Goal: Information Seeking & Learning: Learn about a topic

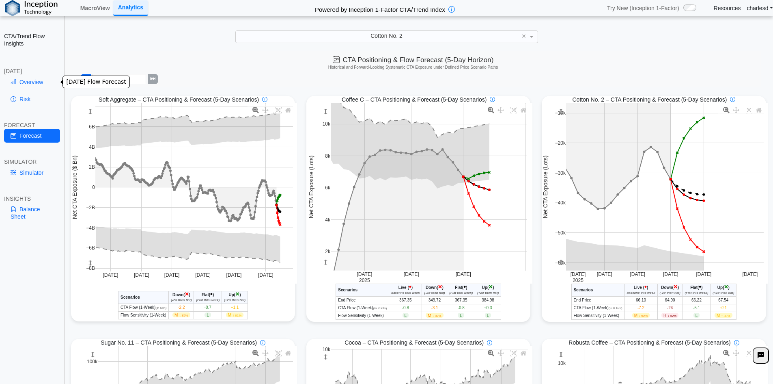
click at [33, 84] on link "Overview" at bounding box center [32, 82] width 56 height 14
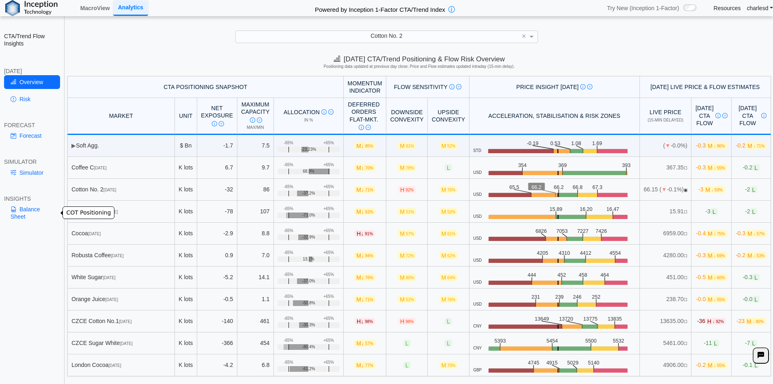
click at [34, 208] on link "Balance Sheet" at bounding box center [32, 212] width 56 height 21
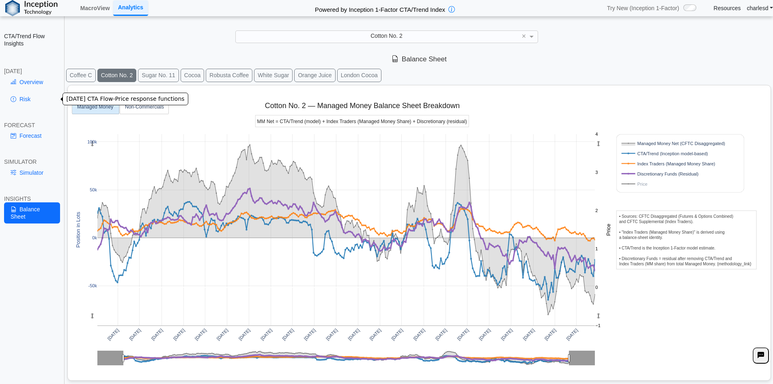
click at [37, 84] on link "Overview" at bounding box center [32, 82] width 56 height 14
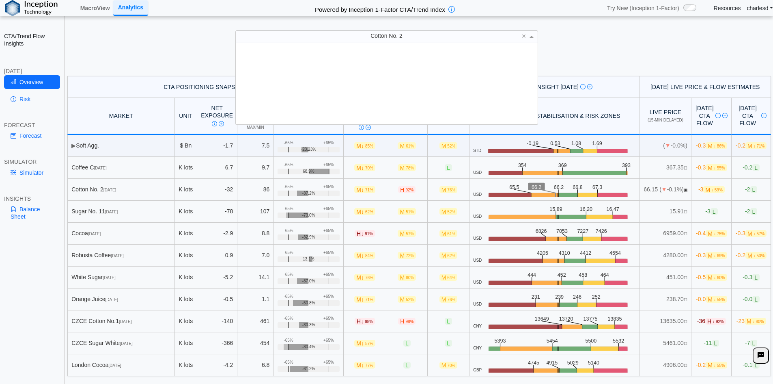
click at [400, 41] on div "Cotton No. 2" at bounding box center [387, 36] width 302 height 11
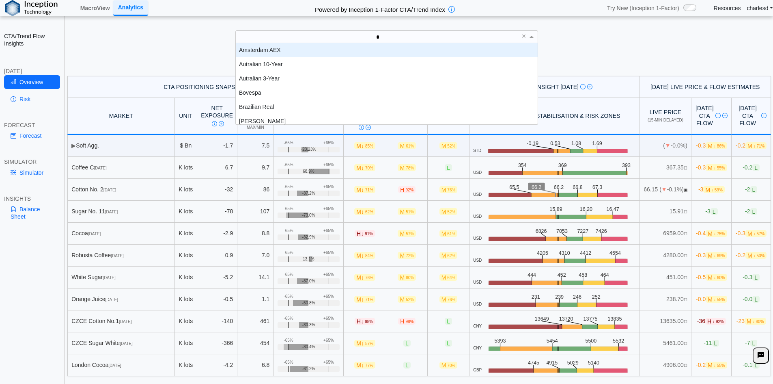
type input "**"
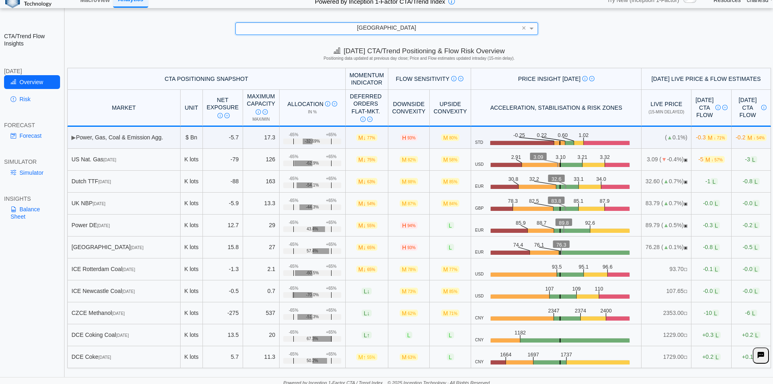
scroll to position [11, 0]
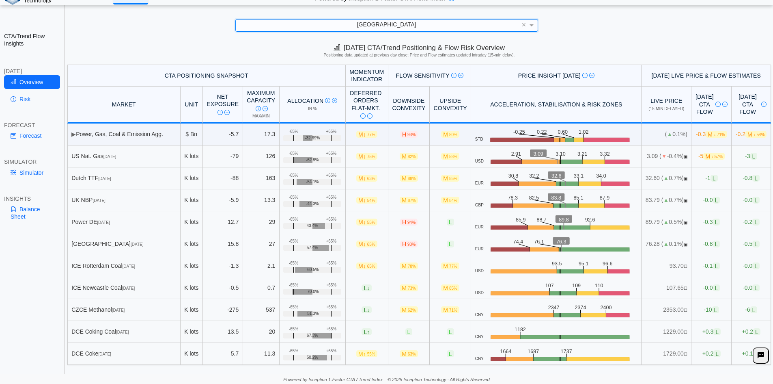
click at [647, 244] on td "76.28 ( ▲ 0.1%) ▣" at bounding box center [667, 244] width 50 height 22
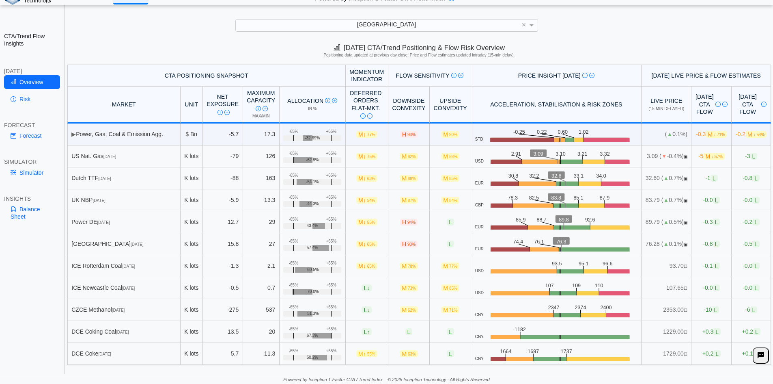
click at [692, 245] on td "-0.8 L" at bounding box center [712, 244] width 40 height 22
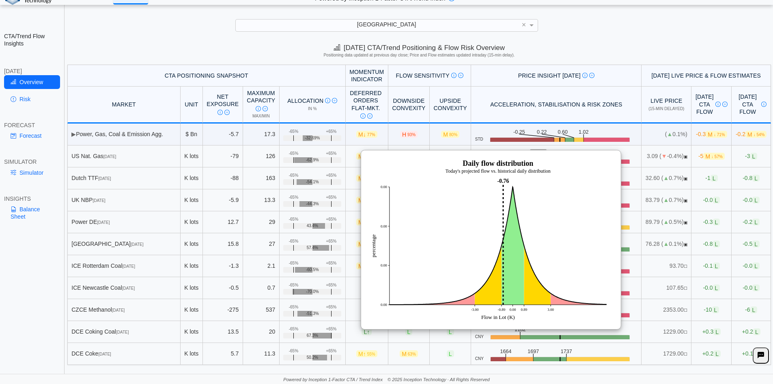
click at [584, 49] on div "Today's CTA/Trend Positioning & Flow Risk Overview Positioning data updated at …" at bounding box center [419, 52] width 708 height 25
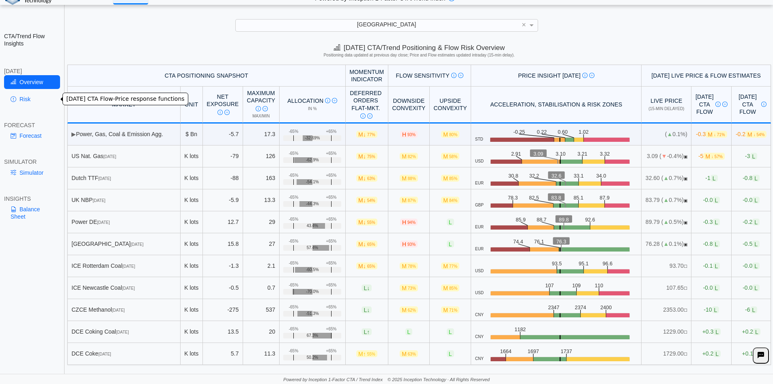
click at [30, 102] on link "Risk" at bounding box center [32, 99] width 56 height 14
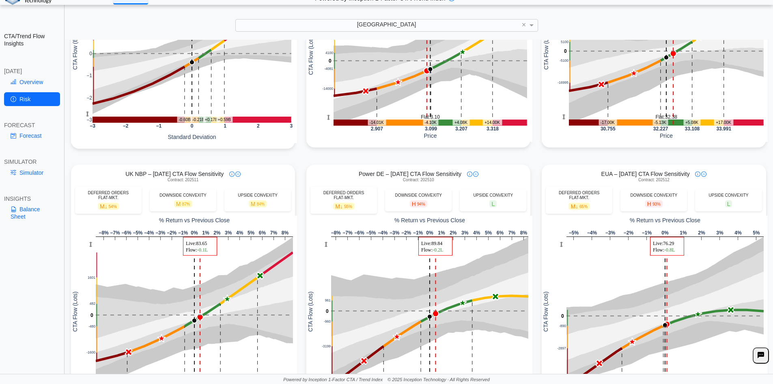
scroll to position [244, 0]
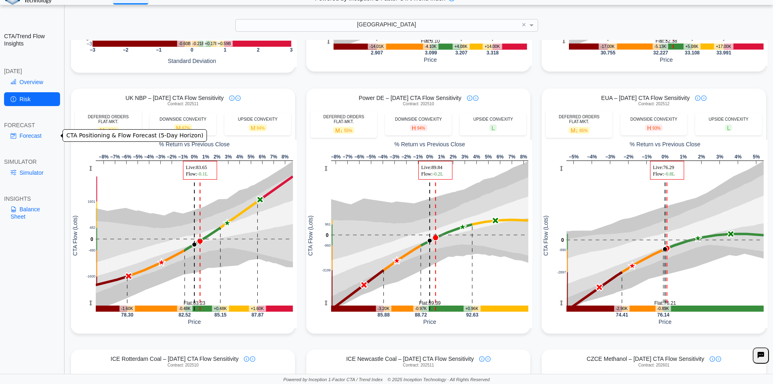
click at [34, 135] on link "Forecast" at bounding box center [32, 136] width 56 height 14
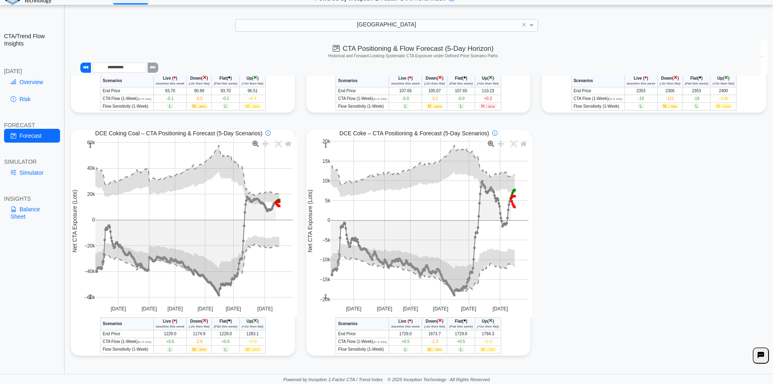
scroll to position [652, 0]
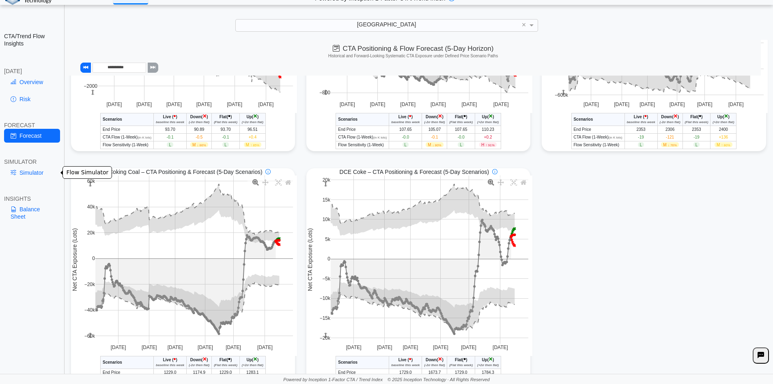
click at [43, 177] on link "Simulator" at bounding box center [32, 173] width 56 height 14
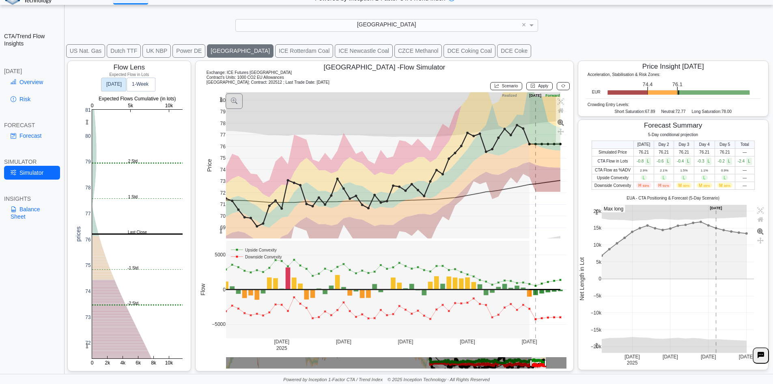
scroll to position [13, 0]
click at [444, 51] on button "DCE Coking Coal" at bounding box center [470, 50] width 52 height 13
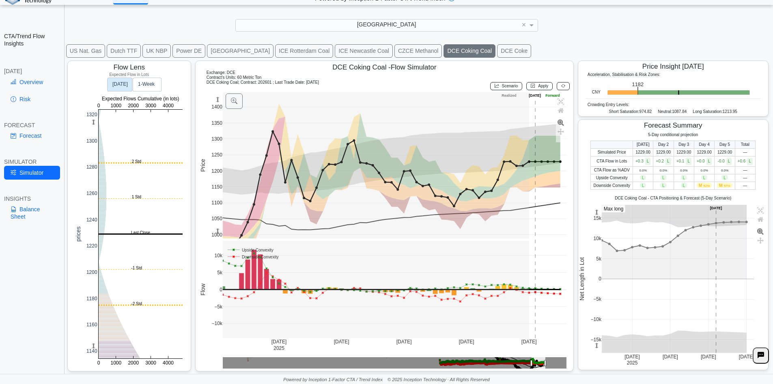
click at [131, 51] on button "Dutch TTF" at bounding box center [124, 50] width 34 height 13
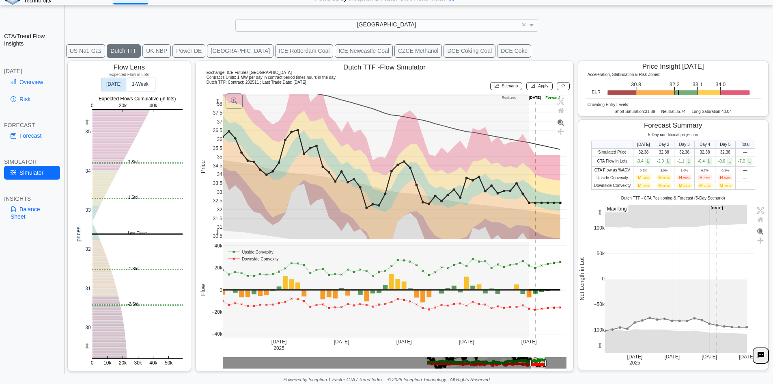
click at [207, 52] on button "EUA" at bounding box center [240, 50] width 67 height 13
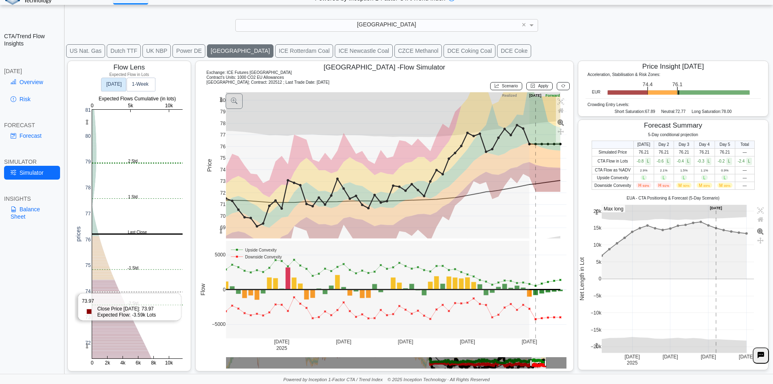
click at [114, 292] on rect at bounding box center [137, 234] width 91 height 248
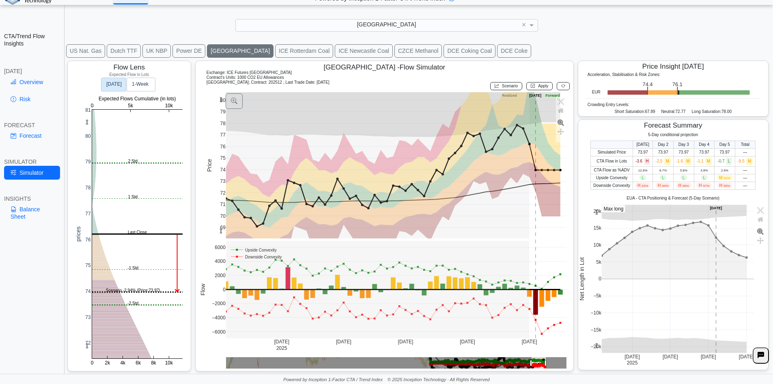
click at [508, 88] on span "Scenario" at bounding box center [510, 86] width 16 height 4
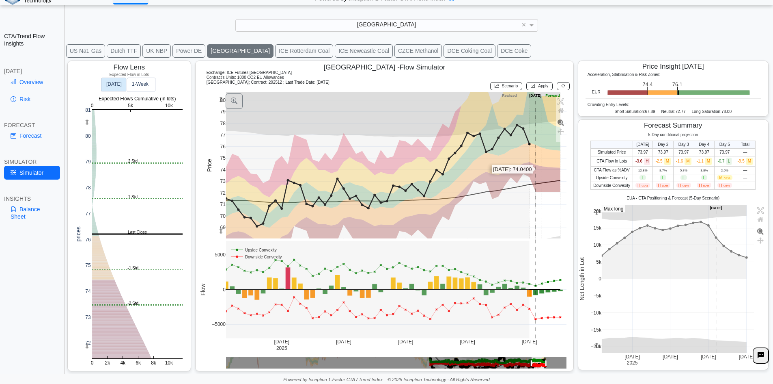
click at [534, 168] on rect at bounding box center [396, 165] width 341 height 146
click at [556, 184] on rect at bounding box center [396, 165] width 341 height 146
click at [539, 87] on span "Apply" at bounding box center [543, 86] width 10 height 4
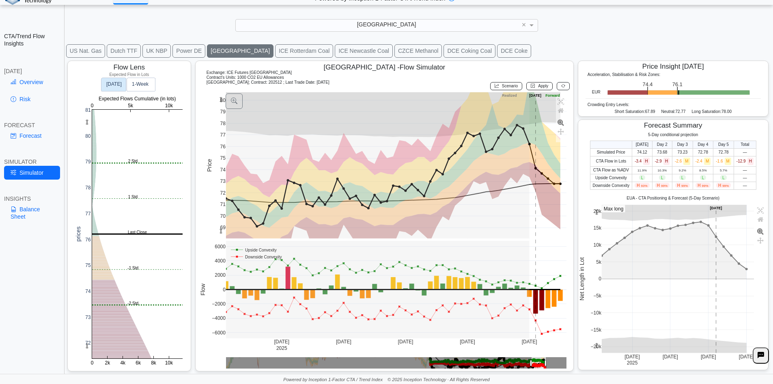
click at [504, 86] on span "Scenario" at bounding box center [510, 86] width 16 height 4
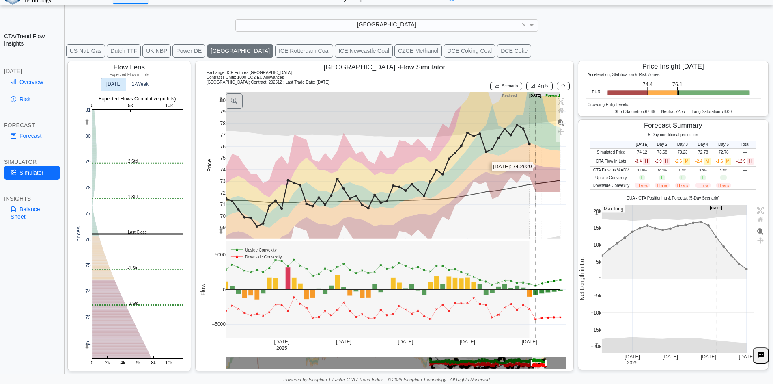
click at [535, 166] on rect at bounding box center [396, 165] width 341 height 146
click at [557, 193] on rect at bounding box center [396, 165] width 341 height 146
click at [535, 80] on div "Apply" at bounding box center [539, 86] width 30 height 12
click at [538, 85] on span "Apply" at bounding box center [543, 86] width 10 height 4
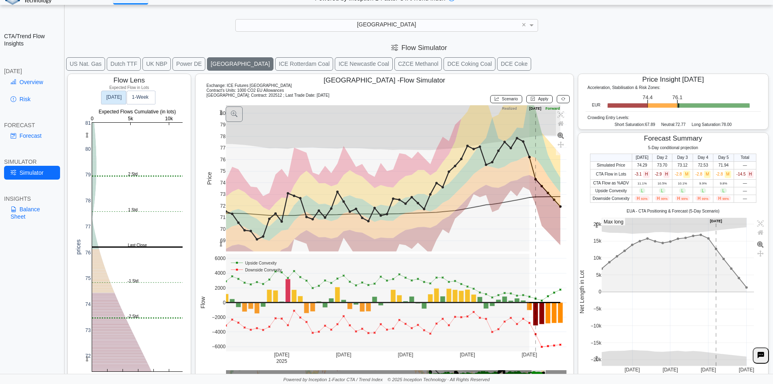
scroll to position [13, 0]
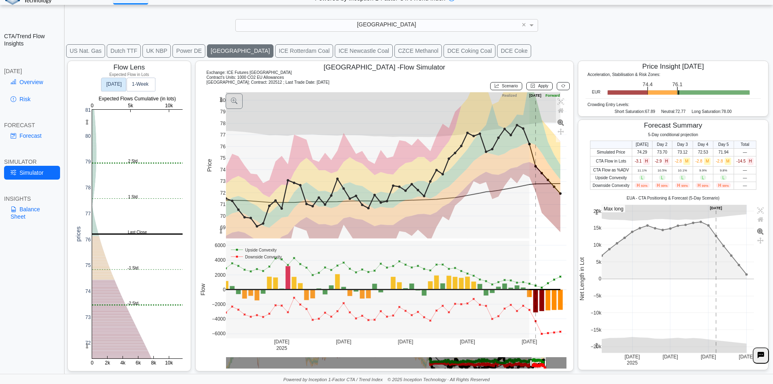
click at [561, 88] on button at bounding box center [563, 86] width 13 height 8
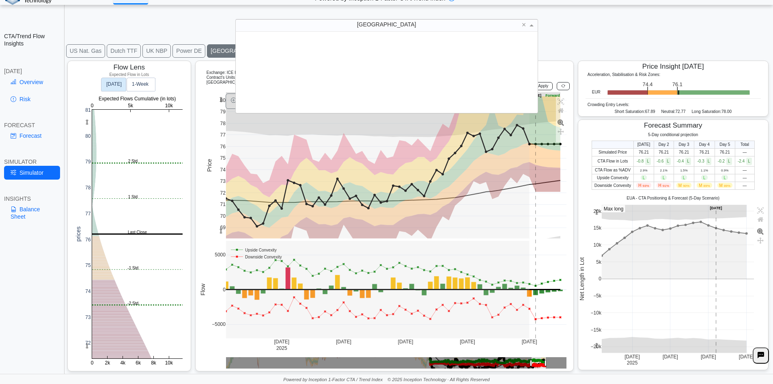
click at [374, 24] on div "[GEOGRAPHIC_DATA]" at bounding box center [387, 24] width 302 height 11
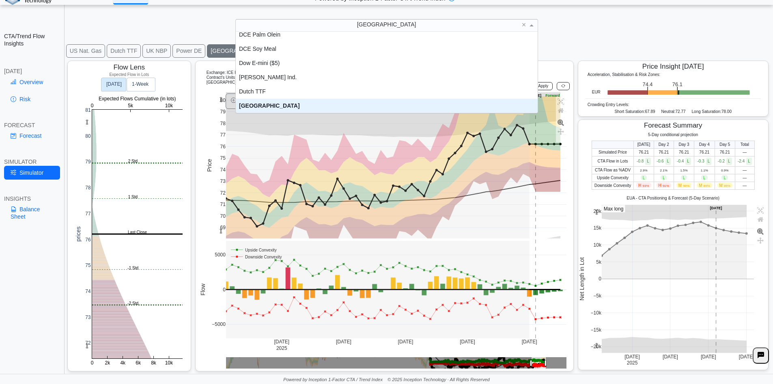
click at [218, 23] on div "EUA × DCE No.1 Soybean DCE Palm Olein DCE Soy Meal Dow E-mini ($5) Dow Jones In…" at bounding box center [386, 25] width 757 height 12
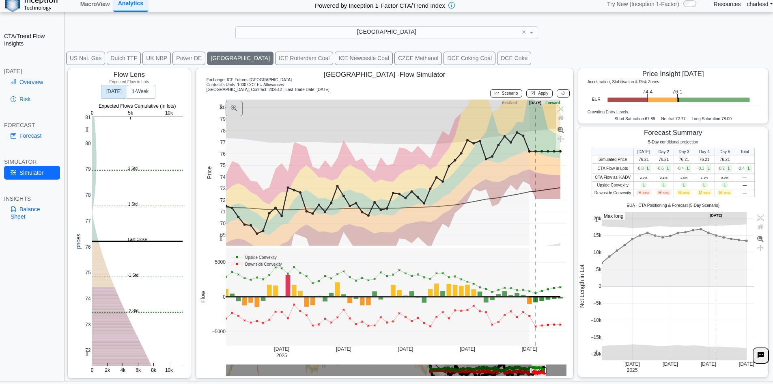
scroll to position [0, 0]
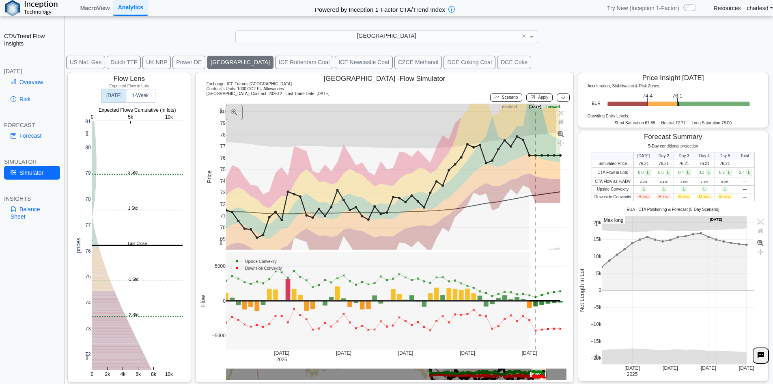
click at [384, 37] on span "EUA" at bounding box center [386, 35] width 59 height 6
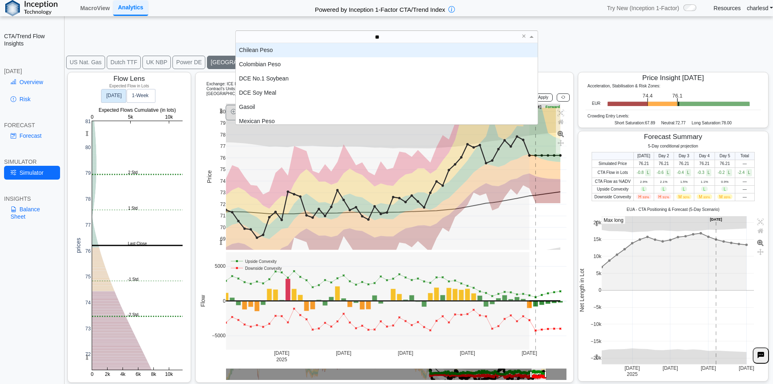
type input "*"
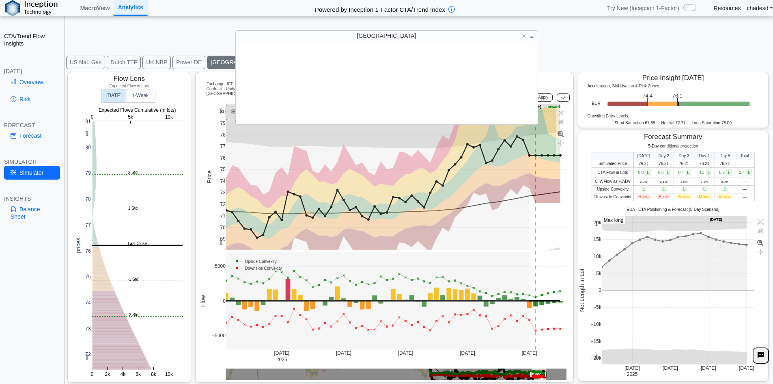
scroll to position [473, 0]
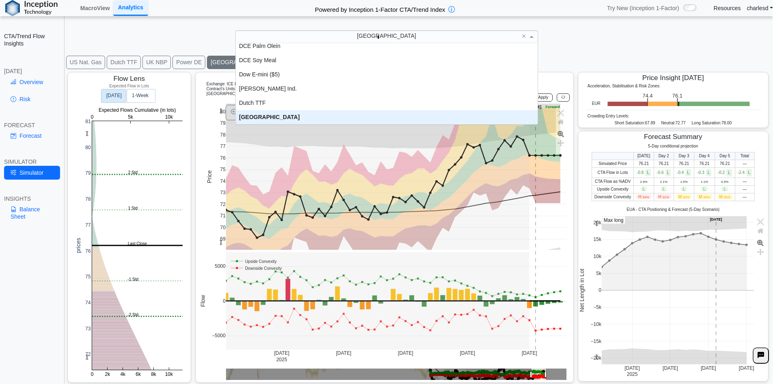
type input "**"
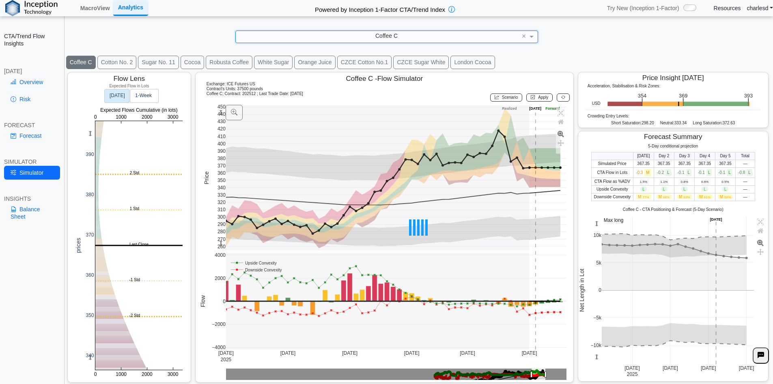
click at [32, 84] on link "Overview" at bounding box center [32, 82] width 56 height 14
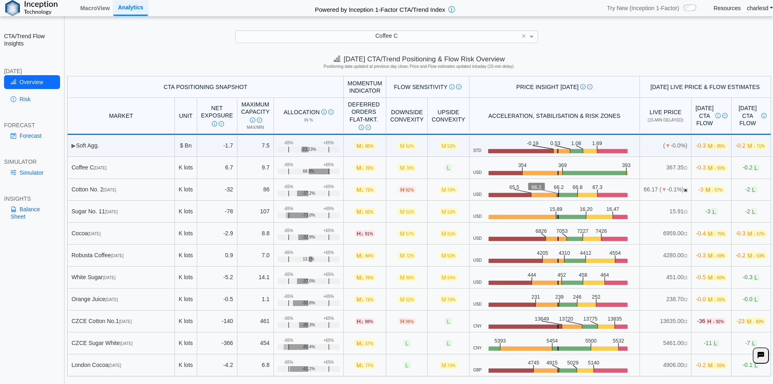
scroll to position [11, 0]
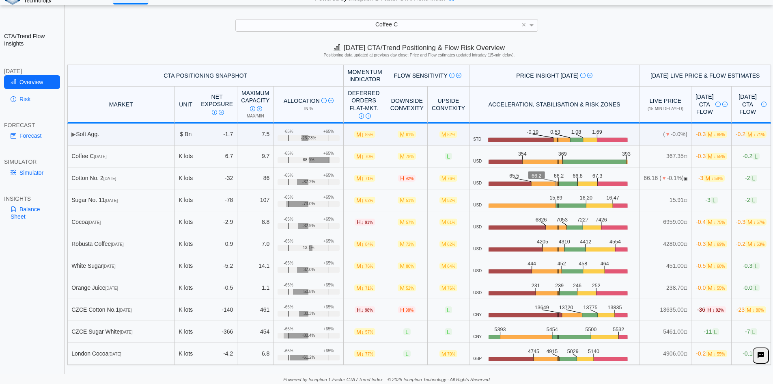
click at [374, 24] on div "Coffee C" at bounding box center [387, 24] width 302 height 11
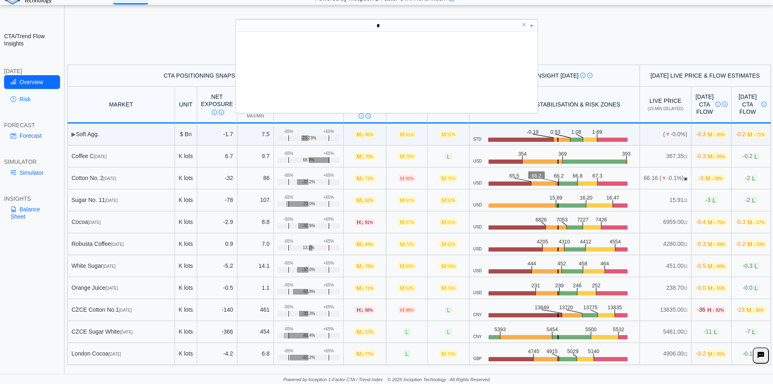
scroll to position [0, 0]
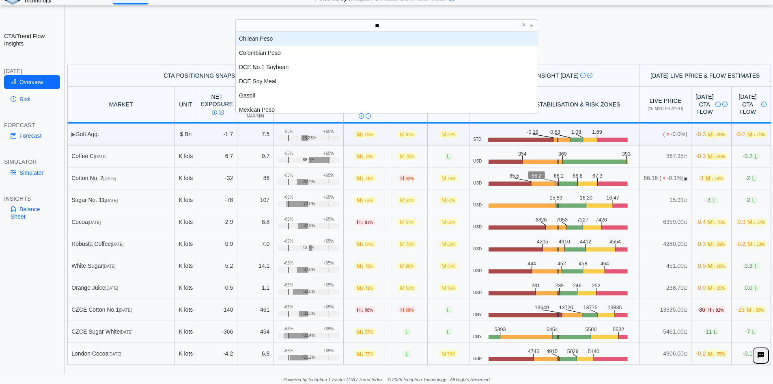
type input "***"
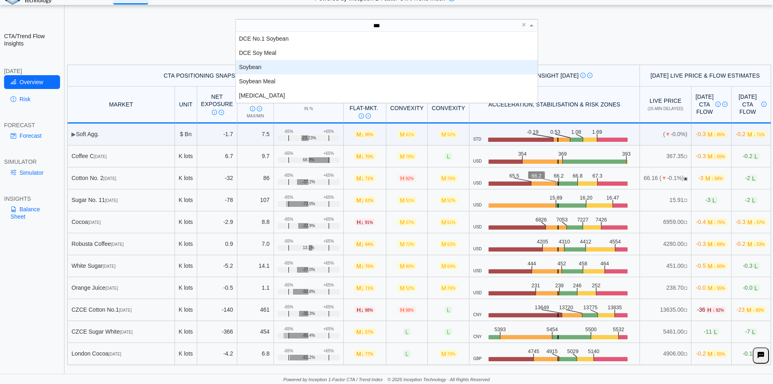
click at [332, 63] on div "Soybean" at bounding box center [387, 67] width 302 height 14
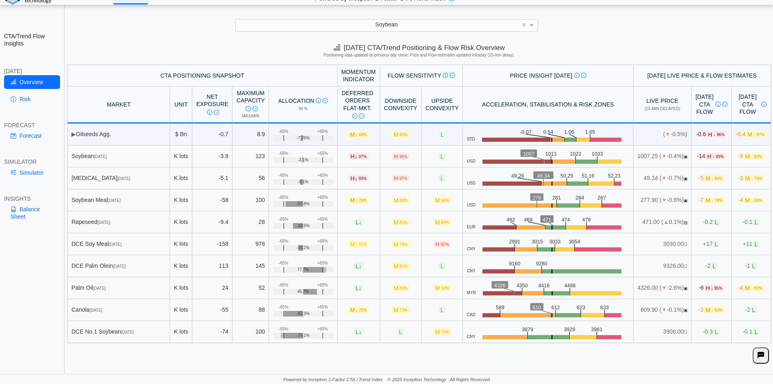
click at [392, 157] on span "H 99%" at bounding box center [400, 156] width 17 height 7
click at [399, 156] on span "99%" at bounding box center [403, 156] width 8 height 4
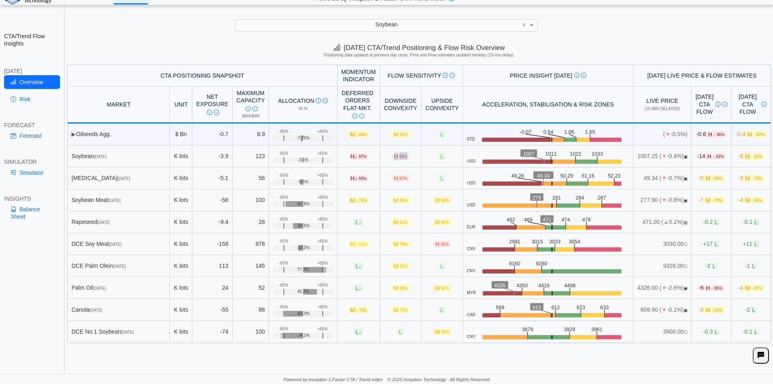
click at [399, 156] on span "99%" at bounding box center [403, 156] width 8 height 4
drag, startPoint x: 378, startPoint y: 154, endPoint x: 388, endPoint y: 154, distance: 9.7
click at [392, 154] on span "H 99%" at bounding box center [400, 156] width 17 height 7
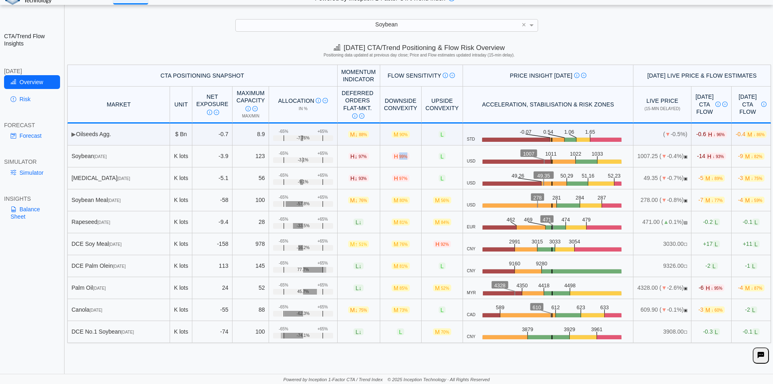
click at [399, 154] on span "99%" at bounding box center [403, 156] width 8 height 4
drag, startPoint x: 379, startPoint y: 156, endPoint x: 396, endPoint y: 156, distance: 17.5
click at [396, 156] on td "H 99%" at bounding box center [400, 156] width 41 height 22
click at [392, 156] on span "H 99%" at bounding box center [400, 156] width 17 height 7
drag, startPoint x: 379, startPoint y: 155, endPoint x: 389, endPoint y: 154, distance: 10.6
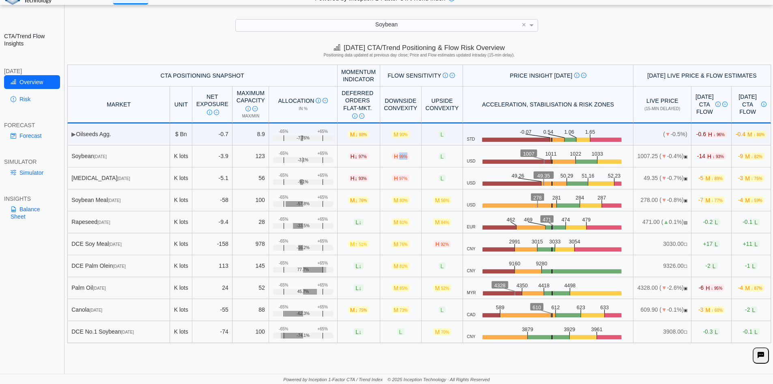
click at [392, 154] on span "H 99%" at bounding box center [400, 156] width 17 height 7
drag, startPoint x: 377, startPoint y: 155, endPoint x: 384, endPoint y: 155, distance: 6.9
click at [392, 155] on span "H 99%" at bounding box center [400, 156] width 17 height 7
click at [399, 155] on span "99%" at bounding box center [403, 156] width 8 height 4
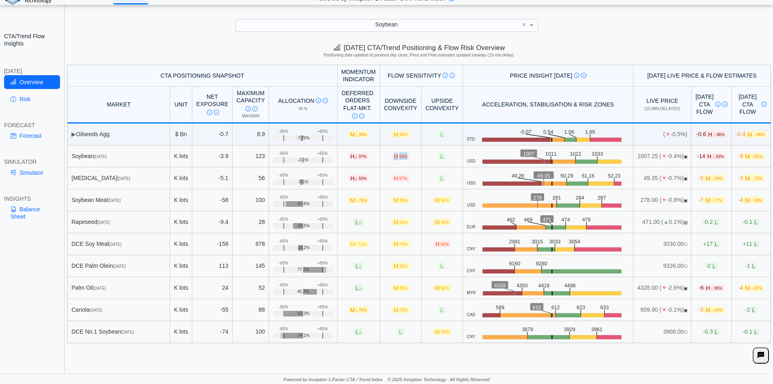
drag, startPoint x: 375, startPoint y: 157, endPoint x: 388, endPoint y: 156, distance: 13.0
click at [392, 156] on span "H 99%" at bounding box center [400, 156] width 17 height 7
click at [399, 156] on span "99%" at bounding box center [403, 156] width 8 height 4
click at [392, 157] on span "H 99%" at bounding box center [400, 156] width 17 height 7
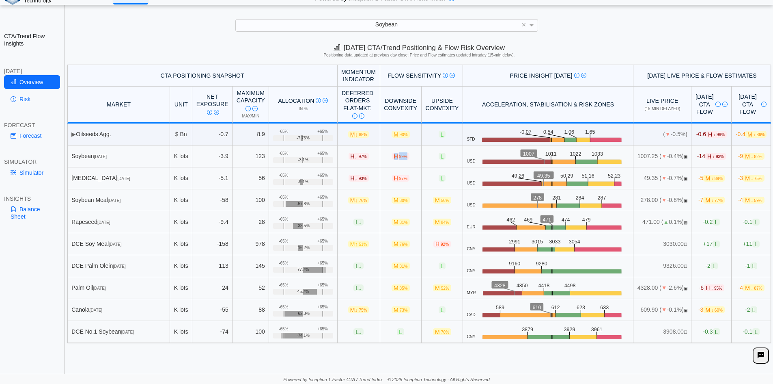
click at [392, 157] on span "H 99%" at bounding box center [400, 156] width 17 height 7
drag, startPoint x: 328, startPoint y: 72, endPoint x: 357, endPoint y: 79, distance: 30.3
click at [357, 79] on th "Momentum Indicator" at bounding box center [359, 76] width 43 height 22
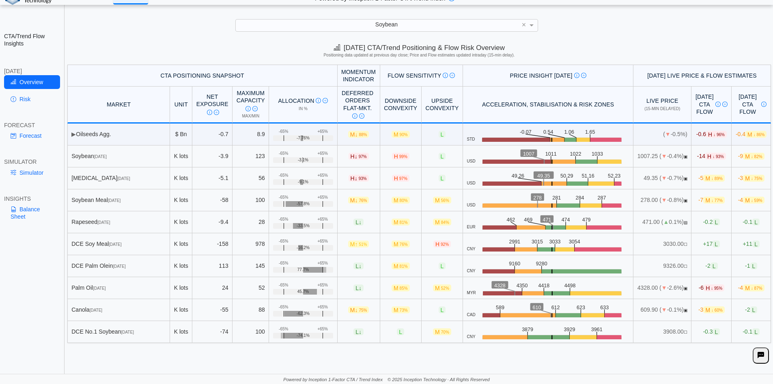
click at [349, 155] on span "H ↓ 97%" at bounding box center [359, 156] width 20 height 7
click at [359, 159] on span "97%" at bounding box center [363, 156] width 8 height 4
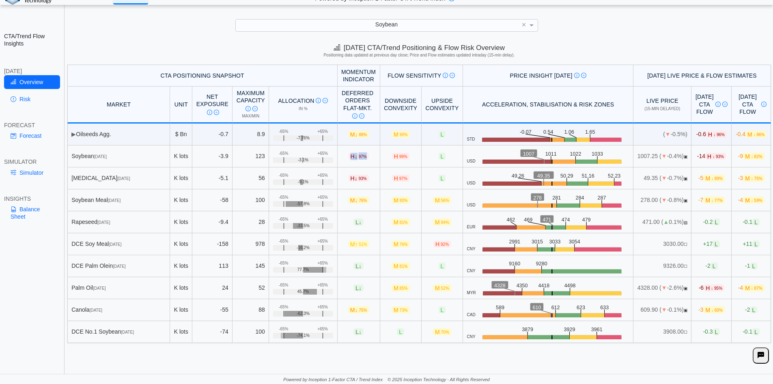
click at [359, 156] on span "97%" at bounding box center [363, 156] width 8 height 4
drag, startPoint x: 335, startPoint y: 157, endPoint x: 350, endPoint y: 156, distance: 15.0
click at [350, 156] on span "H ↓ 97%" at bounding box center [359, 156] width 20 height 7
click at [355, 156] on span "↓" at bounding box center [356, 156] width 3 height 6
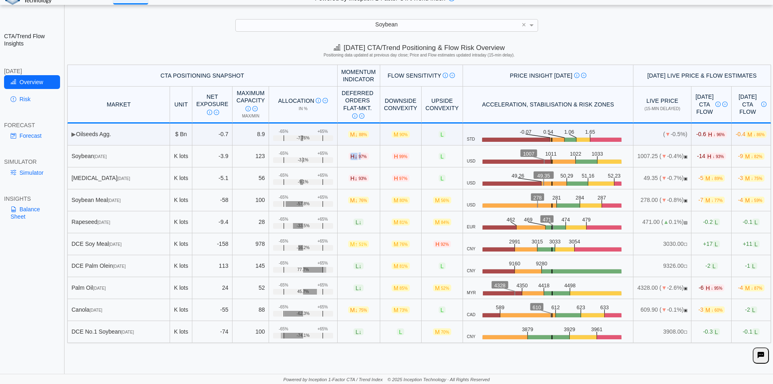
drag, startPoint x: 336, startPoint y: 154, endPoint x: 344, endPoint y: 155, distance: 8.1
click at [349, 155] on span "H ↓ 97%" at bounding box center [359, 156] width 20 height 7
click at [359, 155] on span "97%" at bounding box center [363, 156] width 8 height 4
drag, startPoint x: 501, startPoint y: 153, endPoint x: 512, endPoint y: 153, distance: 11.0
click at [512, 153] on icon ".zone-text { font-size: 22px; font-weight: 500; text-anchor: middle; } .price-m…" at bounding box center [553, 156] width 154 height 15
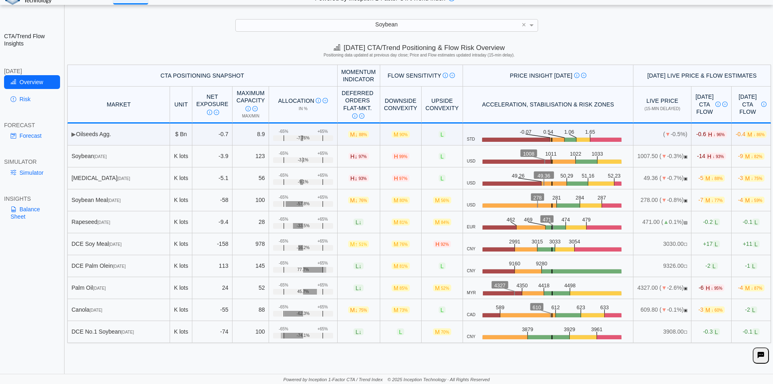
click at [524, 153] on text "1008" at bounding box center [530, 153] width 12 height 6
drag, startPoint x: 616, startPoint y: 157, endPoint x: 632, endPoint y: 156, distance: 15.4
click at [634, 156] on td "1007.50 ( ▼ -0.3%) ▣" at bounding box center [663, 156] width 58 height 22
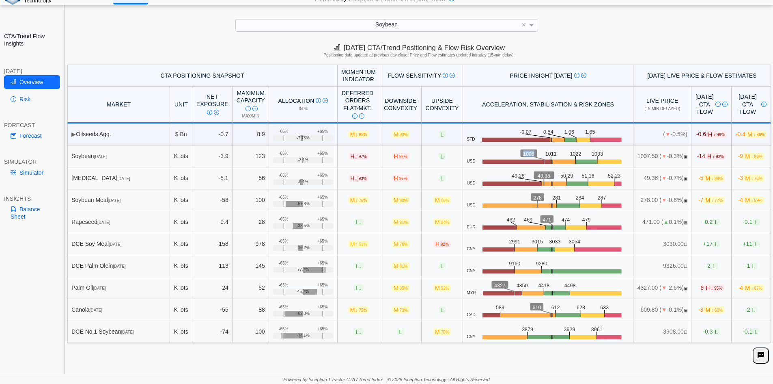
click at [634, 156] on td "1007.50 ( ▼ -0.3%) ▣" at bounding box center [663, 156] width 58 height 22
drag, startPoint x: 618, startPoint y: 155, endPoint x: 634, endPoint y: 156, distance: 15.9
click at [634, 156] on td "1007.50 ( ▼ -0.3%) ▣" at bounding box center [663, 156] width 58 height 22
drag, startPoint x: 618, startPoint y: 157, endPoint x: 632, endPoint y: 156, distance: 13.8
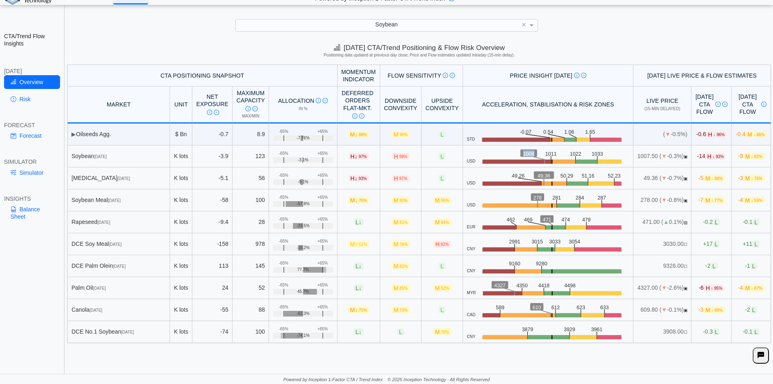
click at [634, 156] on td "1007.50 ( ▼ -0.3%) ▣" at bounding box center [663, 156] width 58 height 22
drag, startPoint x: 623, startPoint y: 155, endPoint x: 629, endPoint y: 155, distance: 5.3
click at [634, 155] on td "1007.50 ( ▼ -0.3%) ▣" at bounding box center [663, 156] width 58 height 22
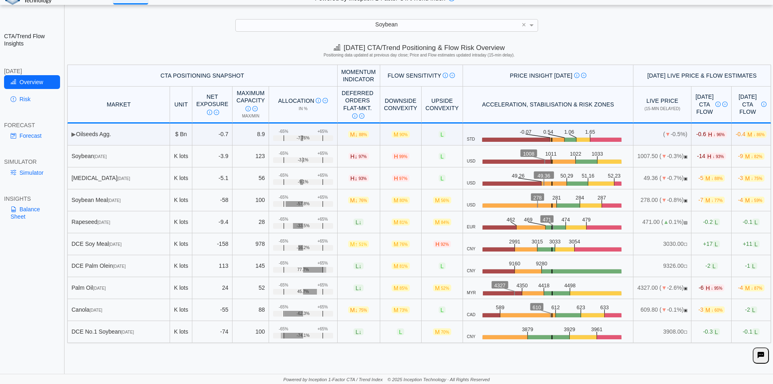
click at [705, 158] on span "H ↓ 93%" at bounding box center [715, 156] width 21 height 7
click at [28, 98] on link "Risk" at bounding box center [32, 99] width 56 height 14
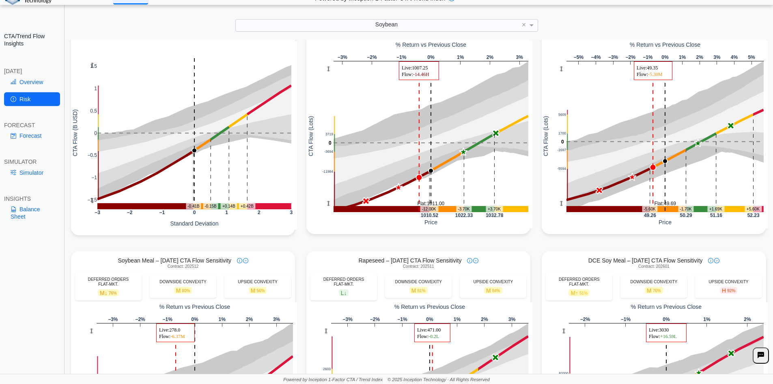
scroll to position [0, 0]
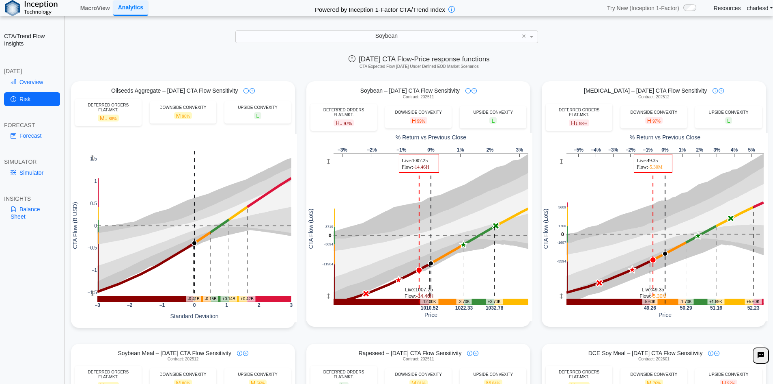
click at [22, 133] on link "Forecast" at bounding box center [32, 136] width 56 height 14
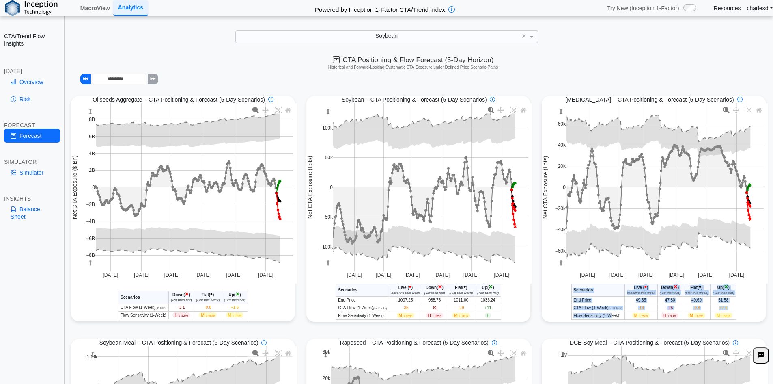
drag, startPoint x: 567, startPoint y: 314, endPoint x: 621, endPoint y: 315, distance: 54.8
click at [612, 315] on table "Scenarios Live ( • ) baseline this week Down ( × ) (-2σ then flat) Flat ( • ) (…" at bounding box center [654, 301] width 166 height 36
click at [625, 315] on td "M ↓ 75%" at bounding box center [641, 315] width 33 height 8
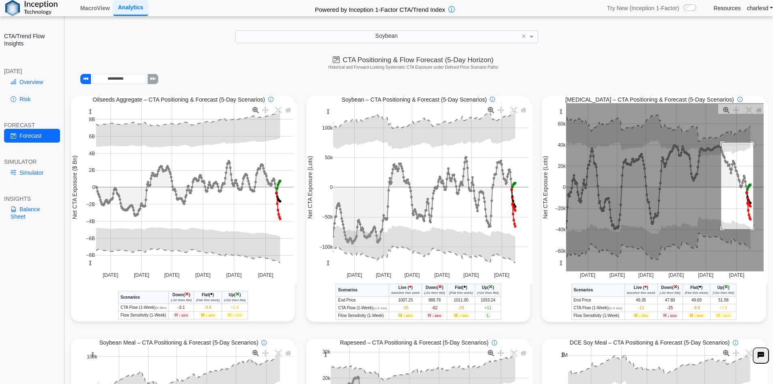
drag, startPoint x: 717, startPoint y: 143, endPoint x: 749, endPoint y: 230, distance: 92.2
click at [749, 230] on rect at bounding box center [665, 187] width 198 height 168
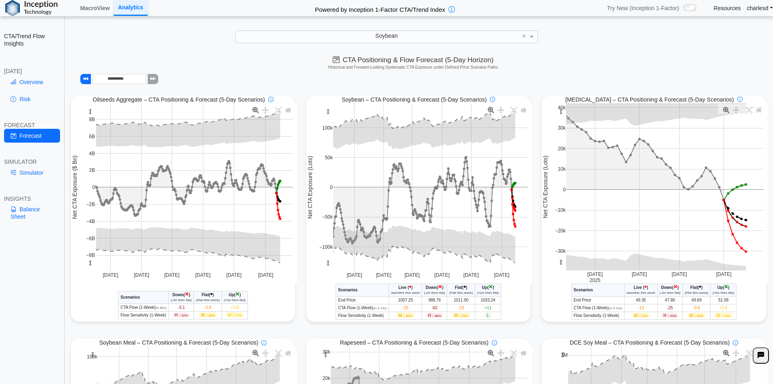
drag, startPoint x: 656, startPoint y: 289, endPoint x: 674, endPoint y: 288, distance: 17.5
click at [674, 288] on th "Down ( × ) (-2σ then flat)" at bounding box center [669, 289] width 25 height 13
click at [674, 288] on span "×" at bounding box center [676, 286] width 4 height 8
drag, startPoint x: 716, startPoint y: 287, endPoint x: 726, endPoint y: 287, distance: 10.1
click at [726, 287] on th "Up ( × ) (+2σ then flat)" at bounding box center [724, 289] width 26 height 13
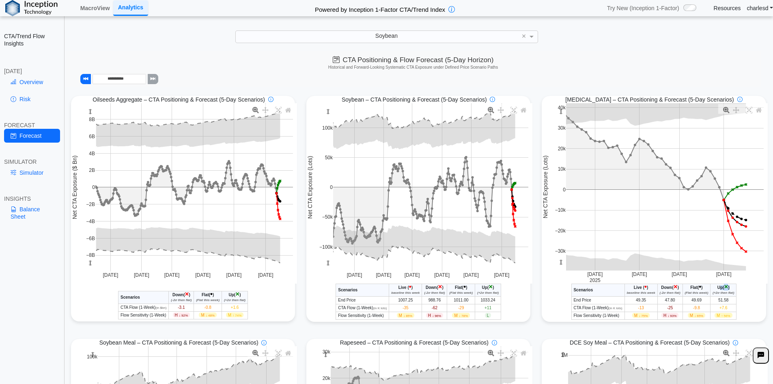
click at [726, 287] on th "Up ( × ) (+2σ then flat)" at bounding box center [724, 289] width 26 height 13
click at [667, 308] on span "-25" at bounding box center [670, 307] width 6 height 4
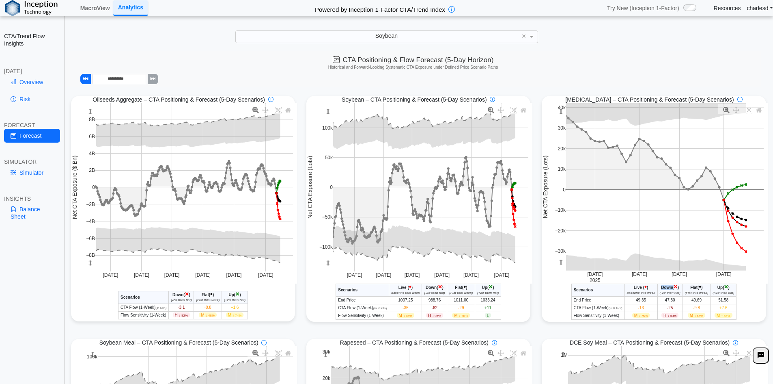
drag, startPoint x: 658, startPoint y: 289, endPoint x: 671, endPoint y: 288, distance: 13.0
click at [671, 288] on th "Down ( × ) (-2σ then flat)" at bounding box center [669, 289] width 25 height 13
click at [674, 288] on span "×" at bounding box center [676, 286] width 4 height 8
drag, startPoint x: 655, startPoint y: 293, endPoint x: 677, endPoint y: 291, distance: 22.0
click at [677, 291] on th "Down ( × ) (-2σ then flat)" at bounding box center [669, 289] width 25 height 13
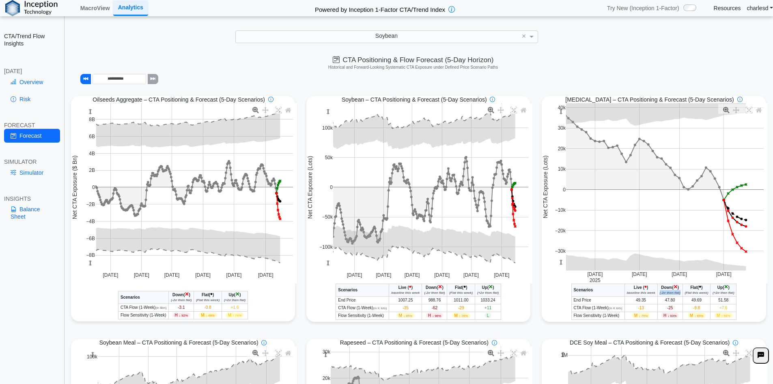
click at [675, 291] on icon "(-2σ then flat)" at bounding box center [670, 293] width 21 height 4
drag, startPoint x: 660, startPoint y: 317, endPoint x: 673, endPoint y: 319, distance: 13.5
click at [674, 317] on span "H ↓ 93%" at bounding box center [670, 314] width 17 height 5
click at [673, 317] on span "H ↓ 93%" at bounding box center [670, 314] width 17 height 5
drag, startPoint x: 664, startPoint y: 317, endPoint x: 672, endPoint y: 317, distance: 8.1
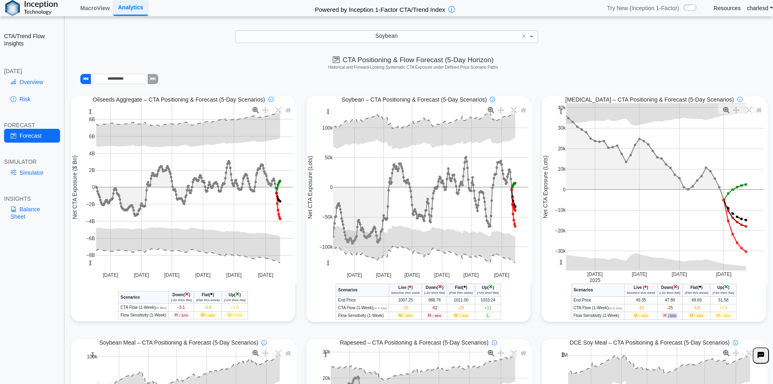
click at [672, 317] on span "↓ 93%" at bounding box center [672, 316] width 9 height 4
drag, startPoint x: 665, startPoint y: 317, endPoint x: 677, endPoint y: 317, distance: 12.2
click at [677, 317] on td "H ↓ 93%" at bounding box center [669, 315] width 25 height 8
click at [679, 317] on td "H ↓ 93%" at bounding box center [669, 315] width 25 height 8
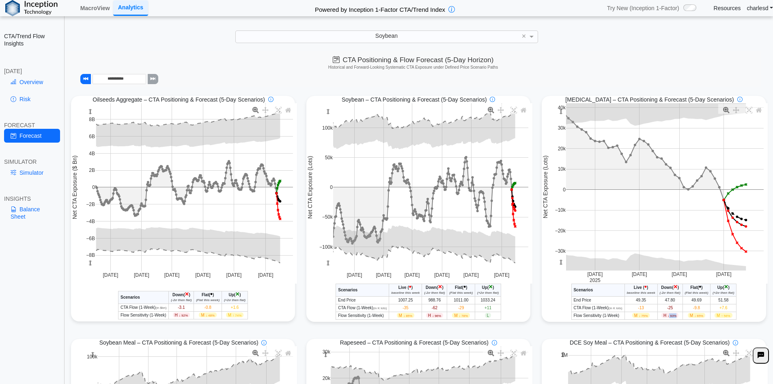
click at [670, 316] on span "↓ 93%" at bounding box center [672, 316] width 9 height 4
drag, startPoint x: 31, startPoint y: 175, endPoint x: 138, endPoint y: 157, distance: 108.6
click at [31, 175] on link "Simulator" at bounding box center [32, 173] width 56 height 14
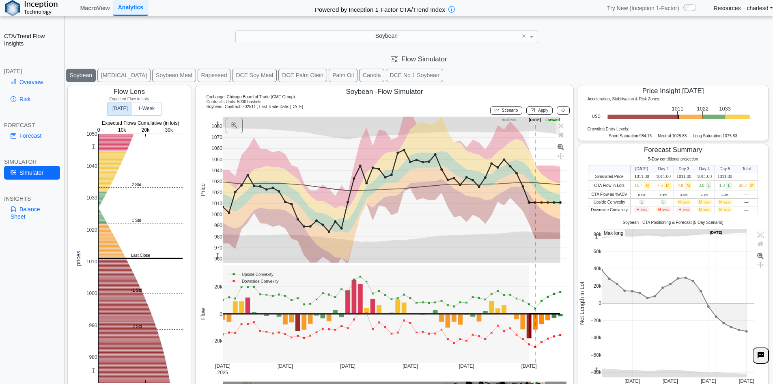
click at [326, 32] on div "Soybean" at bounding box center [387, 36] width 302 height 11
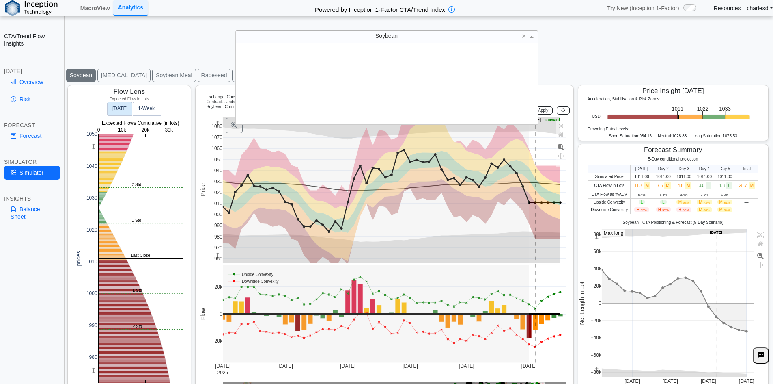
click at [329, 41] on div "Soybean" at bounding box center [387, 36] width 302 height 11
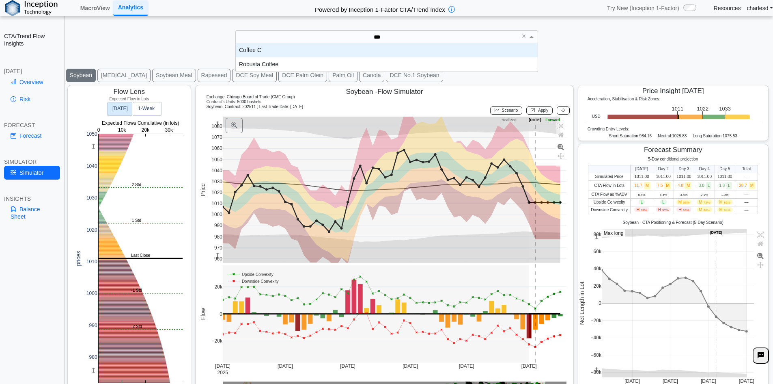
scroll to position [22, 296]
type input "****"
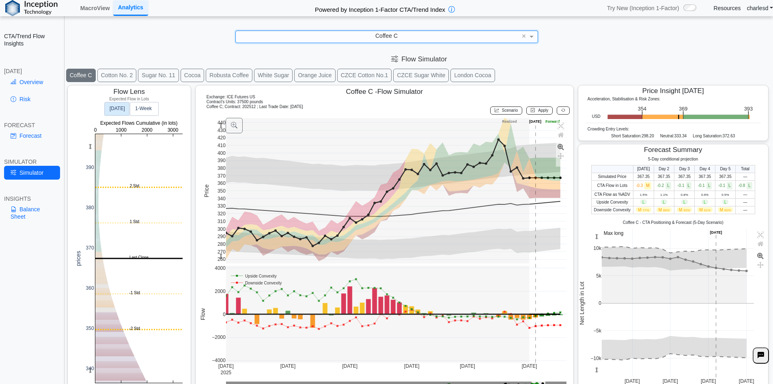
drag, startPoint x: 220, startPoint y: 123, endPoint x: 219, endPoint y: 119, distance: 4.8
click at [219, 119] on rect at bounding box center [221, 125] width 6 height 15
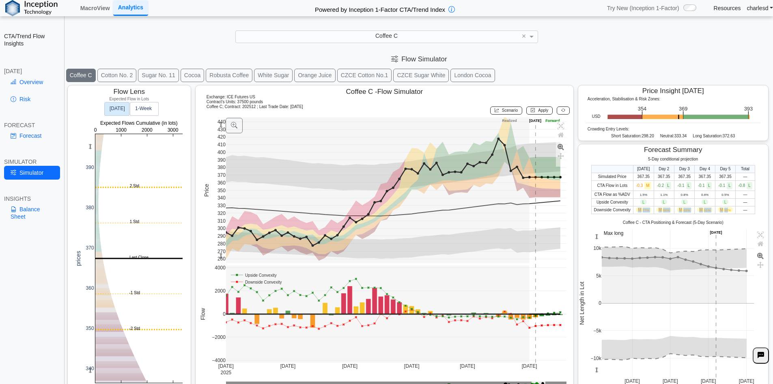
drag, startPoint x: 636, startPoint y: 211, endPoint x: 723, endPoint y: 211, distance: 87.7
click at [723, 211] on tr "Downside Convexity M 77% M 68% M 63% M 61% M 60% —" at bounding box center [673, 210] width 164 height 8
click at [724, 211] on span "60%" at bounding box center [727, 210] width 6 height 4
drag, startPoint x: 633, startPoint y: 210, endPoint x: 724, endPoint y: 210, distance: 90.5
click at [724, 210] on tr "Downside Convexity M 77% M 68% M 63% M 61% M 60% —" at bounding box center [673, 210] width 164 height 8
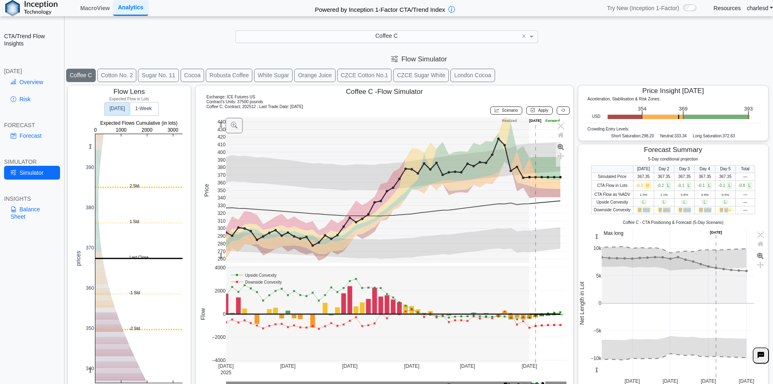
click at [724, 210] on span "60%" at bounding box center [727, 210] width 6 height 4
drag, startPoint x: 635, startPoint y: 211, endPoint x: 724, endPoint y: 211, distance: 88.5
click at [724, 211] on tr "Downside Convexity M 77% M 68% M 63% M 61% M 60% —" at bounding box center [673, 210] width 164 height 8
click at [724, 211] on span "60%" at bounding box center [727, 210] width 6 height 4
click at [116, 293] on rect at bounding box center [138, 258] width 87 height 248
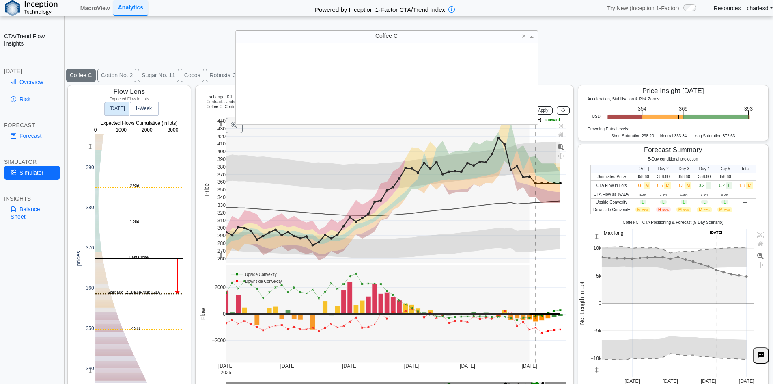
click at [332, 34] on div "Coffee C" at bounding box center [387, 36] width 302 height 11
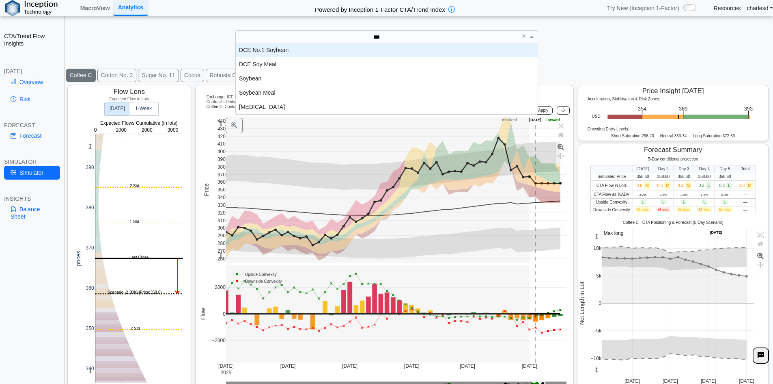
type input "****"
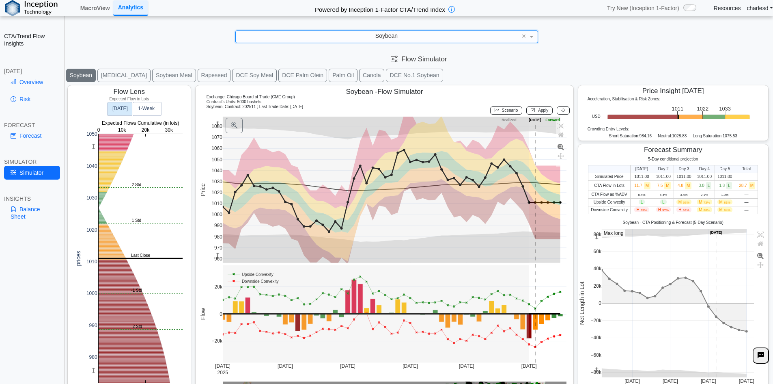
drag, startPoint x: 217, startPoint y: 126, endPoint x: 209, endPoint y: 129, distance: 7.8
click at [209, 129] on div "960 970 980 990 1000 1010 1020 1030 1040 1050 1060 1070 1080 Jul 14 2025 Jul 28…" at bounding box center [383, 254] width 368 height 276
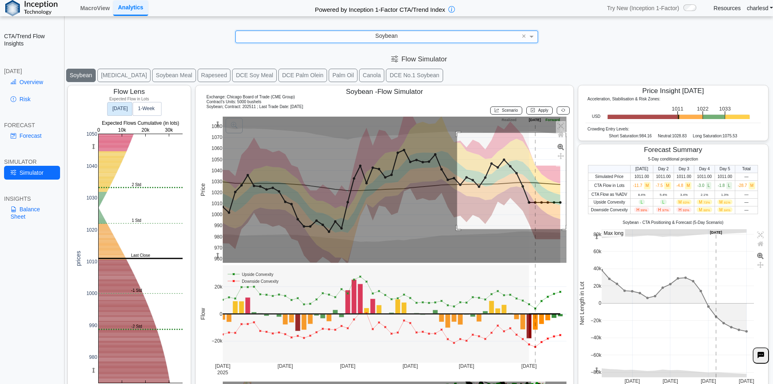
drag, startPoint x: 488, startPoint y: 164, endPoint x: 565, endPoint y: 229, distance: 100.8
click at [565, 229] on rect at bounding box center [395, 189] width 344 height 146
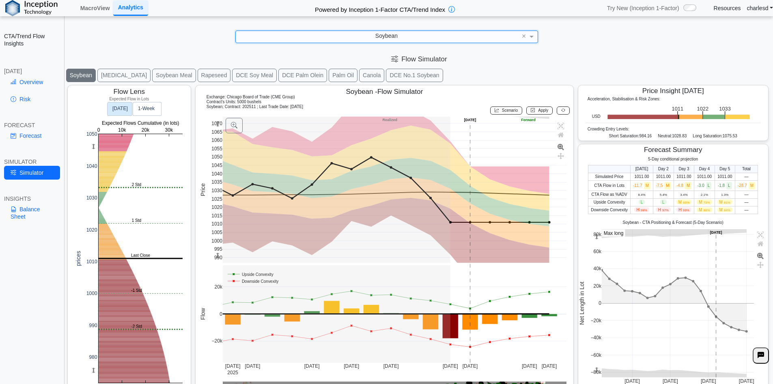
click at [539, 222] on rect at bounding box center [395, 189] width 344 height 146
click at [539, 221] on rect at bounding box center [395, 189] width 344 height 146
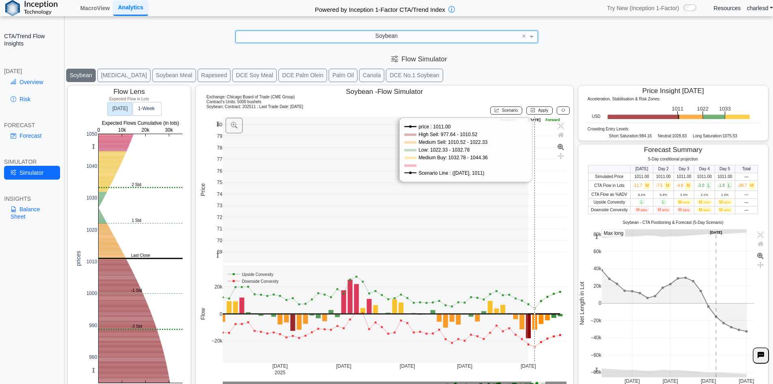
click at [531, 193] on rect at bounding box center [395, 189] width 344 height 146
click at [531, 194] on rect at bounding box center [395, 189] width 344 height 146
click at [474, 205] on rect at bounding box center [395, 189] width 344 height 146
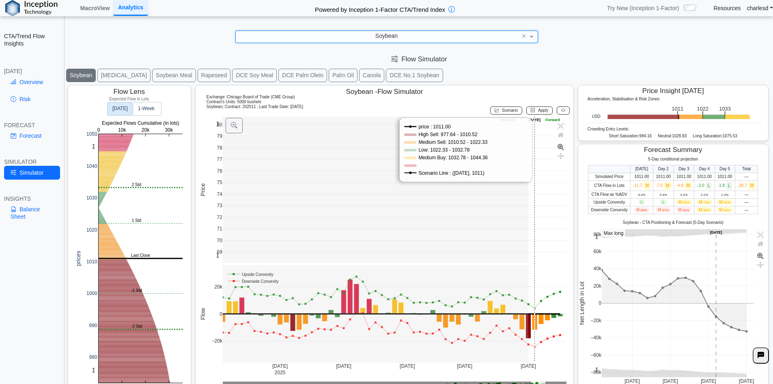
click at [474, 205] on rect at bounding box center [395, 189] width 344 height 146
click at [561, 112] on icon at bounding box center [563, 110] width 4 height 4
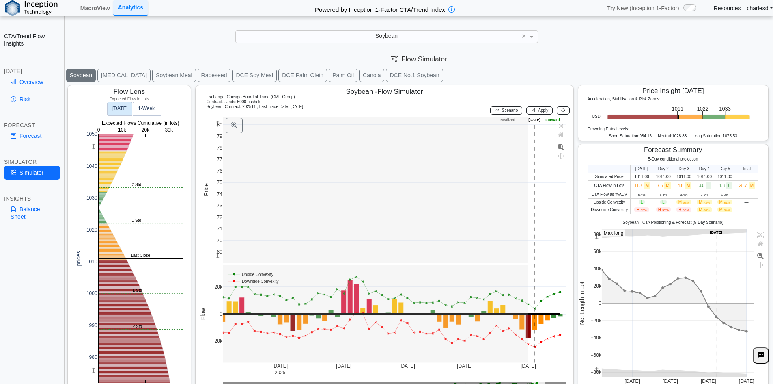
click at [561, 110] on icon at bounding box center [563, 110] width 4 height 4
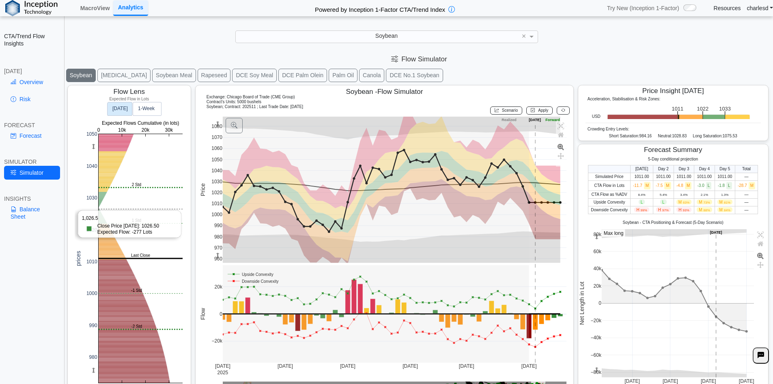
click at [112, 209] on rect at bounding box center [141, 258] width 84 height 248
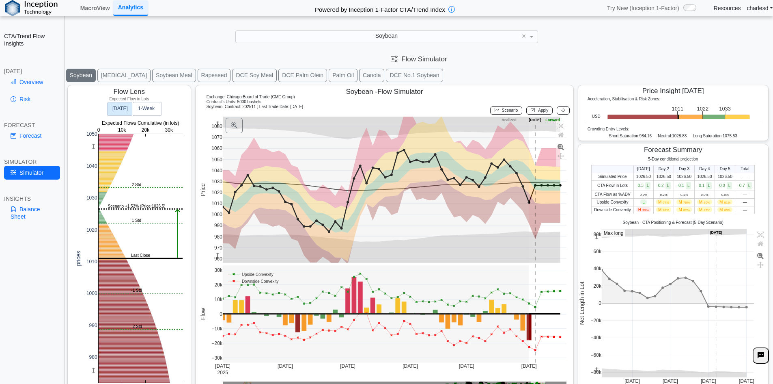
click at [557, 109] on button at bounding box center [563, 110] width 13 height 8
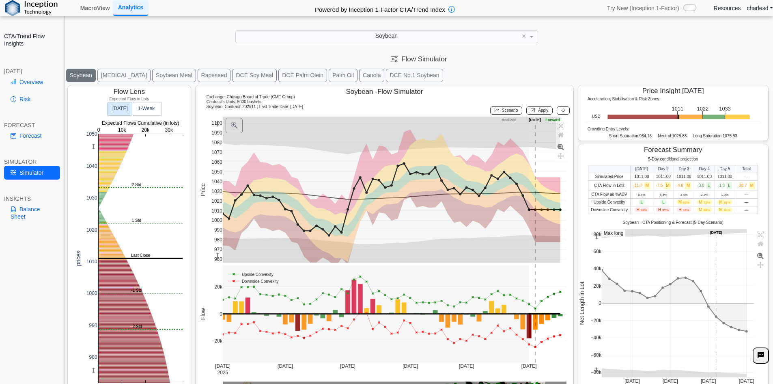
drag, startPoint x: 218, startPoint y: 122, endPoint x: 448, endPoint y: 114, distance: 231.1
click at [221, 142] on g at bounding box center [394, 189] width 361 height 162
click at [37, 140] on link "Forecast" at bounding box center [32, 136] width 56 height 14
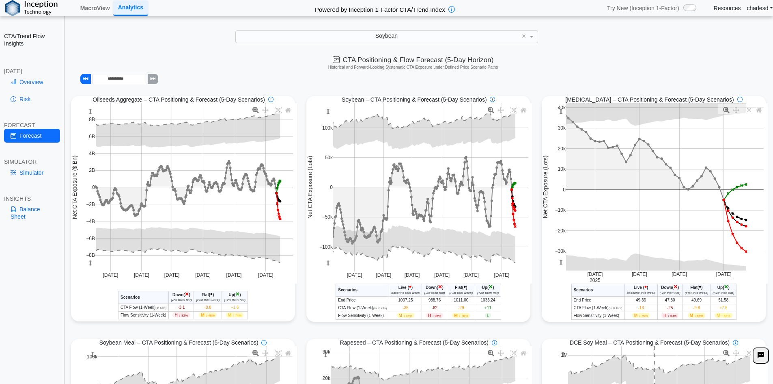
scroll to position [41, 0]
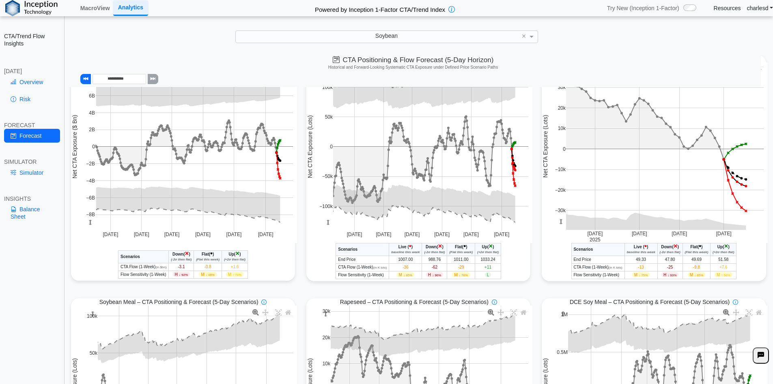
click at [662, 273] on span "H ↓ 93%" at bounding box center [670, 274] width 17 height 5
click at [664, 249] on span "Down" at bounding box center [666, 246] width 11 height 4
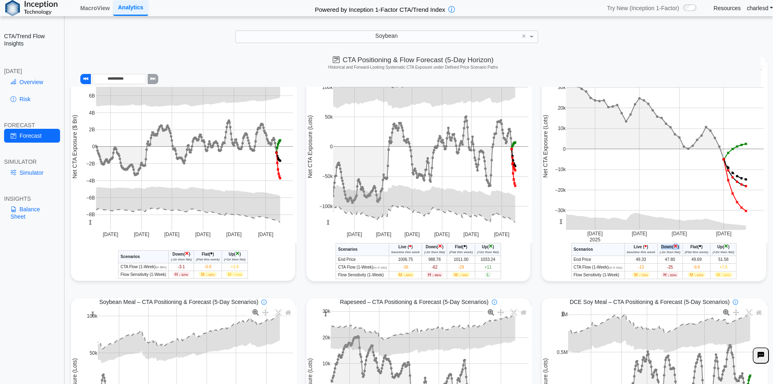
click at [664, 249] on span "Down" at bounding box center [666, 246] width 11 height 4
click at [664, 248] on span "Down" at bounding box center [666, 246] width 11 height 4
click at [668, 269] on span "-25" at bounding box center [670, 267] width 6 height 4
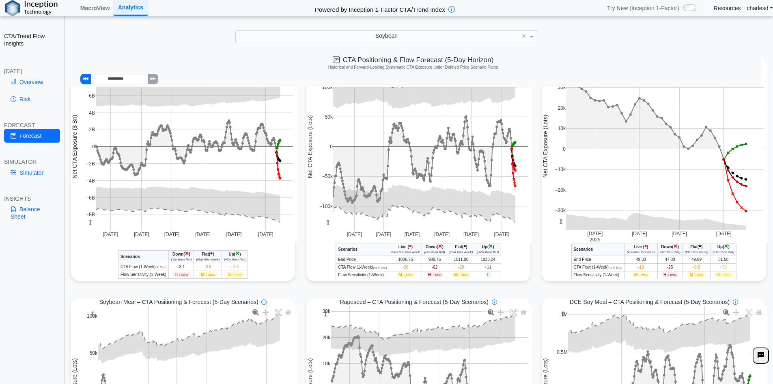
click at [667, 269] on span "-25" at bounding box center [670, 267] width 6 height 4
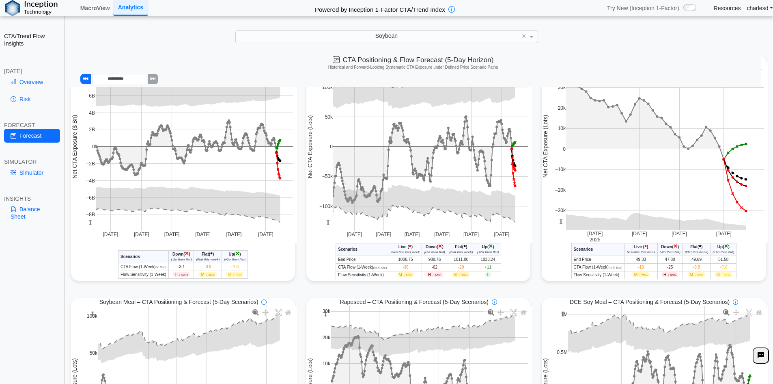
click at [667, 269] on span "-25" at bounding box center [670, 267] width 6 height 4
drag, startPoint x: 657, startPoint y: 243, endPoint x: 674, endPoint y: 252, distance: 19.4
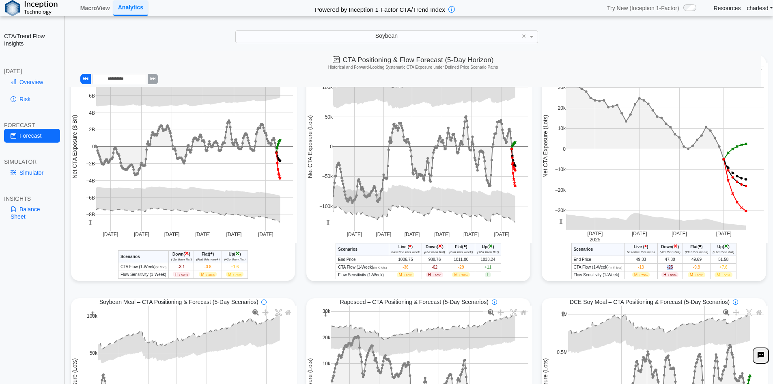
drag, startPoint x: 658, startPoint y: 248, endPoint x: 674, endPoint y: 248, distance: 16.7
click at [674, 248] on th "Down ( × ) (-2σ then flat)" at bounding box center [669, 249] width 25 height 13
click at [667, 267] on span "-25" at bounding box center [670, 267] width 6 height 4
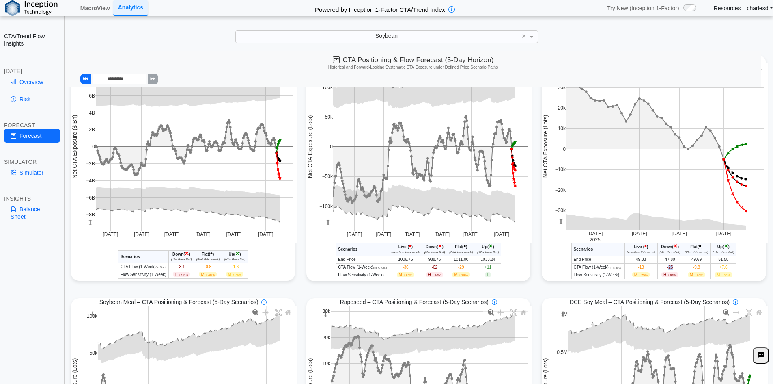
click at [667, 267] on span "-25" at bounding box center [670, 267] width 6 height 4
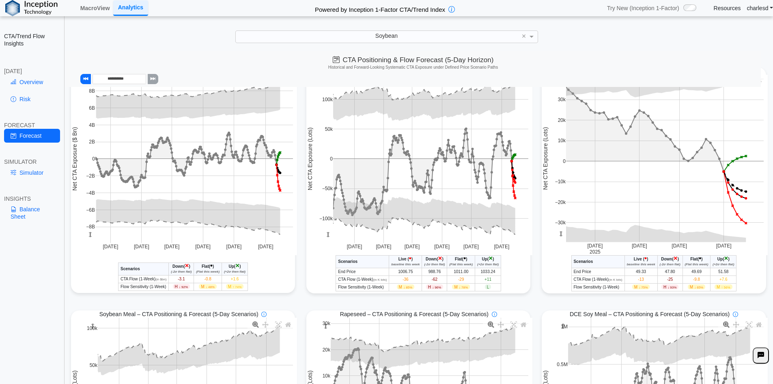
scroll to position [0, 0]
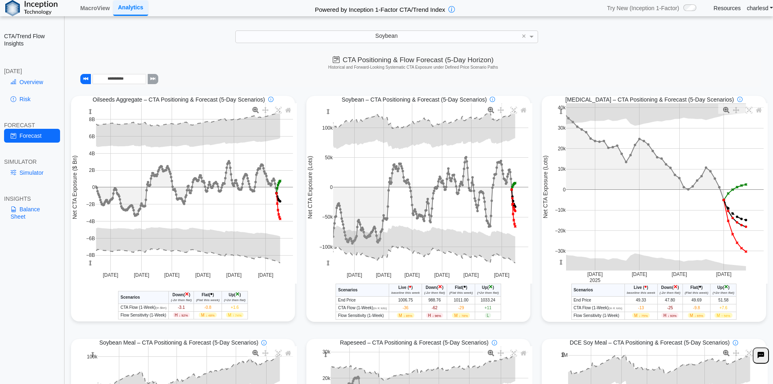
click at [667, 308] on span "-25" at bounding box center [670, 307] width 6 height 4
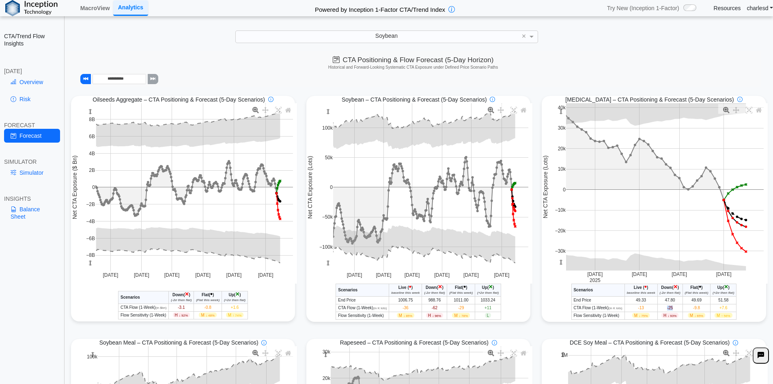
click at [667, 308] on span "-25" at bounding box center [670, 307] width 6 height 4
drag, startPoint x: 571, startPoint y: 100, endPoint x: 603, endPoint y: 99, distance: 32.5
click at [603, 99] on span "Soybean Oil – CTA Positioning & Forecast (5-Day Scenarios)" at bounding box center [649, 99] width 168 height 7
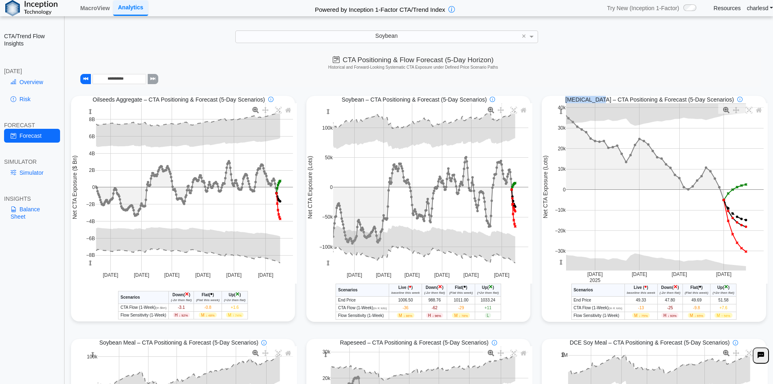
click at [603, 99] on span "Soybean Oil – CTA Positioning & Forecast (5-Day Scenarios)" at bounding box center [649, 99] width 168 height 7
drag, startPoint x: 569, startPoint y: 99, endPoint x: 617, endPoint y: 99, distance: 47.9
click at [617, 99] on div "Soybean Oil – CTA Positioning & Forecast (5-Day Scenarios)" at bounding box center [654, 99] width 224 height 7
click at [617, 99] on span "Soybean Oil – CTA Positioning & Forecast (5-Day Scenarios)" at bounding box center [649, 99] width 168 height 7
drag, startPoint x: 576, startPoint y: 99, endPoint x: 610, endPoint y: 98, distance: 34.1
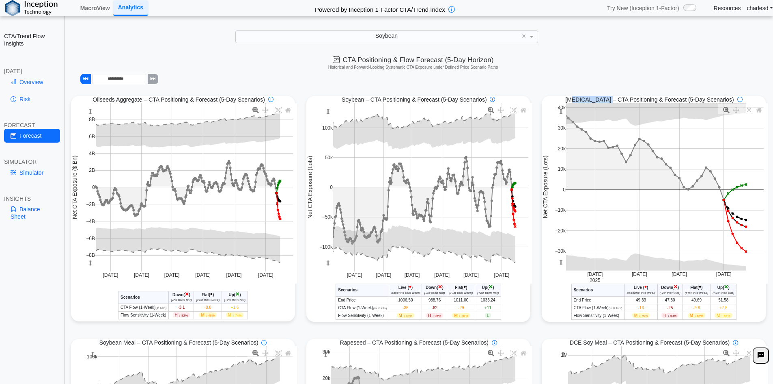
click at [610, 98] on span "Soybean Oil – CTA Positioning & Forecast (5-Day Scenarios)" at bounding box center [649, 99] width 168 height 7
click at [667, 309] on span "-25" at bounding box center [670, 307] width 6 height 4
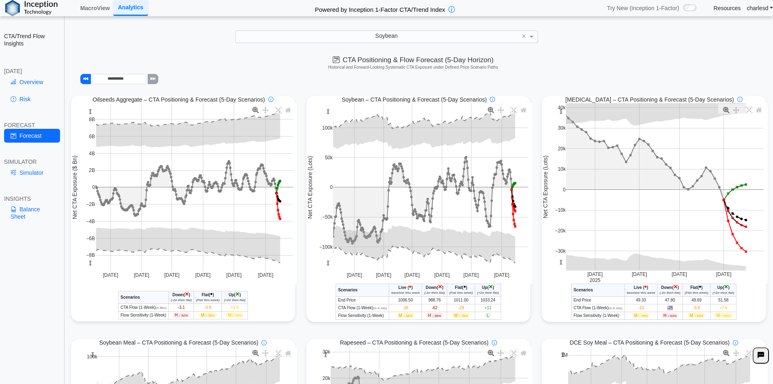
click at [667, 309] on span "-25" at bounding box center [670, 307] width 6 height 4
click at [667, 308] on span "-25" at bounding box center [670, 307] width 6 height 4
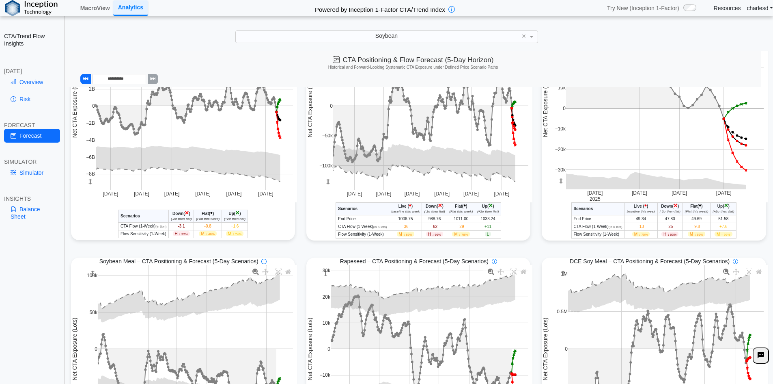
scroll to position [284, 0]
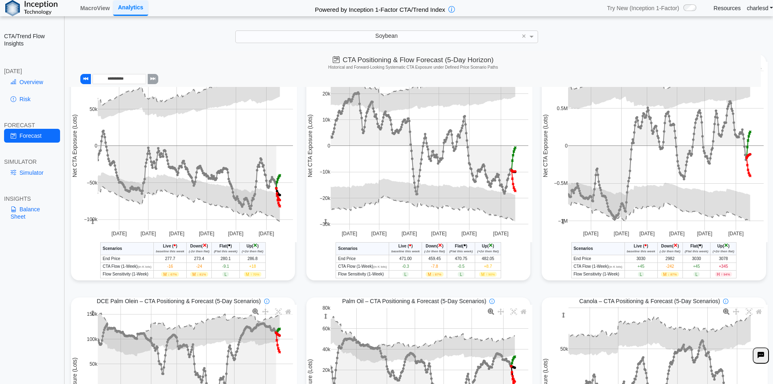
click at [32, 173] on link "Simulator" at bounding box center [32, 173] width 56 height 14
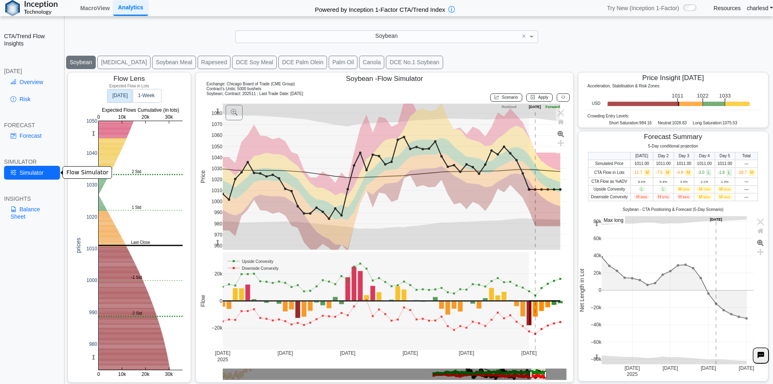
scroll to position [13, 0]
click at [31, 81] on link "Overview" at bounding box center [32, 82] width 56 height 14
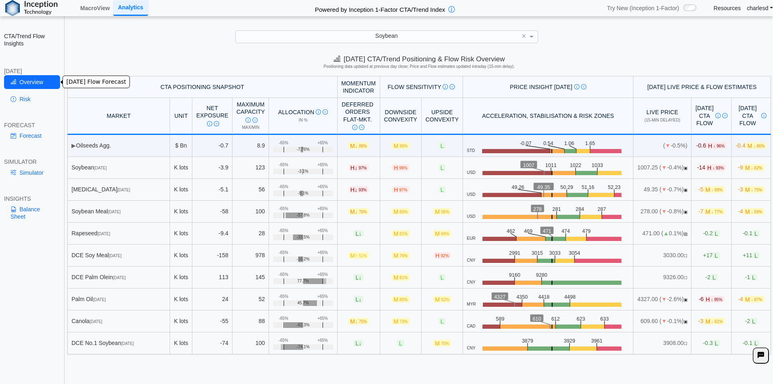
scroll to position [0, 0]
click at [662, 169] on span "▼" at bounding box center [665, 167] width 6 height 6
click at [713, 170] on span "↓ 93%" at bounding box center [718, 168] width 11 height 4
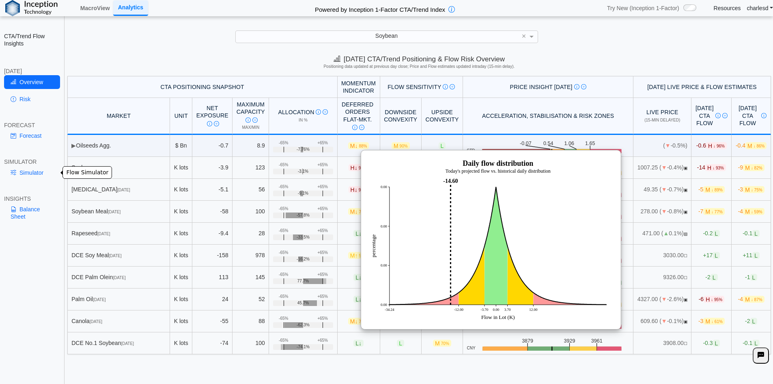
drag, startPoint x: 33, startPoint y: 174, endPoint x: 206, endPoint y: 207, distance: 176.1
click at [33, 174] on link "Simulator" at bounding box center [32, 173] width 56 height 14
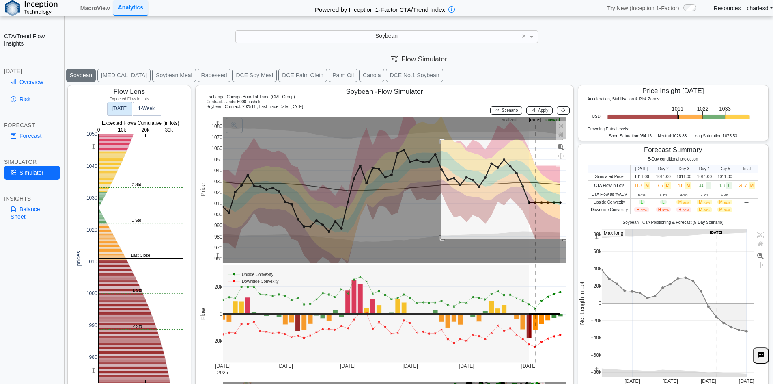
drag, startPoint x: 440, startPoint y: 140, endPoint x: 574, endPoint y: 239, distance: 166.6
click at [574, 239] on div "Flow Lens Expected Flow in Lots 0 10k 20k 30k 980 990 1000 1010 1020 1030 1040 …" at bounding box center [419, 240] width 708 height 315
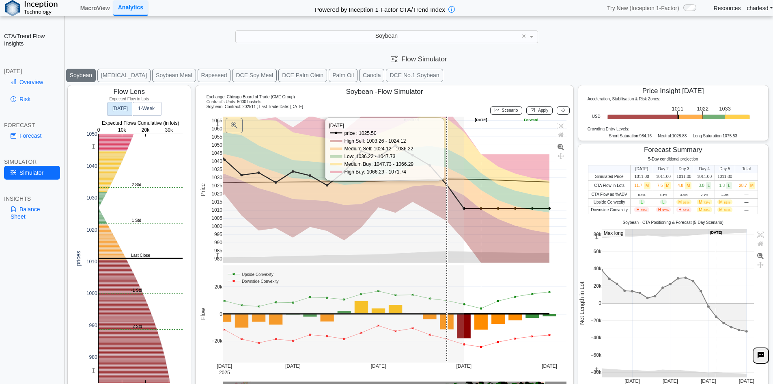
drag, startPoint x: 440, startPoint y: 184, endPoint x: 450, endPoint y: 179, distance: 12.0
click at [440, 184] on rect at bounding box center [395, 189] width 344 height 146
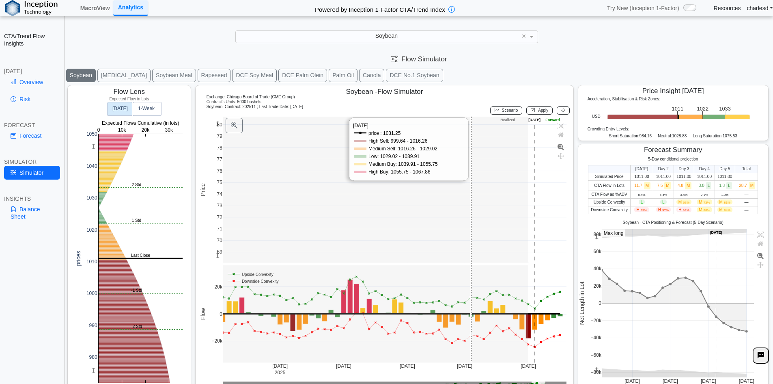
click at [476, 175] on rect at bounding box center [395, 189] width 344 height 146
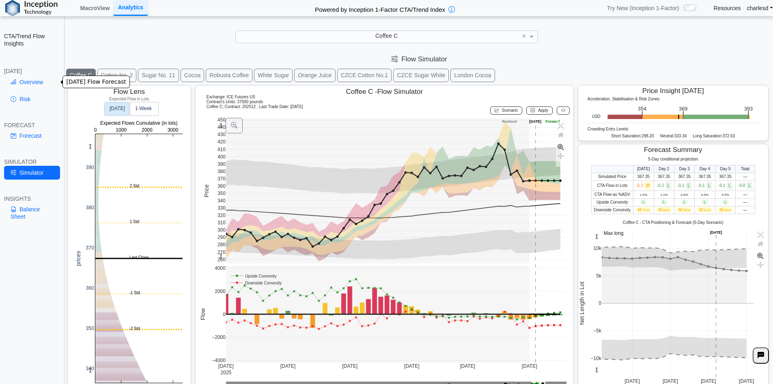
drag, startPoint x: 39, startPoint y: 83, endPoint x: 335, endPoint y: 153, distance: 304.2
click at [39, 83] on link "Overview" at bounding box center [32, 82] width 56 height 14
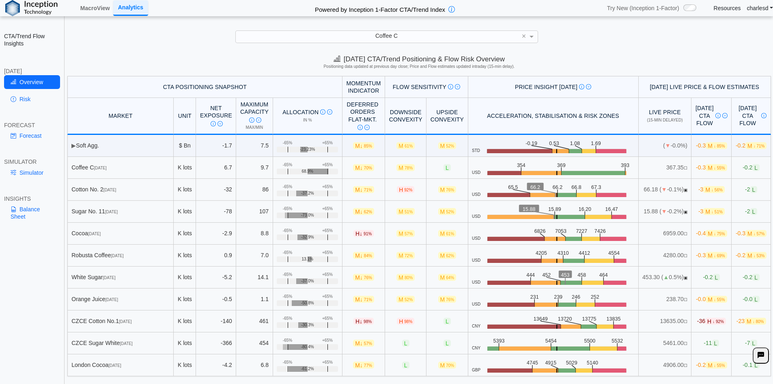
click at [703, 213] on span "M ↓ 51%" at bounding box center [713, 211] width 21 height 7
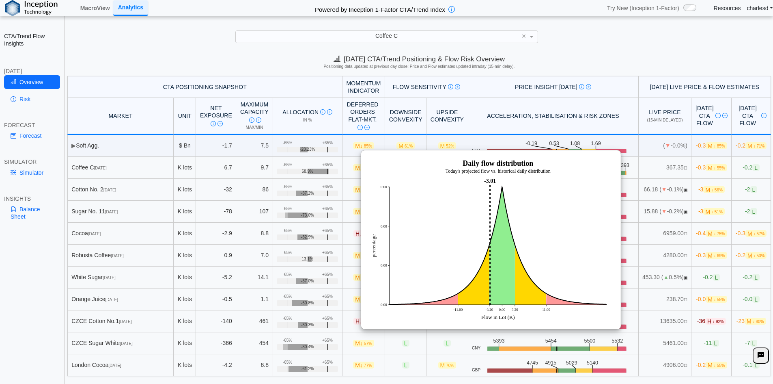
click at [703, 213] on span "M ↓ 51%" at bounding box center [713, 211] width 21 height 7
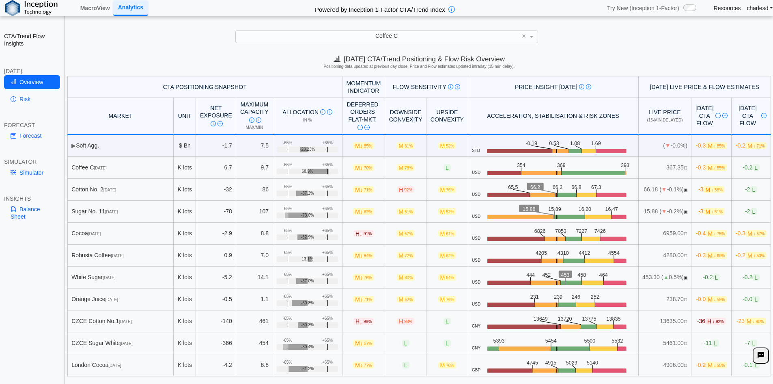
click at [703, 213] on span "M ↓ 51%" at bounding box center [713, 211] width 21 height 7
click at [706, 230] on span "M ↓ 75%" at bounding box center [716, 233] width 21 height 7
click at [25, 96] on link "Risk" at bounding box center [32, 99] width 56 height 14
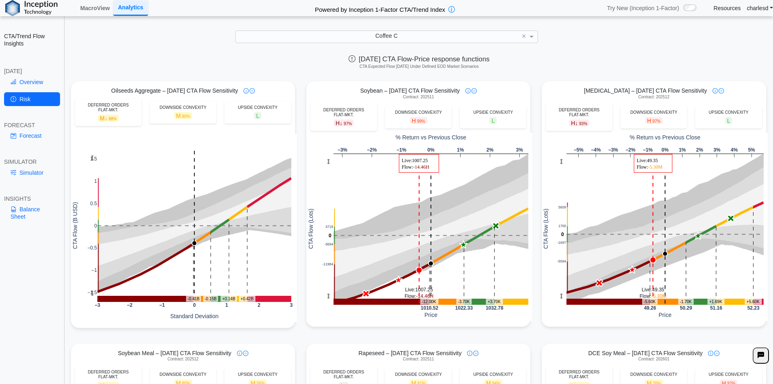
click at [411, 34] on div "Coffee C" at bounding box center [387, 36] width 302 height 11
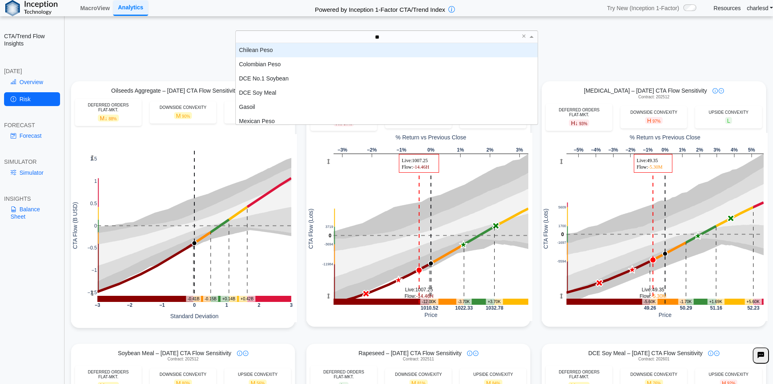
type input "***"
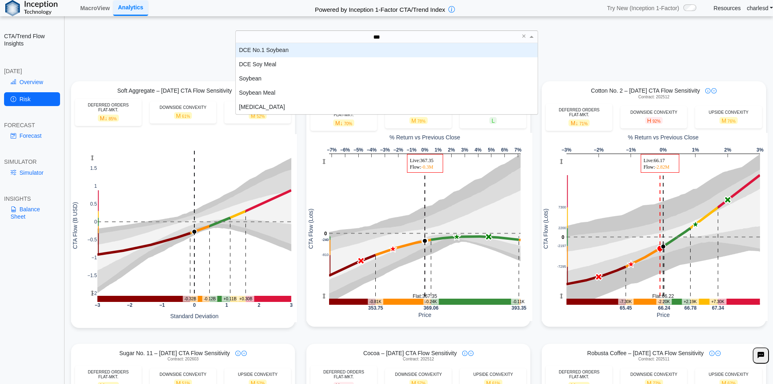
scroll to position [65, 296]
click at [91, 8] on link "MacroView" at bounding box center [95, 8] width 36 height 14
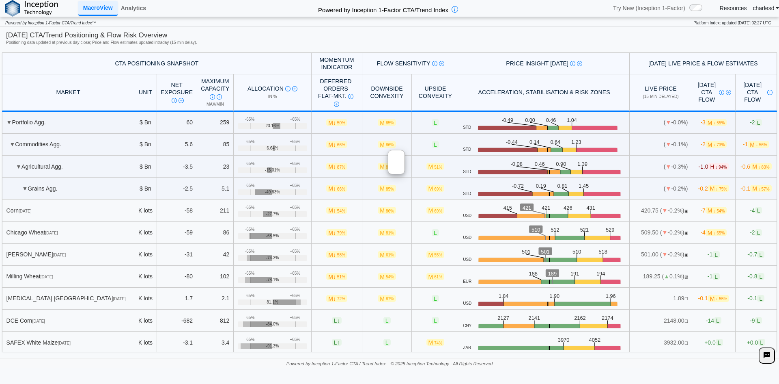
scroll to position [446, 0]
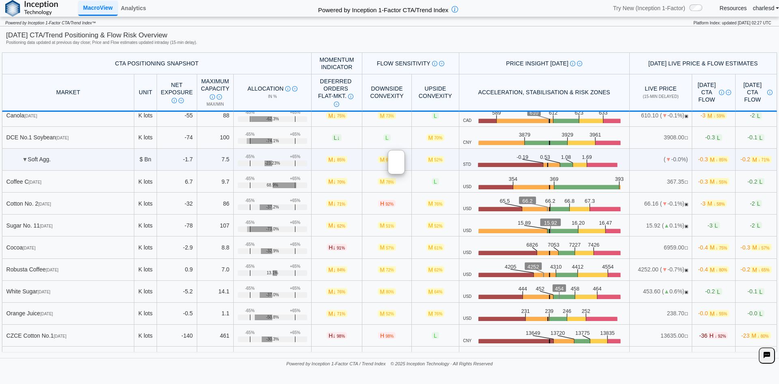
click at [332, 37] on div "[DATE] CTA/Trend Positioning & Flow Risk Overview" at bounding box center [389, 35] width 767 height 10
click at [134, 10] on link "Analytics" at bounding box center [134, 8] width 32 height 14
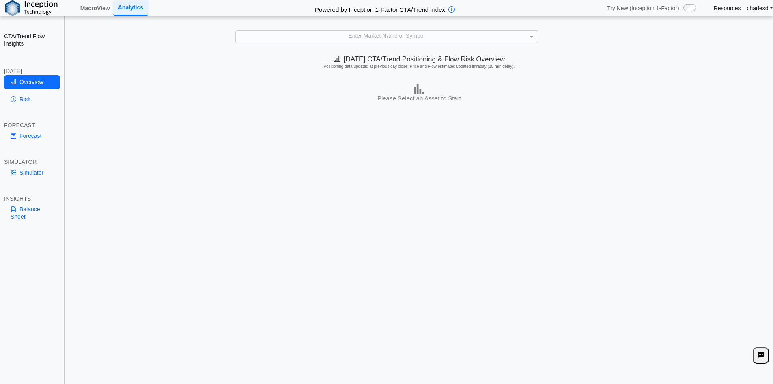
click at [352, 38] on div "Enter Market Name or Symbol" at bounding box center [387, 36] width 302 height 11
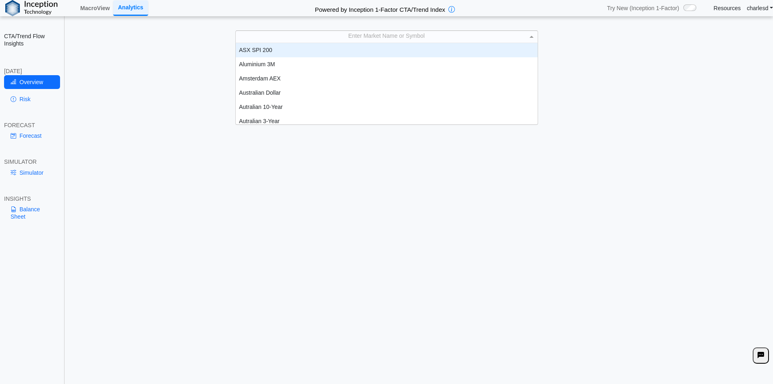
scroll to position [75, 296]
type input "***"
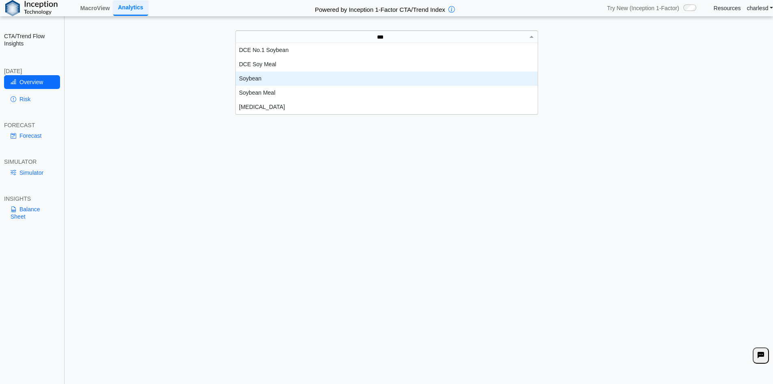
click at [259, 82] on div "Soybean" at bounding box center [387, 78] width 302 height 14
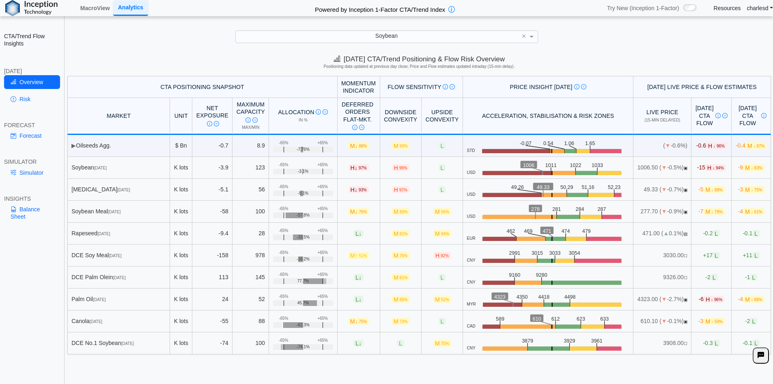
drag, startPoint x: 250, startPoint y: 88, endPoint x: 182, endPoint y: 91, distance: 68.2
click at [182, 91] on th "CTA Positioning Snapshot" at bounding box center [202, 87] width 270 height 22
click at [28, 215] on link "Balance Sheet" at bounding box center [32, 212] width 56 height 21
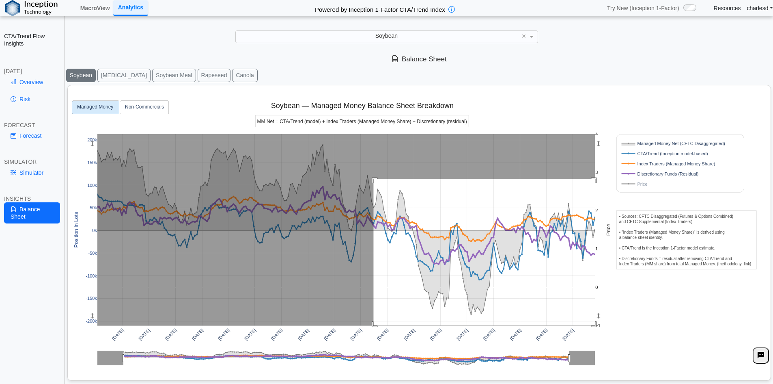
drag, startPoint x: 385, startPoint y: 188, endPoint x: 612, endPoint y: 327, distance: 266.5
click at [612, 327] on div "[DATE] [DATE] [DATE] [DATE] [DATE] [DATE] [DATE] [DATE] [DATE] [DATE] [DATE] [D…" at bounding box center [416, 230] width 690 height 291
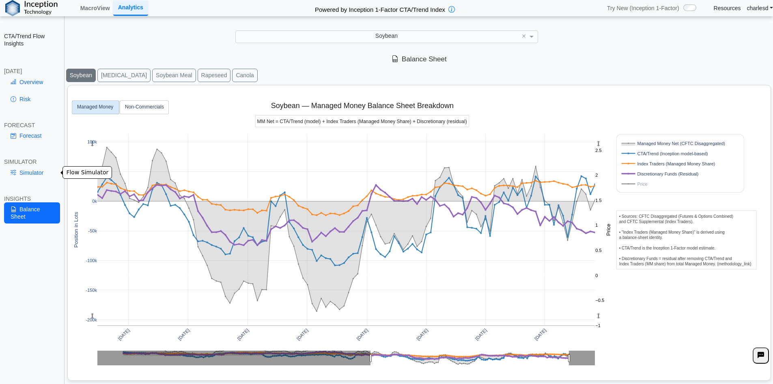
click at [31, 178] on link "Simulator" at bounding box center [32, 173] width 56 height 14
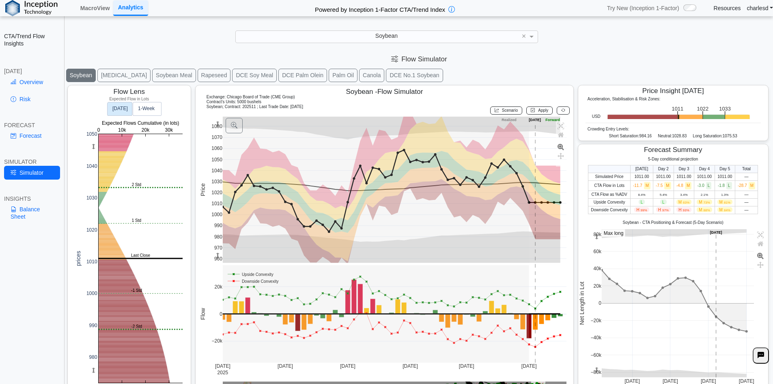
click at [12, 211] on icon at bounding box center [14, 209] width 6 height 6
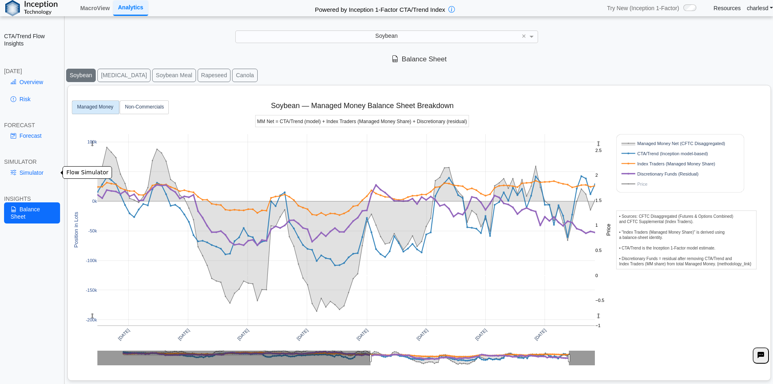
click at [30, 170] on link "Simulator" at bounding box center [32, 173] width 56 height 14
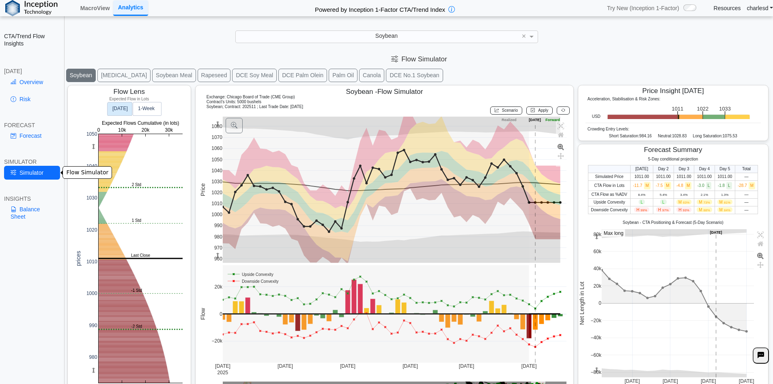
click at [27, 209] on link "Balance Sheet" at bounding box center [32, 212] width 56 height 21
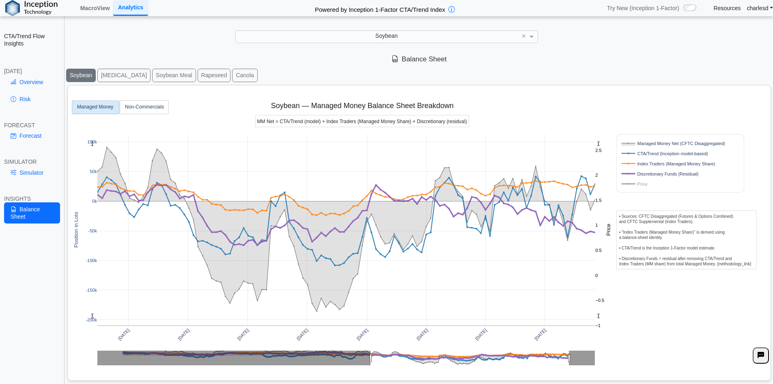
click at [29, 174] on link "Simulator" at bounding box center [32, 173] width 56 height 14
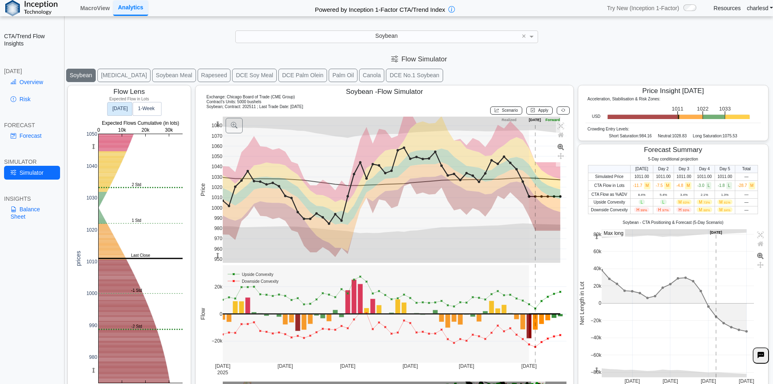
drag, startPoint x: 216, startPoint y: 256, endPoint x: 211, endPoint y: 246, distance: 11.4
click at [211, 246] on div "960 970 980 990 1000 1010 1020 1030 1040 1050 1060 1070 1080 950 Jul 14 2025 Ju…" at bounding box center [383, 254] width 368 height 276
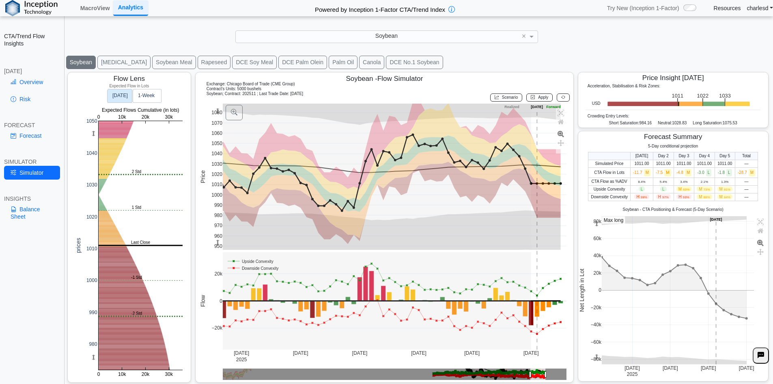
drag, startPoint x: 530, startPoint y: 375, endPoint x: 429, endPoint y: 371, distance: 101.1
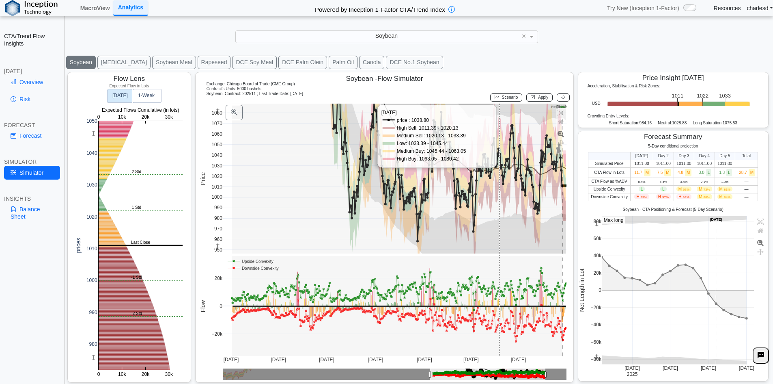
drag, startPoint x: 300, startPoint y: 106, endPoint x: 526, endPoint y: 201, distance: 245.2
click at [524, 200] on div "950 960 970 980 990 1000 1010 1020 1030 1040 1050 1060 1070 1080 Jan 2024 Apr 2…" at bounding box center [383, 241] width 368 height 276
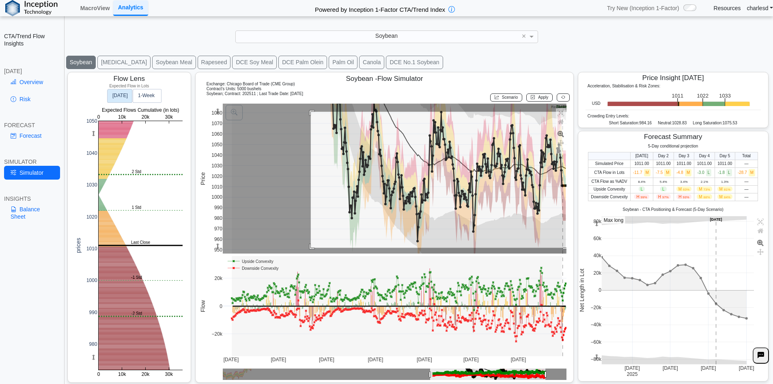
drag, startPoint x: 310, startPoint y: 112, endPoint x: 582, endPoint y: 249, distance: 305.3
click at [582, 249] on div "Flow Lens Expected Flow in Lots 0 10k 20k 30k 980 990 1000 1010 1020 1030 1040 …" at bounding box center [419, 227] width 708 height 315
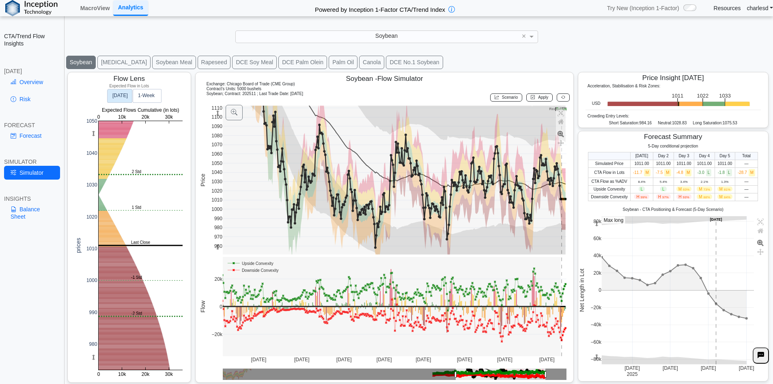
drag, startPoint x: 218, startPoint y: 112, endPoint x: 218, endPoint y: 142, distance: 30.0
click at [218, 142] on g at bounding box center [394, 179] width 361 height 165
click at [34, 202] on link "Balance Sheet" at bounding box center [32, 212] width 56 height 21
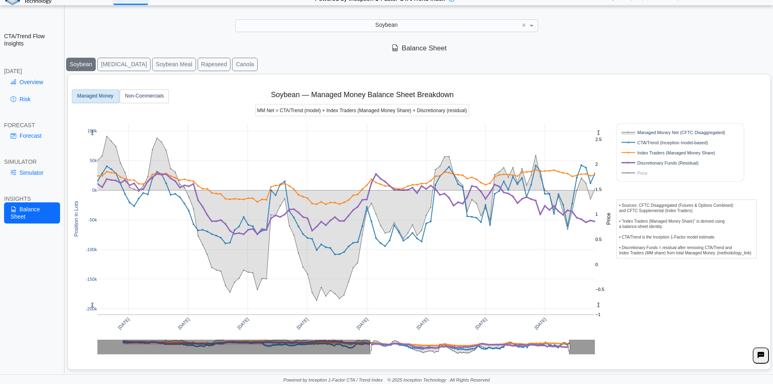
scroll to position [11, 0]
drag, startPoint x: 607, startPoint y: 291, endPoint x: 569, endPoint y: 101, distance: 193.6
click at [569, 101] on div "Oct 2023 Jan 2024 Apr 2024 Jul 2024 Oct 2024 Jan 2025 Apr 2025 Jul 2025 -200k -…" at bounding box center [416, 219] width 690 height 291
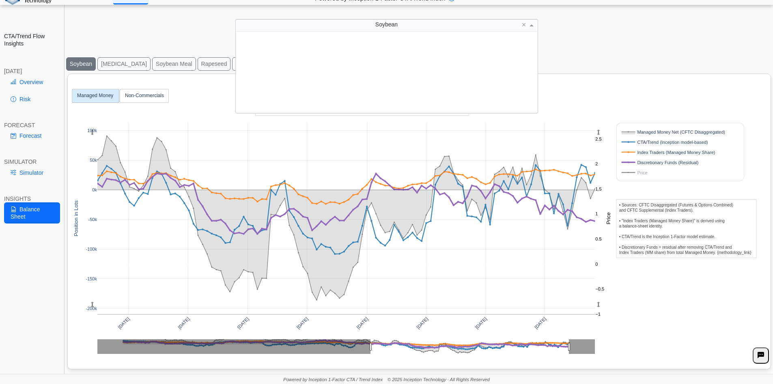
scroll to position [75, 296]
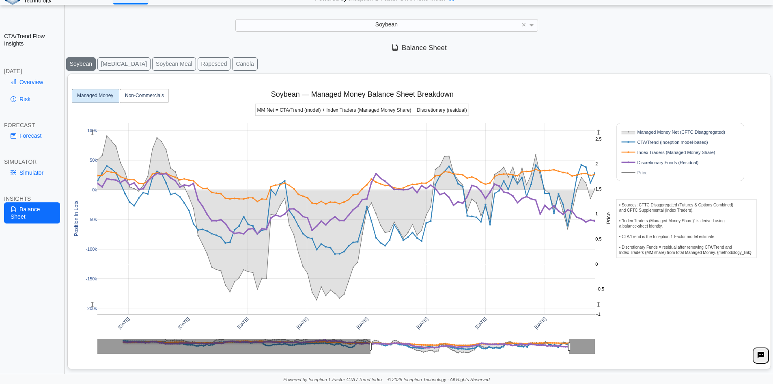
click at [304, 21] on div "Soybean" at bounding box center [387, 24] width 302 height 11
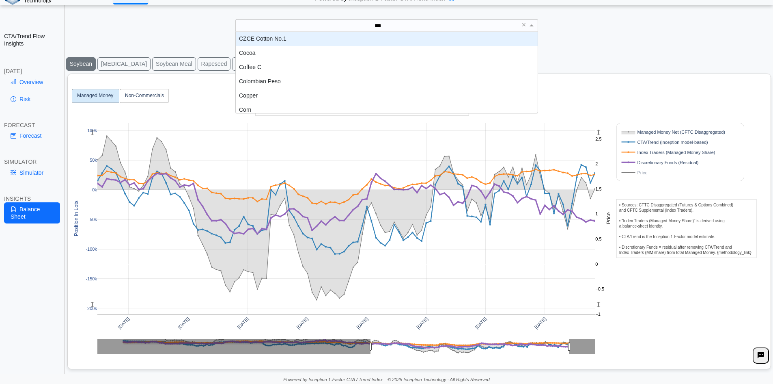
scroll to position [22, 296]
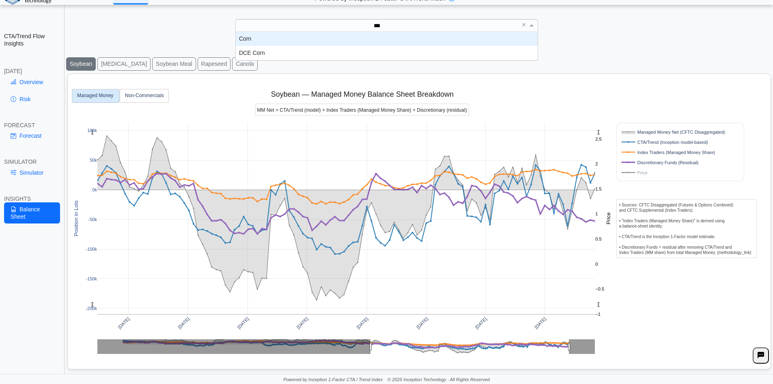
type input "****"
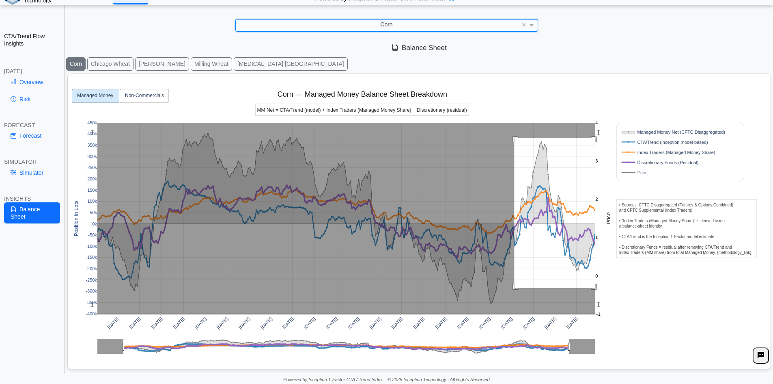
drag, startPoint x: 515, startPoint y: 138, endPoint x: 599, endPoint y: 284, distance: 168.2
click at [599, 287] on g at bounding box center [346, 218] width 515 height 208
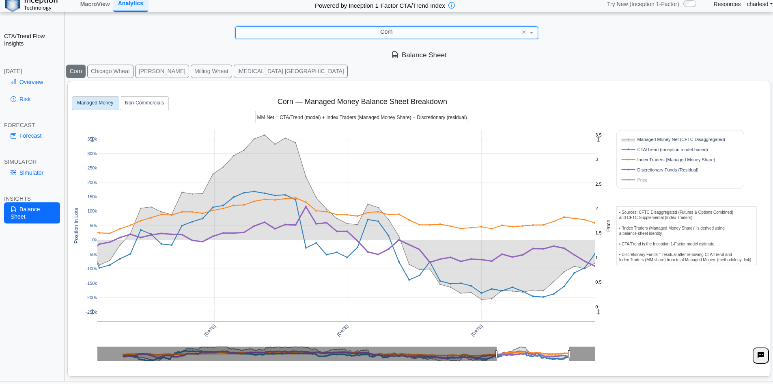
scroll to position [0, 0]
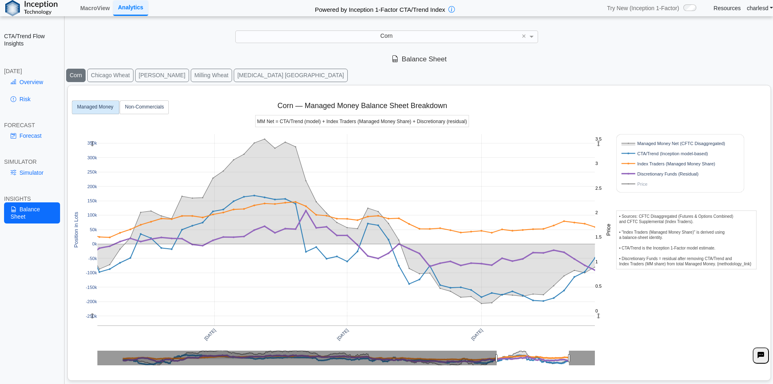
click at [722, 7] on link "Resources" at bounding box center [727, 7] width 27 height 7
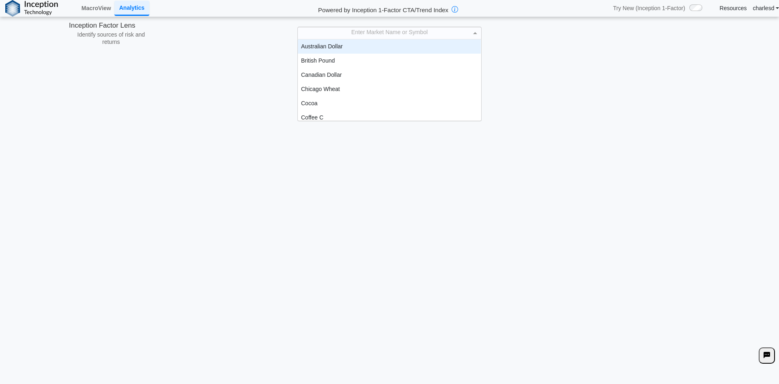
click at [394, 34] on div "Enter Market Name or Symbol" at bounding box center [389, 32] width 183 height 11
type input "*"
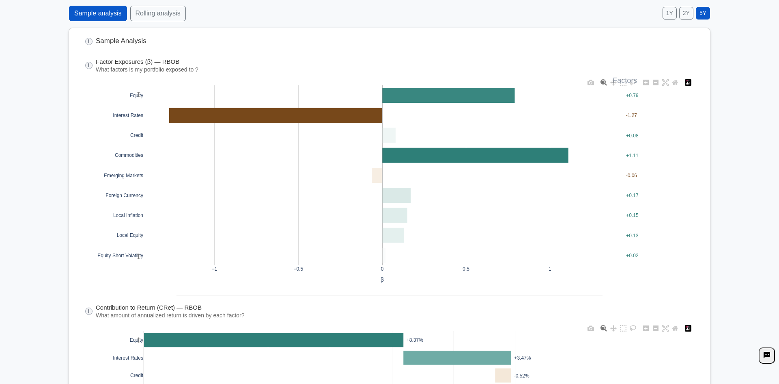
scroll to position [0, 0]
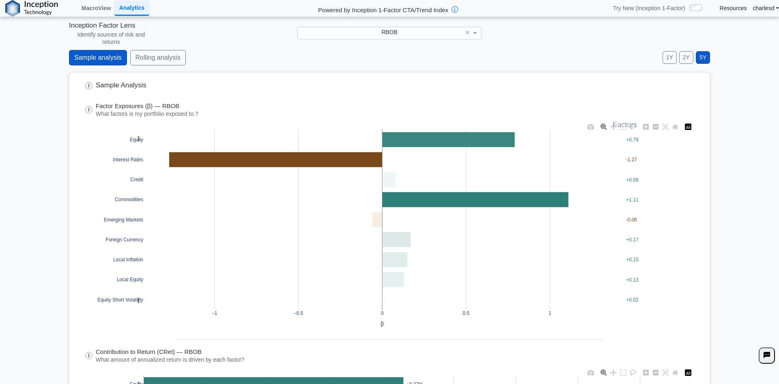
click at [166, 58] on button "Rolling analysis" at bounding box center [158, 57] width 56 height 15
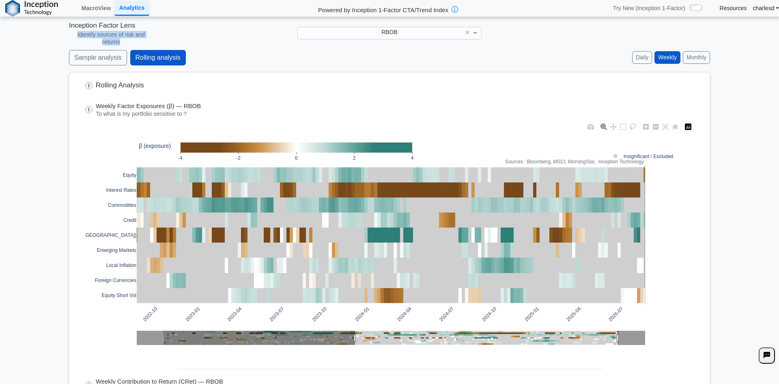
drag, startPoint x: 72, startPoint y: 30, endPoint x: 123, endPoint y: 41, distance: 51.7
click at [123, 41] on div "Inception Factor Lens Identify sources of risk and returns" at bounding box center [111, 33] width 84 height 25
click at [123, 41] on span "Identify sources of risk and returns" at bounding box center [111, 38] width 84 height 15
click at [647, 59] on button "Daily" at bounding box center [642, 57] width 20 height 13
click at [257, 103] on div "i Weekly Factor Exposures (β) — RBOB To what is my portfolio sensitive to ?" at bounding box center [389, 109] width 609 height 15
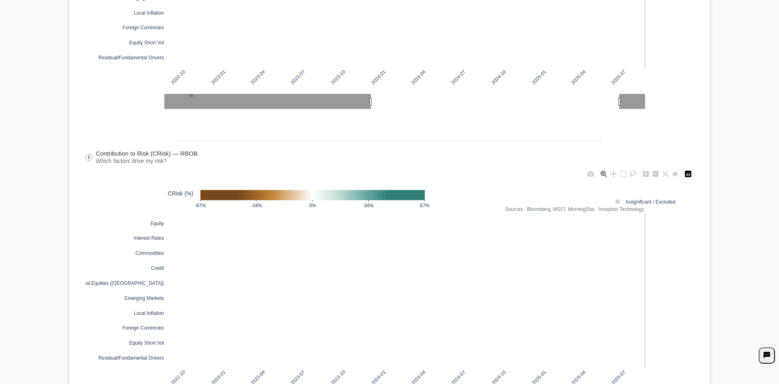
scroll to position [568, 0]
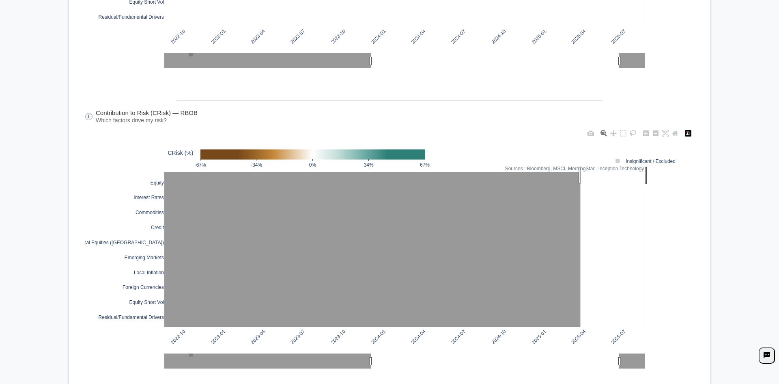
drag, startPoint x: 578, startPoint y: 175, endPoint x: 647, endPoint y: 311, distance: 153.2
click at [649, 323] on div "2022-10 2023-01 2023-04 2023-07 2023-10 2024-01 2024-04 2024-07 2024-10 2025-01…" at bounding box center [389, 256] width 609 height 258
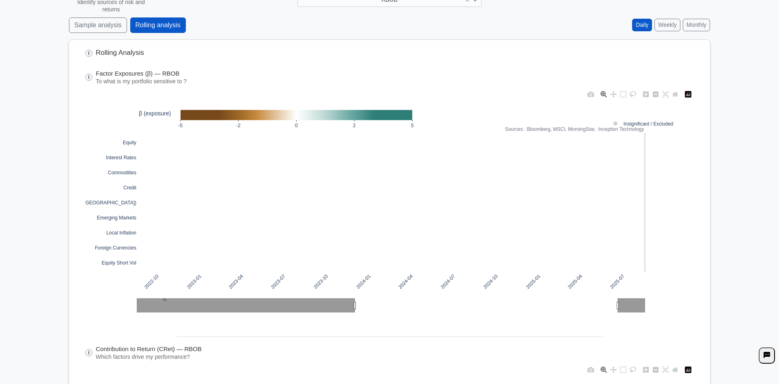
scroll to position [0, 0]
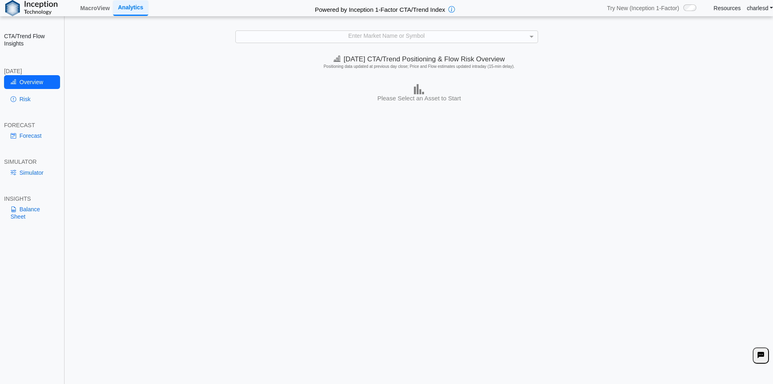
click at [369, 29] on div "**********" at bounding box center [386, 197] width 773 height 395
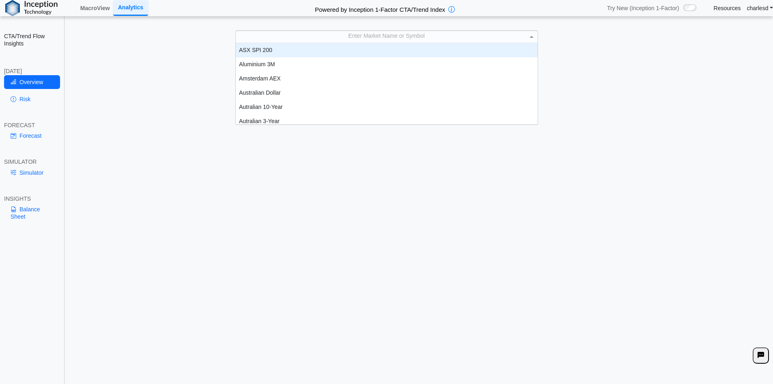
click at [367, 31] on div "Enter Market Name or Symbol" at bounding box center [387, 36] width 302 height 11
type input "***"
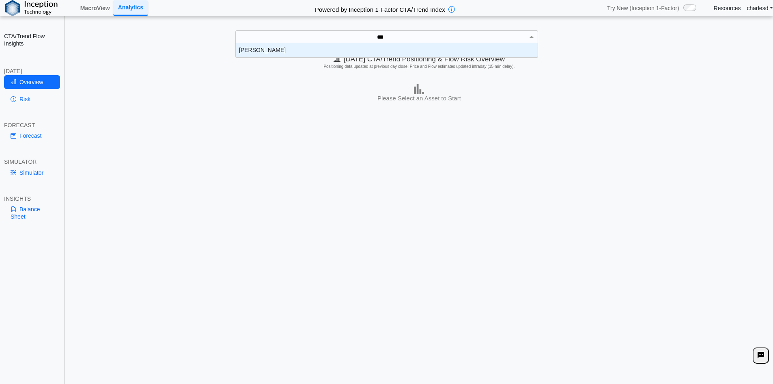
scroll to position [8, 296]
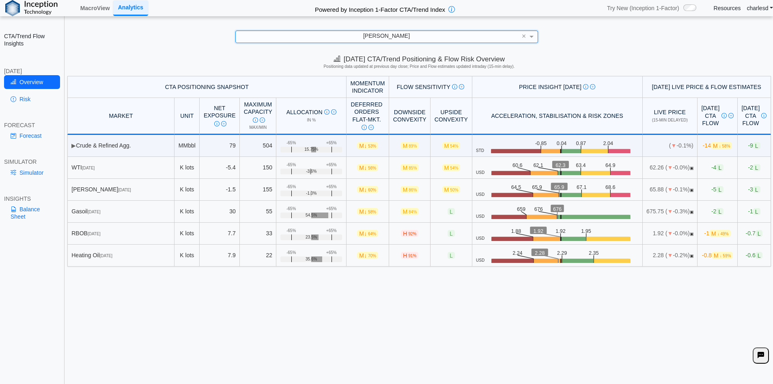
click at [133, 42] on div "[PERSON_NAME] ×" at bounding box center [386, 36] width 757 height 12
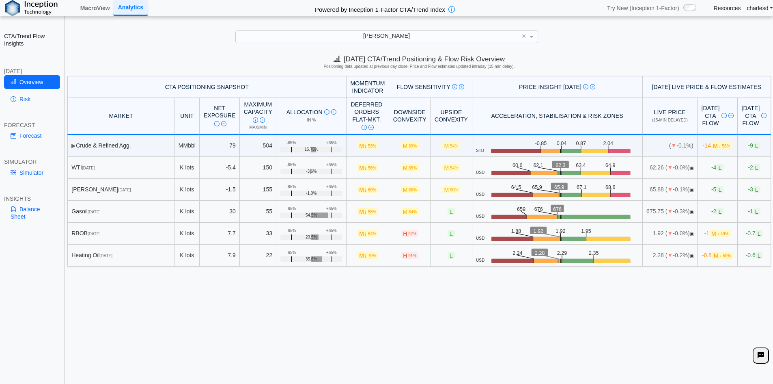
click at [386, 42] on div "[PERSON_NAME]" at bounding box center [387, 36] width 302 height 11
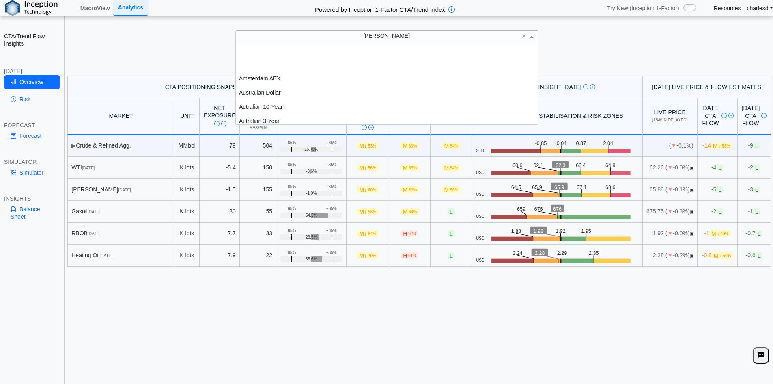
scroll to position [75, 296]
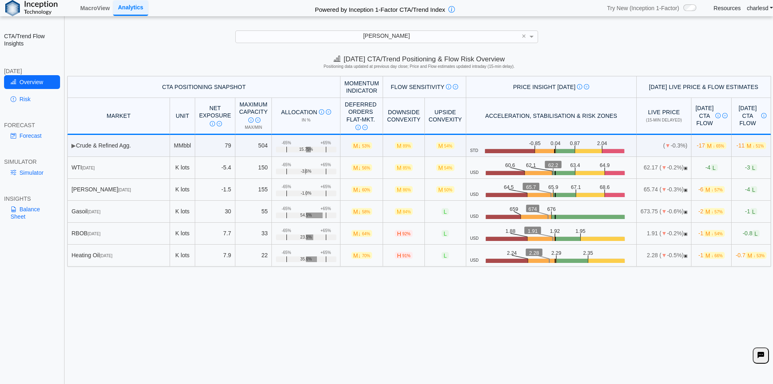
click at [306, 37] on div "[PERSON_NAME]" at bounding box center [387, 36] width 302 height 11
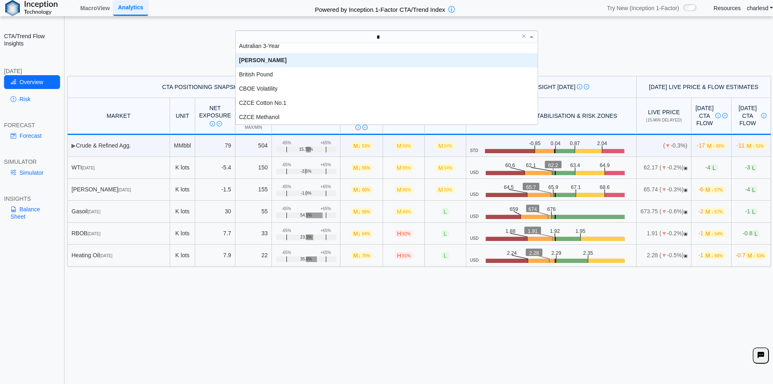
scroll to position [0, 0]
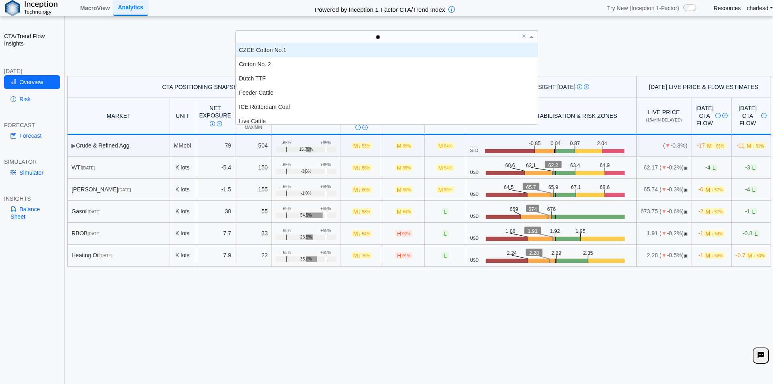
type input "***"
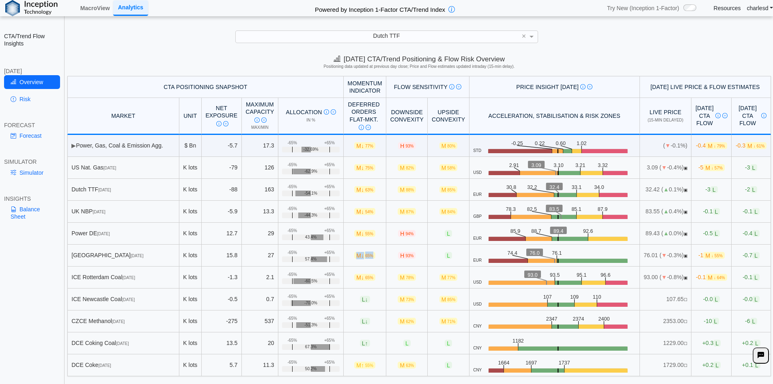
drag, startPoint x: 342, startPoint y: 257, endPoint x: 359, endPoint y: 257, distance: 17.0
click at [359, 257] on td "M ↓ 65%" at bounding box center [365, 255] width 43 height 22
click at [29, 101] on link "Risk" at bounding box center [32, 99] width 56 height 14
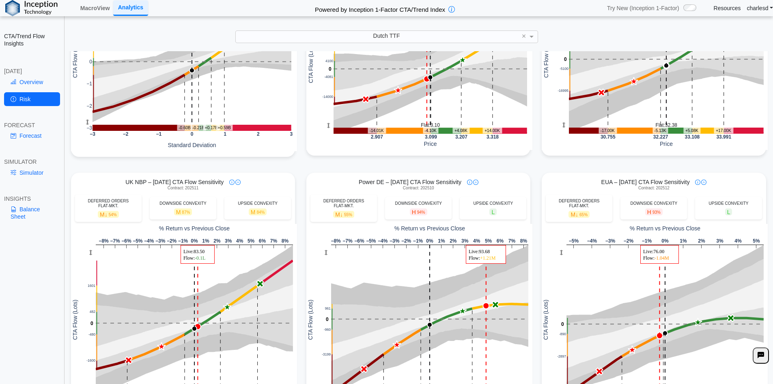
scroll to position [244, 0]
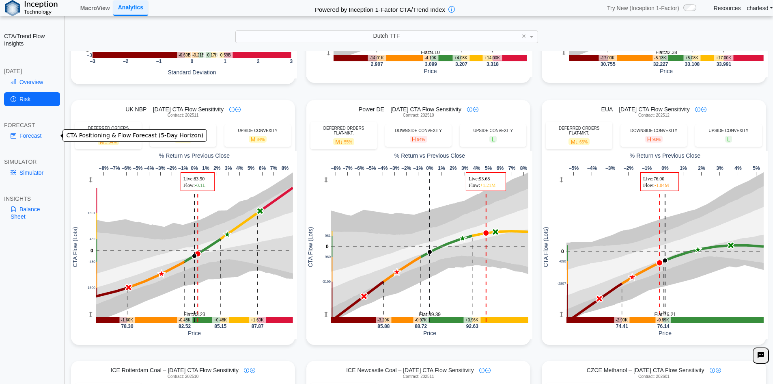
click at [22, 134] on link "Forecast" at bounding box center [32, 136] width 56 height 14
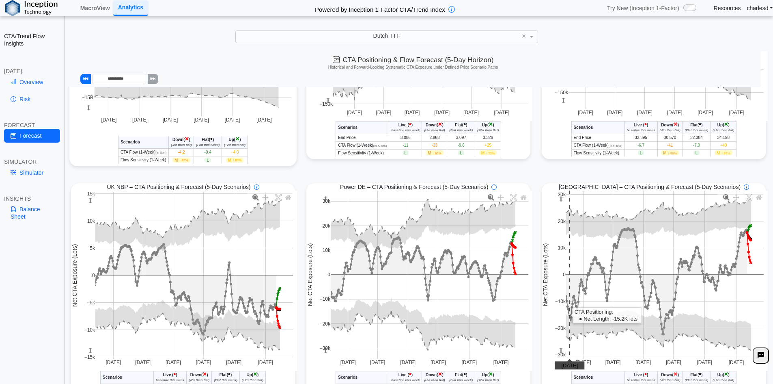
scroll to position [203, 0]
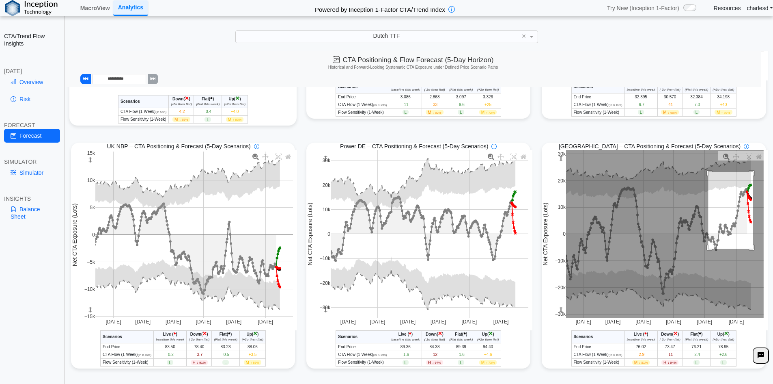
drag, startPoint x: 704, startPoint y: 173, endPoint x: 749, endPoint y: 250, distance: 88.7
click at [749, 250] on rect at bounding box center [665, 234] width 198 height 168
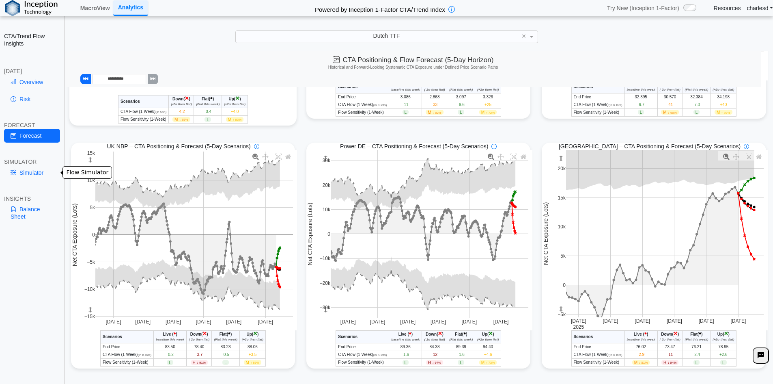
click at [29, 174] on link "Simulator" at bounding box center [32, 173] width 56 height 14
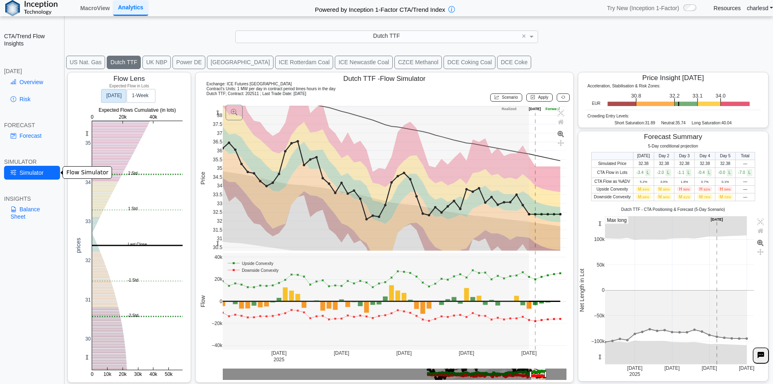
scroll to position [13, 0]
click at [209, 58] on button "[GEOGRAPHIC_DATA]" at bounding box center [240, 62] width 67 height 13
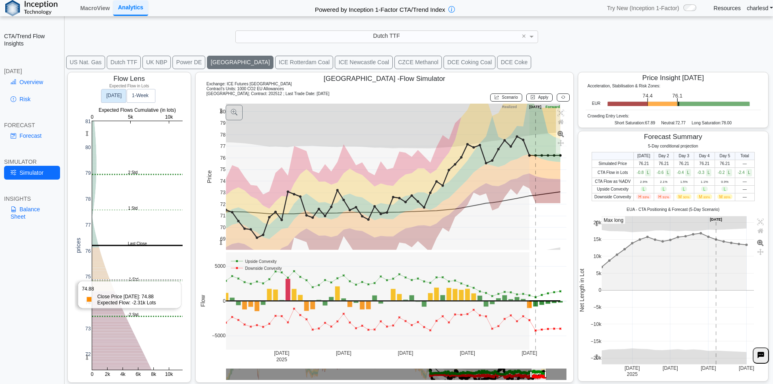
click at [133, 280] on rect at bounding box center [137, 245] width 91 height 248
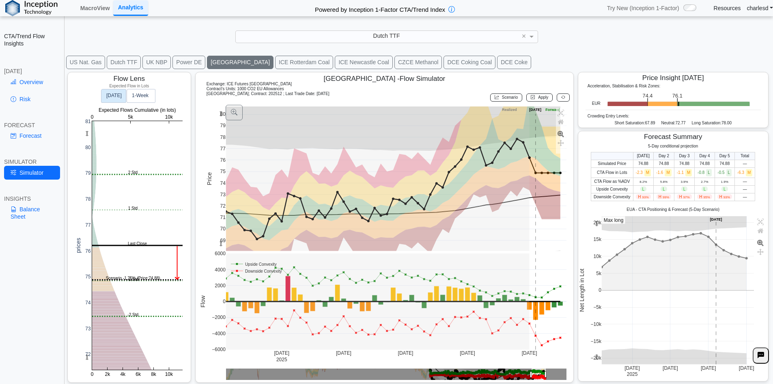
click at [507, 99] on span "Scenario" at bounding box center [510, 97] width 16 height 4
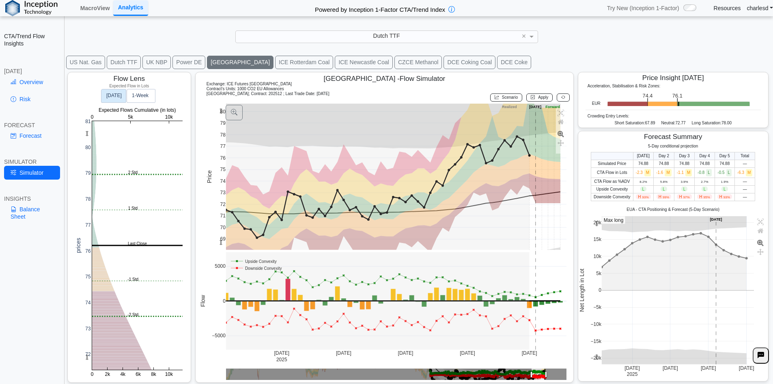
click at [502, 96] on span "Scenario" at bounding box center [510, 97] width 16 height 4
click at [535, 169] on rect at bounding box center [396, 176] width 341 height 146
click at [558, 182] on rect at bounding box center [396, 176] width 341 height 146
click at [538, 99] on span "Apply" at bounding box center [543, 97] width 10 height 4
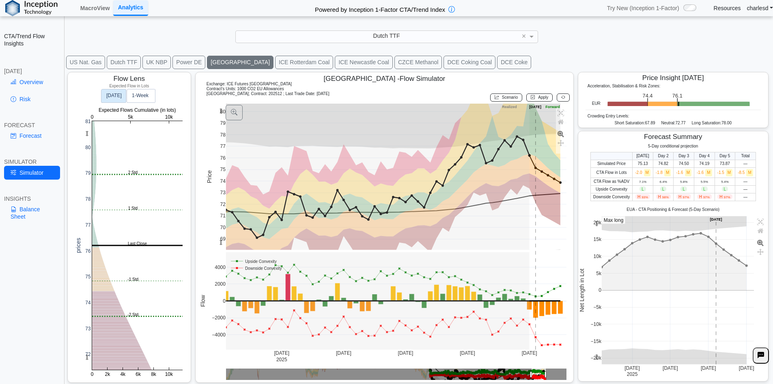
click at [561, 98] on icon at bounding box center [563, 97] width 4 height 4
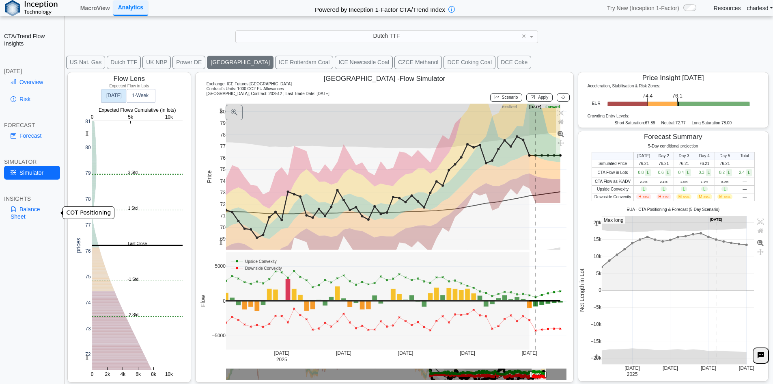
click at [30, 210] on link "Balance Sheet" at bounding box center [32, 212] width 56 height 21
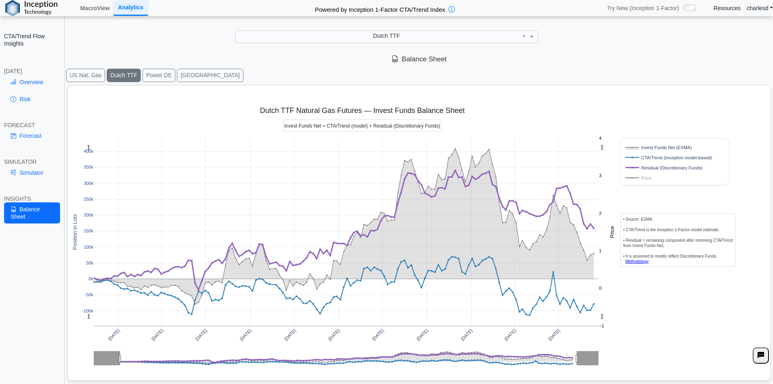
click at [180, 75] on button "[GEOGRAPHIC_DATA]" at bounding box center [210, 75] width 67 height 13
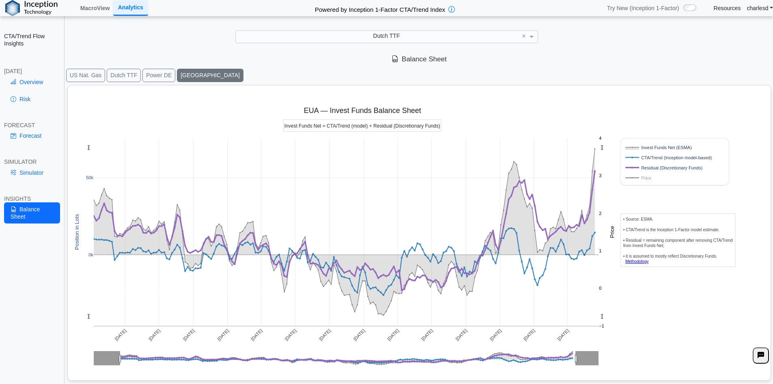
click at [148, 69] on button "Power DE" at bounding box center [158, 75] width 33 height 13
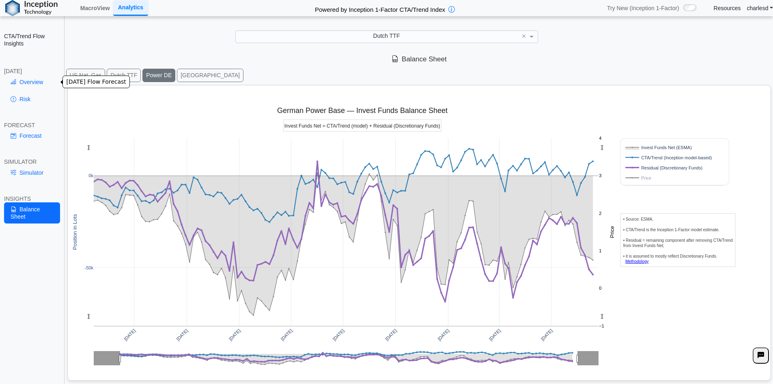
click at [39, 85] on link "Overview" at bounding box center [32, 82] width 56 height 14
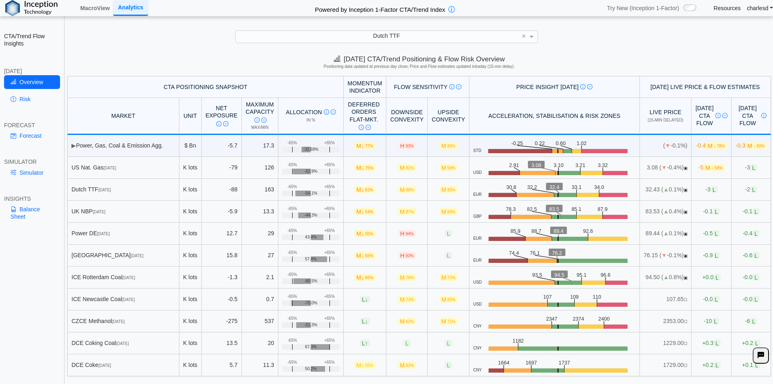
click at [36, 175] on link "Simulator" at bounding box center [32, 173] width 56 height 14
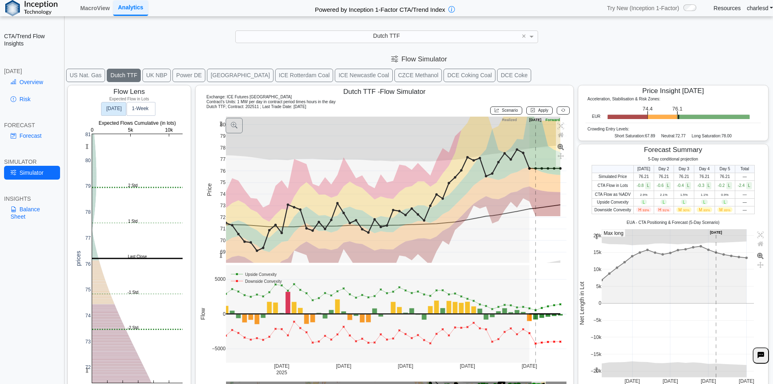
click at [508, 109] on span "Scenario" at bounding box center [510, 110] width 16 height 4
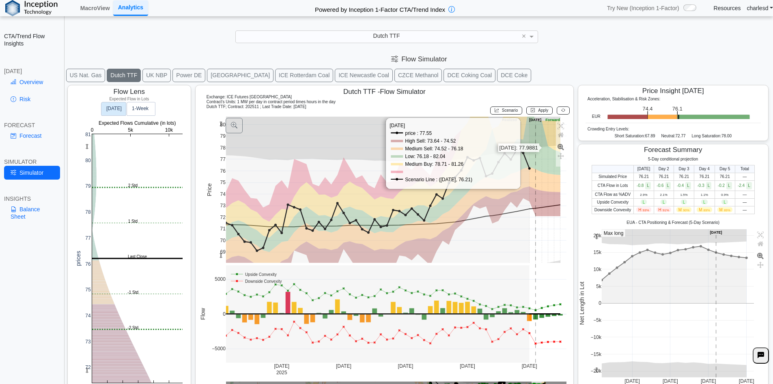
click at [542, 148] on rect at bounding box center [396, 189] width 341 height 146
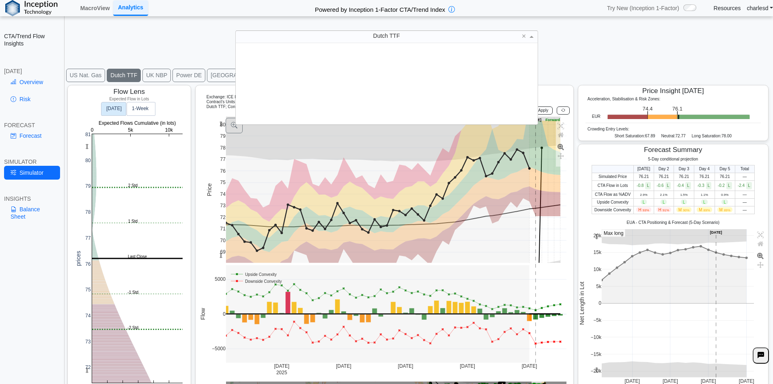
click at [280, 42] on div "Dutch TTF × DCE Iron Ore DCE No.1 Soybean DCE Palm Olein DCE Soy Meal Dow E-min…" at bounding box center [386, 36] width 303 height 12
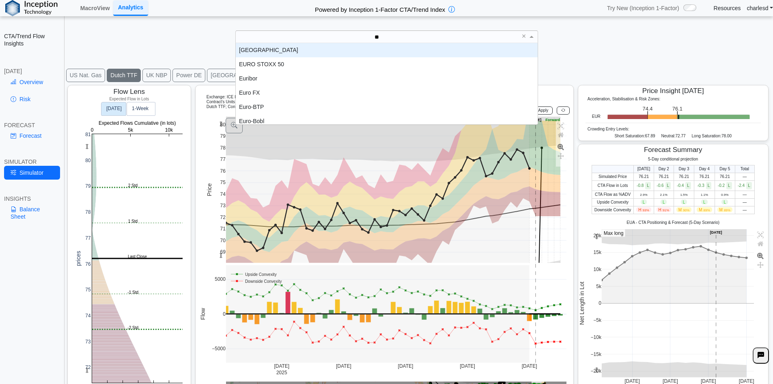
type input "***"
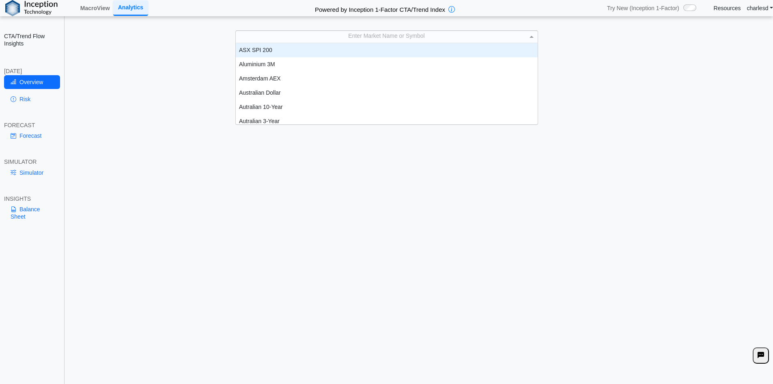
click at [339, 41] on div "Enter Market Name or Symbol" at bounding box center [387, 36] width 302 height 11
type input "***"
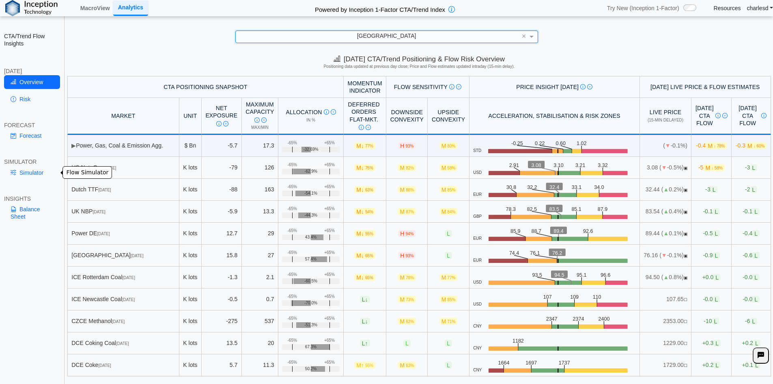
click at [45, 171] on link "Simulator" at bounding box center [32, 173] width 56 height 14
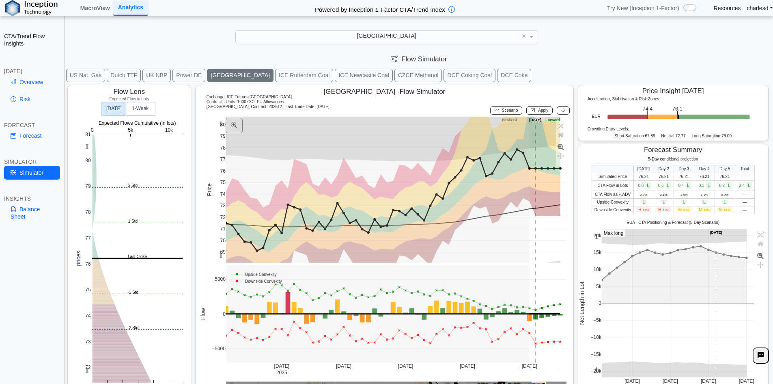
click at [502, 112] on span "Scenario" at bounding box center [510, 110] width 16 height 4
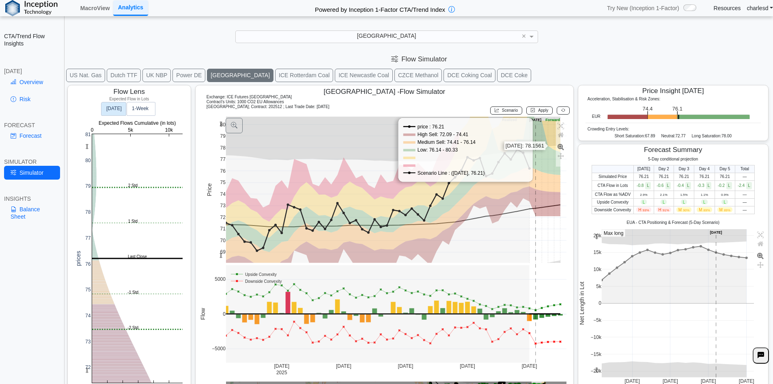
click at [545, 146] on rect at bounding box center [396, 189] width 341 height 146
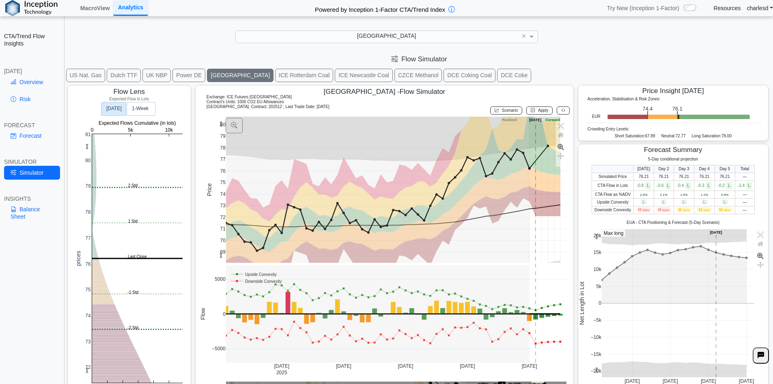
click at [538, 113] on button "Apply" at bounding box center [539, 110] width 26 height 8
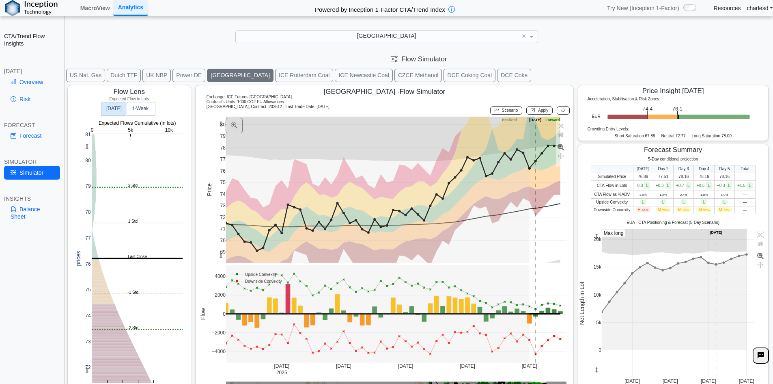
drag, startPoint x: 595, startPoint y: 363, endPoint x: 595, endPoint y: 394, distance: 30.9
click at [595, 383] on html "**********" at bounding box center [386, 197] width 773 height 395
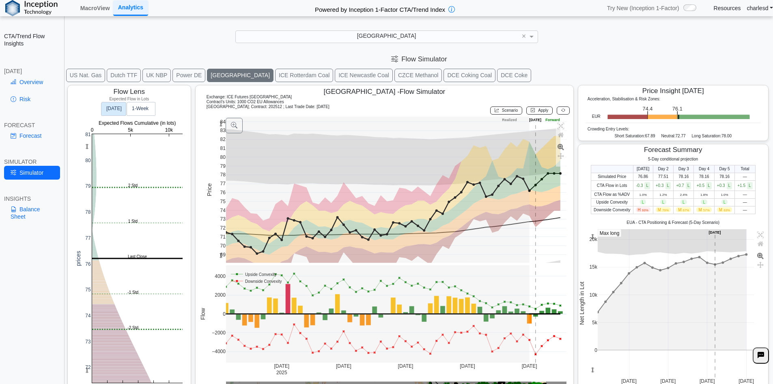
drag, startPoint x: 221, startPoint y: 127, endPoint x: 220, endPoint y: 162, distance: 34.5
click at [220, 162] on g at bounding box center [397, 189] width 358 height 162
click at [503, 112] on span "Scenario" at bounding box center [510, 110] width 16 height 4
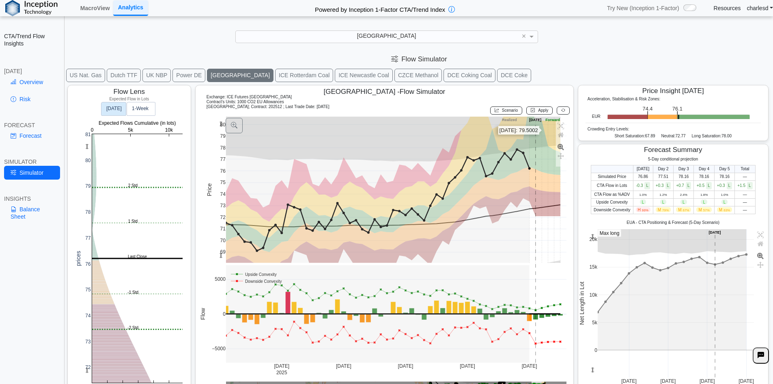
click at [544, 130] on rect at bounding box center [396, 189] width 341 height 146
click at [541, 112] on span "Apply" at bounding box center [543, 110] width 10 height 4
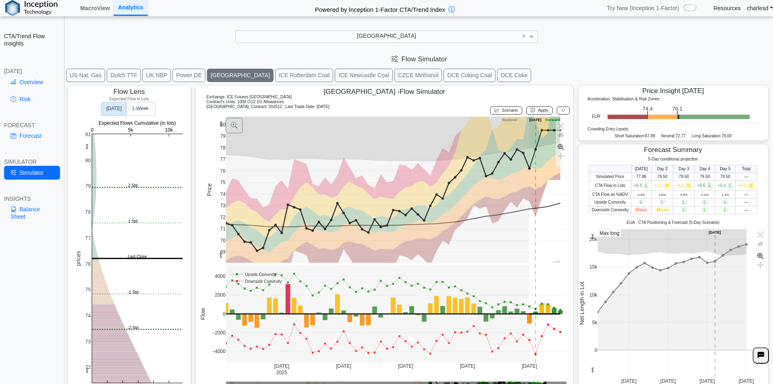
click at [508, 112] on span "Scenario" at bounding box center [510, 110] width 16 height 4
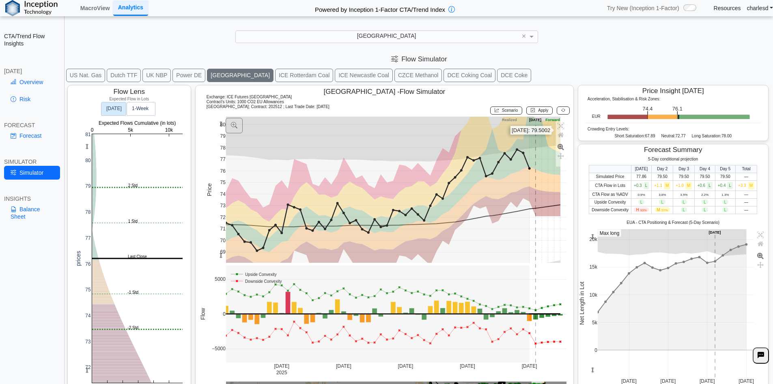
click at [554, 130] on rect at bounding box center [396, 189] width 341 height 146
click at [542, 115] on div "Apply" at bounding box center [539, 110] width 30 height 12
click at [538, 108] on span "Apply" at bounding box center [543, 110] width 10 height 4
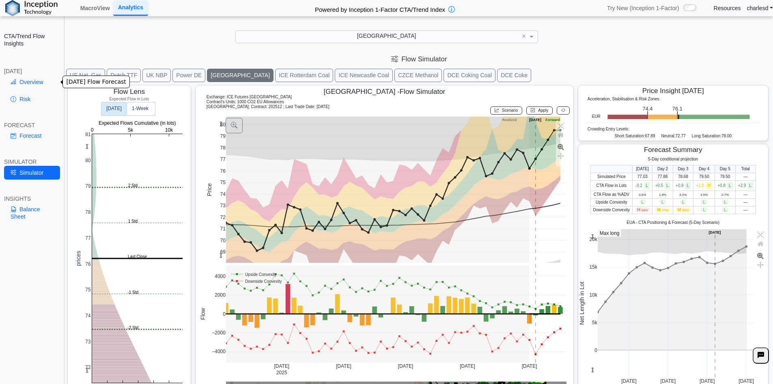
click at [20, 82] on link "Overview" at bounding box center [32, 82] width 56 height 14
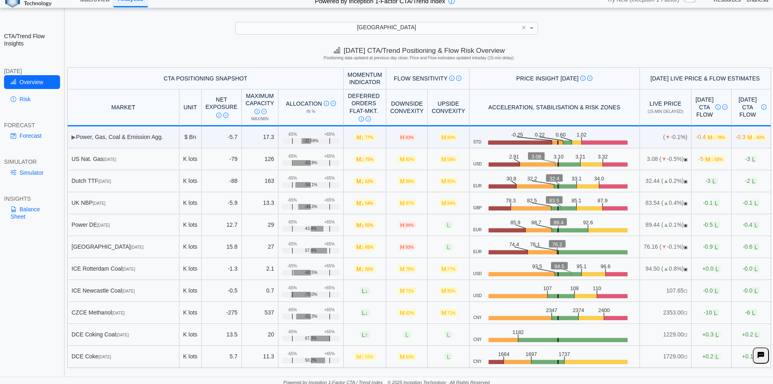
scroll to position [11, 0]
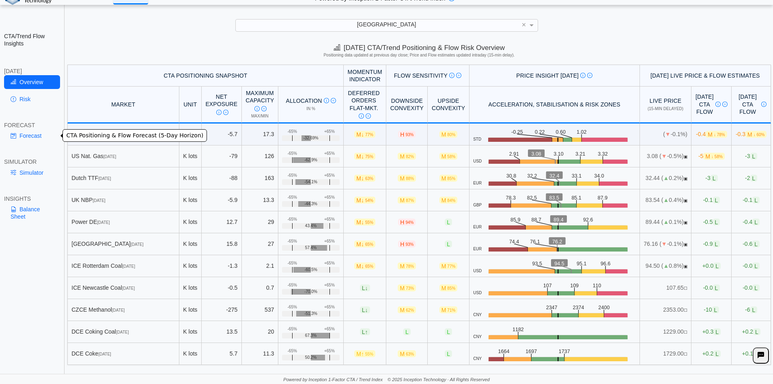
click at [35, 132] on link "Forecast" at bounding box center [32, 136] width 56 height 14
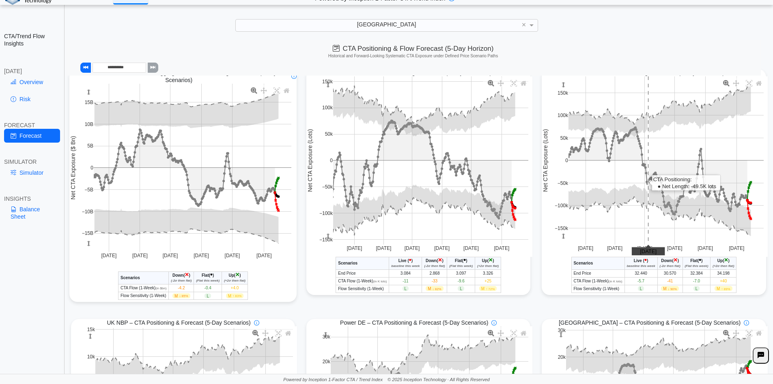
scroll to position [0, 0]
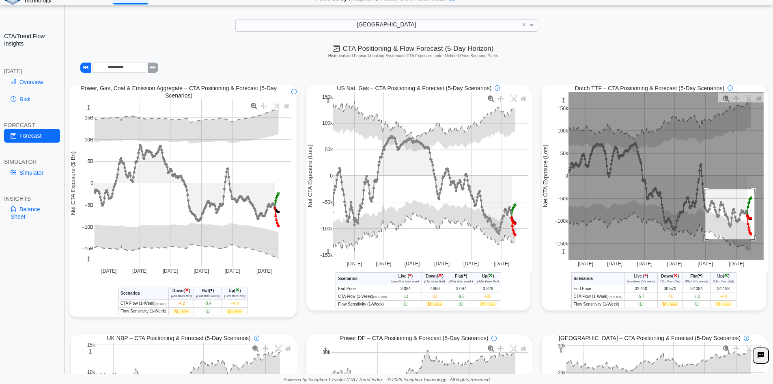
drag, startPoint x: 701, startPoint y: 190, endPoint x: 750, endPoint y: 240, distance: 70.3
click at [750, 240] on rect at bounding box center [666, 176] width 195 height 168
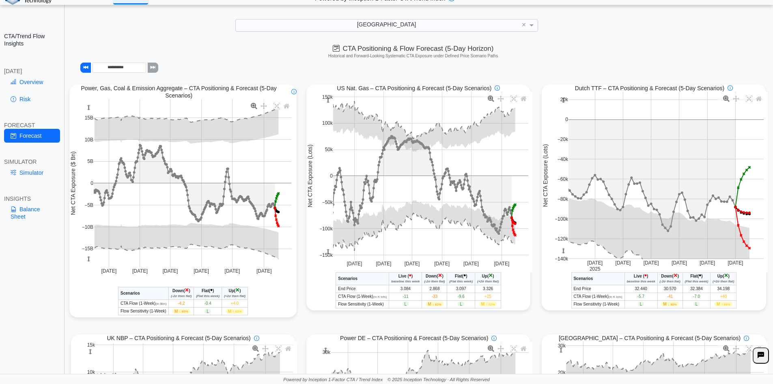
drag, startPoint x: 557, startPoint y: 103, endPoint x: 552, endPoint y: 160, distance: 57.4
click at [552, 160] on div "Jul 14 2025 Jul 28 Aug 11 Aug 25 Sep 8 Sep 22 −100k 0 −140k −120k −80k −60k −40…" at bounding box center [655, 182] width 226 height 180
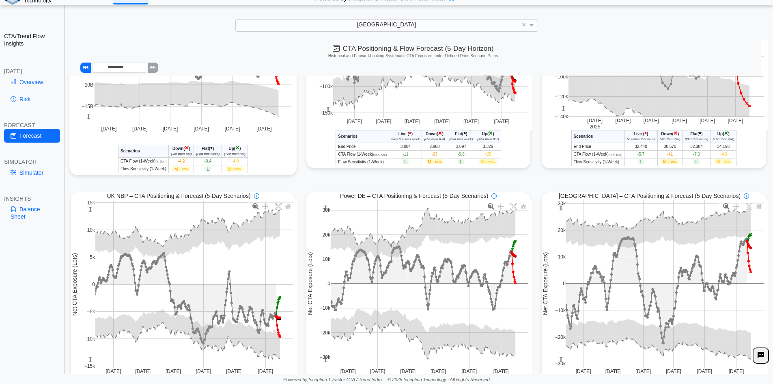
scroll to position [162, 0]
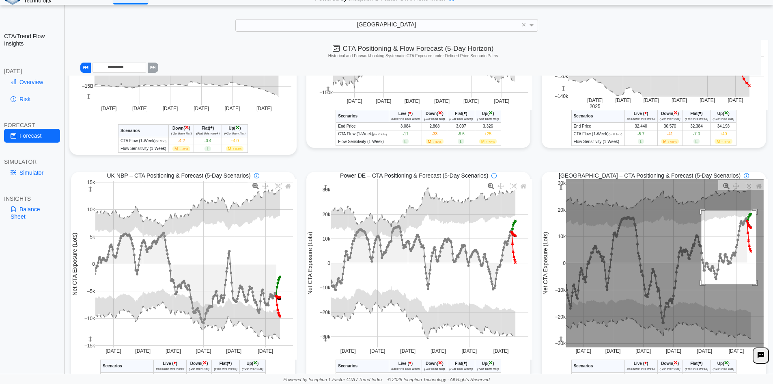
drag, startPoint x: 697, startPoint y: 212, endPoint x: 752, endPoint y: 285, distance: 91.6
click at [752, 285] on rect at bounding box center [665, 263] width 198 height 168
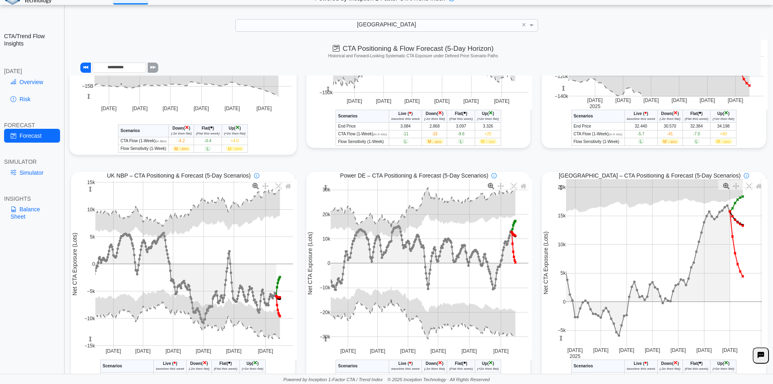
drag, startPoint x: 556, startPoint y: 189, endPoint x: 557, endPoint y: 198, distance: 9.8
click at [558, 198] on g at bounding box center [664, 263] width 213 height 184
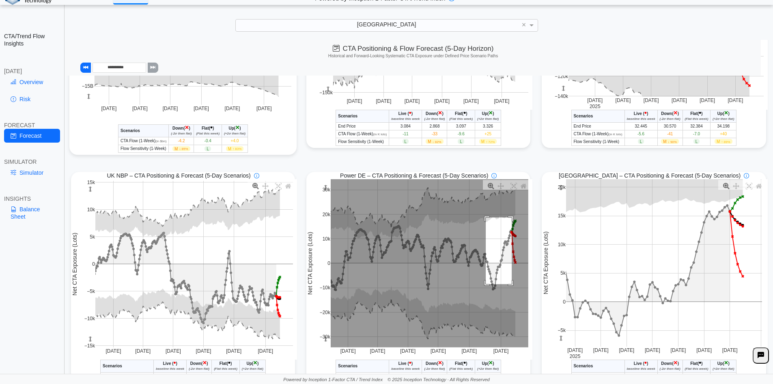
drag, startPoint x: 483, startPoint y: 219, endPoint x: 510, endPoint y: 286, distance: 72.5
click at [510, 286] on rect at bounding box center [430, 263] width 198 height 168
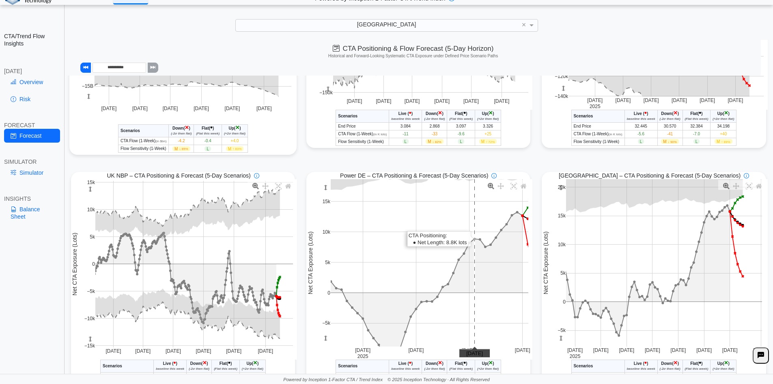
click at [466, 221] on rect at bounding box center [430, 262] width 198 height 167
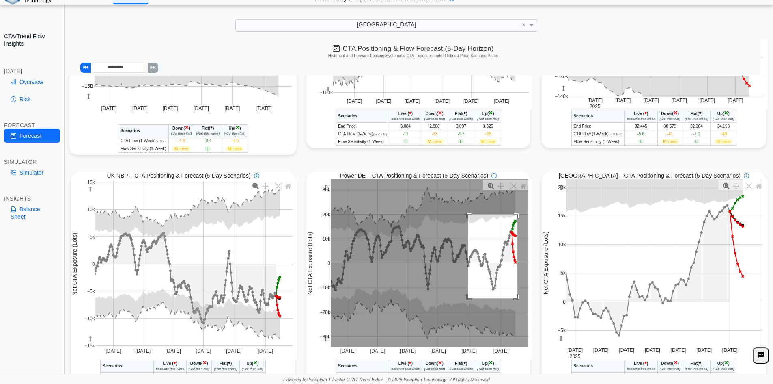
drag, startPoint x: 465, startPoint y: 215, endPoint x: 515, endPoint y: 300, distance: 97.5
click at [515, 300] on rect at bounding box center [430, 263] width 198 height 168
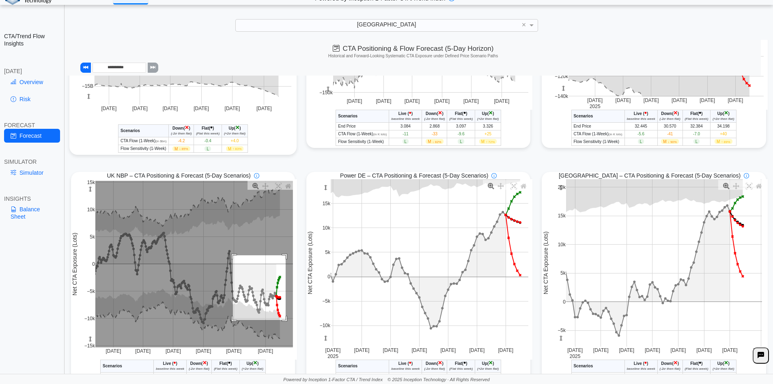
drag, startPoint x: 231, startPoint y: 256, endPoint x: 284, endPoint y: 322, distance: 84.0
click at [284, 321] on rect at bounding box center [194, 264] width 198 height 166
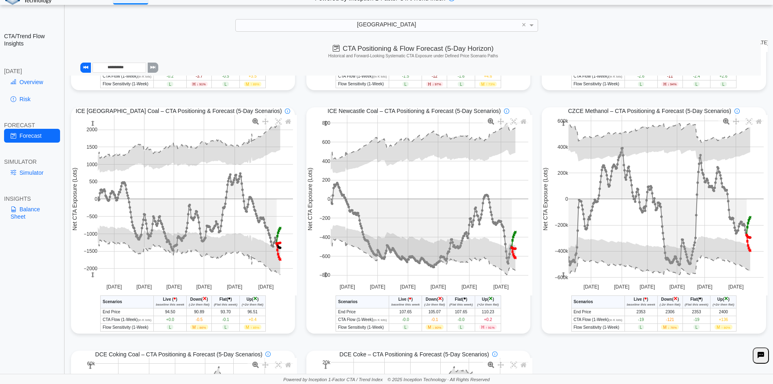
scroll to position [487, 0]
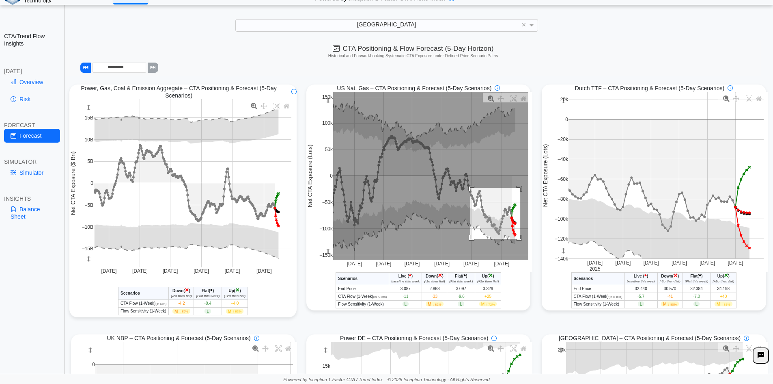
drag, startPoint x: 468, startPoint y: 188, endPoint x: 510, endPoint y: 245, distance: 70.7
click at [517, 240] on rect at bounding box center [430, 176] width 195 height 168
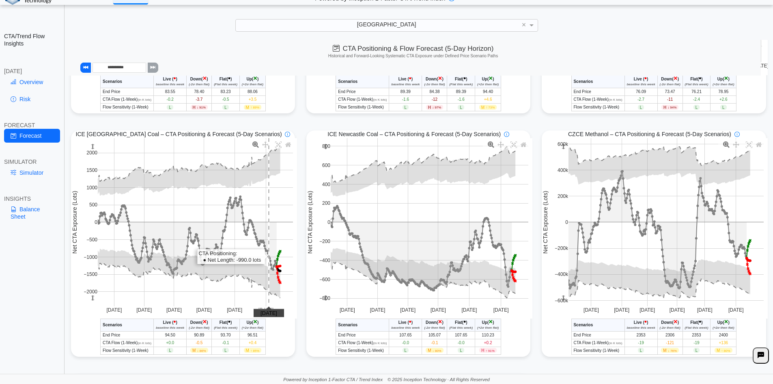
scroll to position [487, 0]
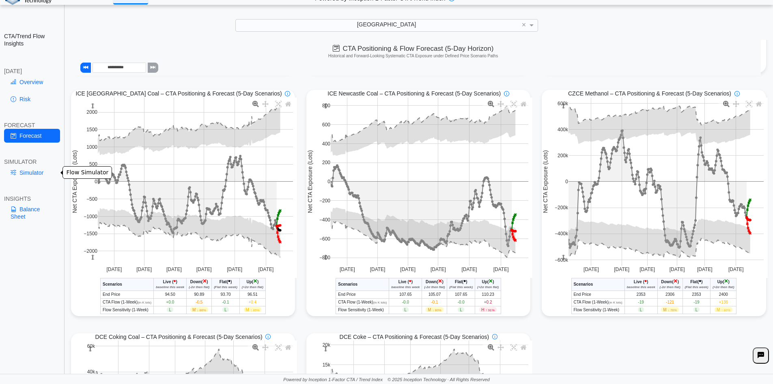
click at [22, 170] on link "Simulator" at bounding box center [32, 173] width 56 height 14
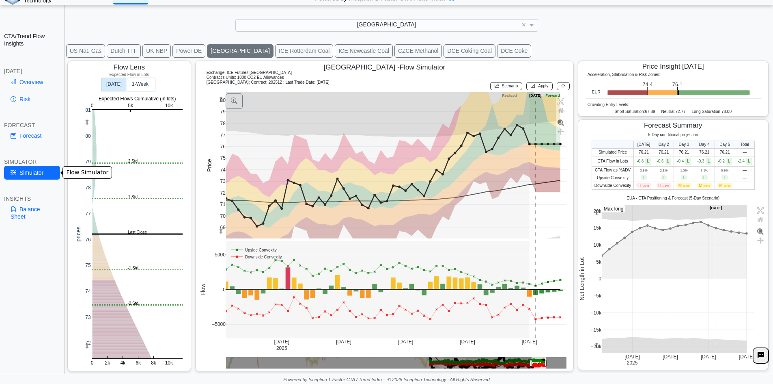
scroll to position [13, 0]
click at [335, 53] on button "ICE Newcastle Coal" at bounding box center [364, 50] width 58 height 13
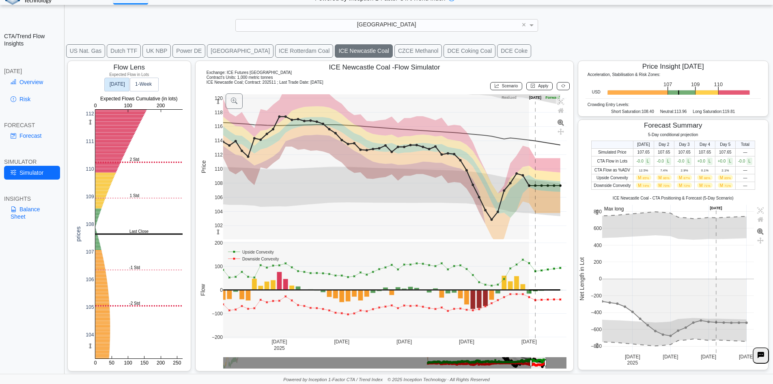
click at [275, 52] on button "ICE Rotterdam Coal" at bounding box center [304, 50] width 58 height 13
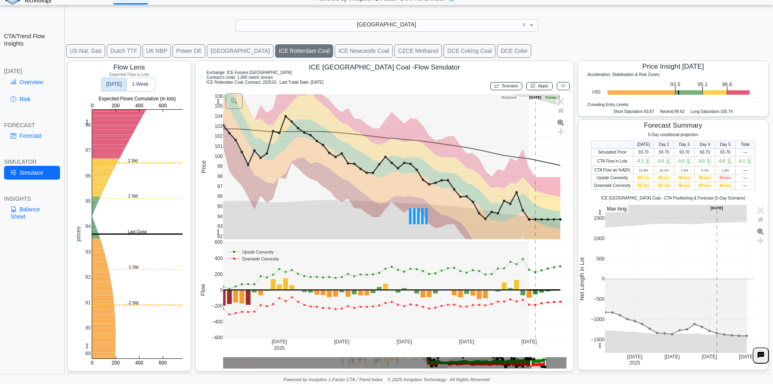
click at [208, 50] on button "[GEOGRAPHIC_DATA]" at bounding box center [240, 50] width 67 height 13
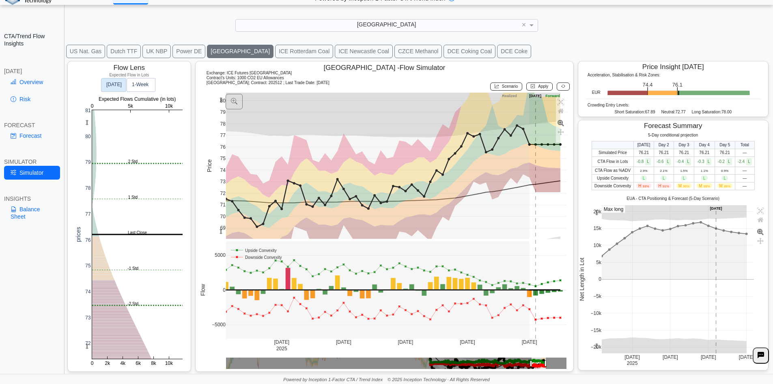
scroll to position [0, 0]
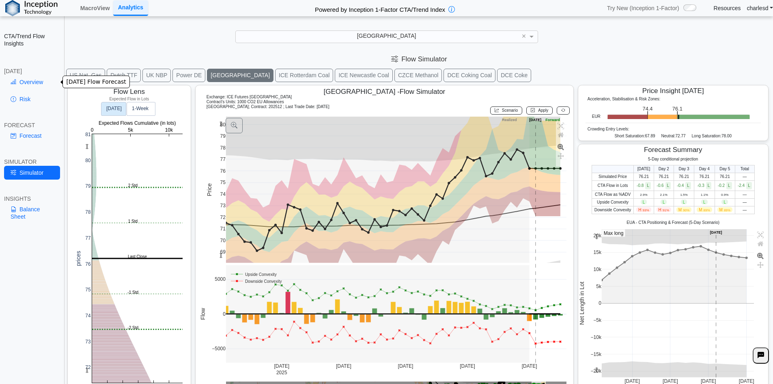
click at [28, 81] on link "Overview" at bounding box center [32, 82] width 56 height 14
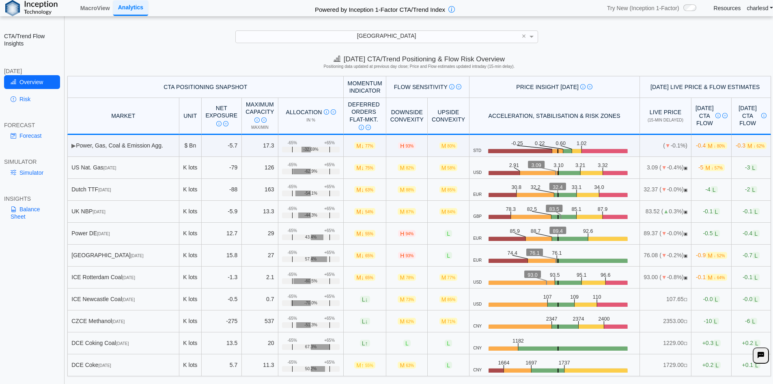
scroll to position [11, 0]
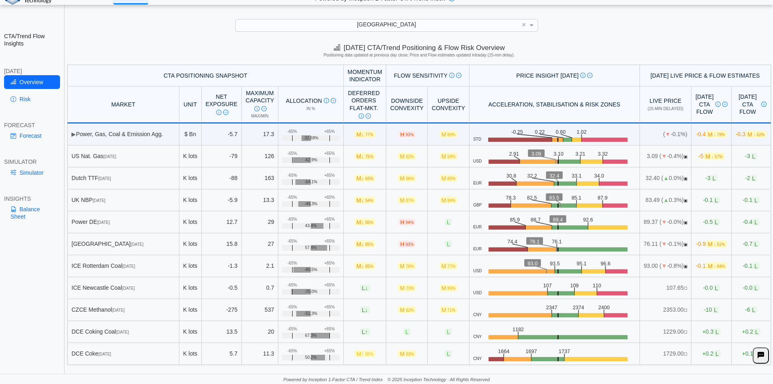
drag, startPoint x: 86, startPoint y: 244, endPoint x: 119, endPoint y: 247, distance: 33.4
click at [119, 247] on div "EUA [DATE]" at bounding box center [122, 243] width 103 height 7
drag, startPoint x: 85, startPoint y: 243, endPoint x: 430, endPoint y: 247, distance: 345.0
click at [429, 247] on tr "EUA [DATE] K lots 15.8 27 +65% -65% 57.4% M ↓ 65% H 93% L EUR .zone-text { font…" at bounding box center [419, 244] width 704 height 22
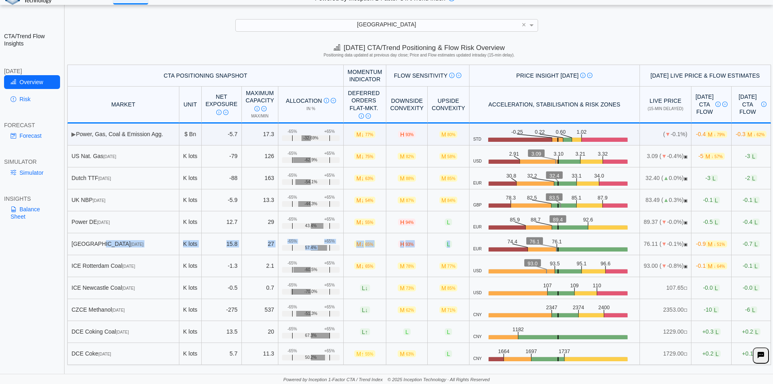
click at [445, 247] on span "L" at bounding box center [448, 243] width 7 height 7
drag, startPoint x: 339, startPoint y: 245, endPoint x: 357, endPoint y: 245, distance: 17.9
click at [357, 245] on span "M ↓ 65%" at bounding box center [364, 243] width 21 height 7
drag, startPoint x: 338, startPoint y: 243, endPoint x: 358, endPoint y: 243, distance: 20.7
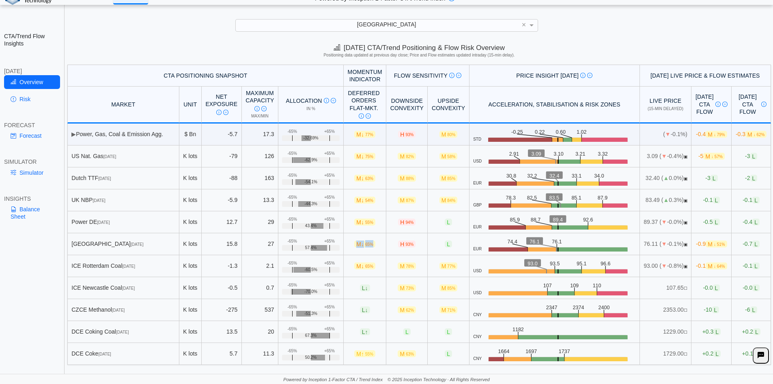
click at [358, 243] on td "M ↓ 65%" at bounding box center [365, 244] width 43 height 22
drag, startPoint x: 338, startPoint y: 244, endPoint x: 360, endPoint y: 244, distance: 21.5
click at [360, 244] on td "M ↓ 65%" at bounding box center [365, 244] width 43 height 22
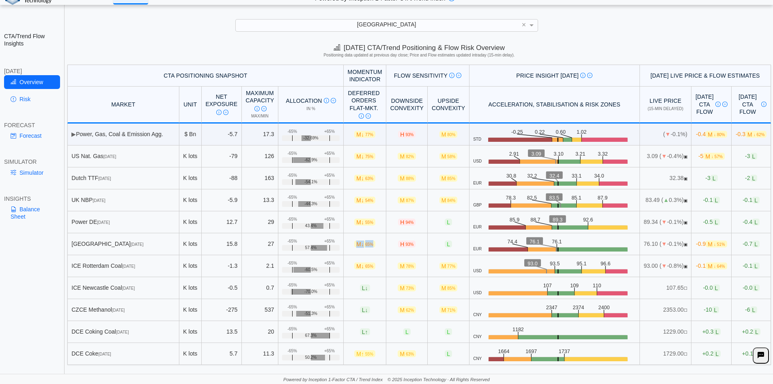
drag, startPoint x: 338, startPoint y: 245, endPoint x: 361, endPoint y: 244, distance: 22.8
click at [361, 244] on td "M ↓ 65%" at bounding box center [365, 244] width 43 height 22
click at [362, 243] on td "M ↓ 65%" at bounding box center [365, 244] width 43 height 22
drag, startPoint x: 344, startPoint y: 245, endPoint x: 356, endPoint y: 247, distance: 11.5
click at [356, 247] on span "M ↓ 65%" at bounding box center [364, 243] width 21 height 7
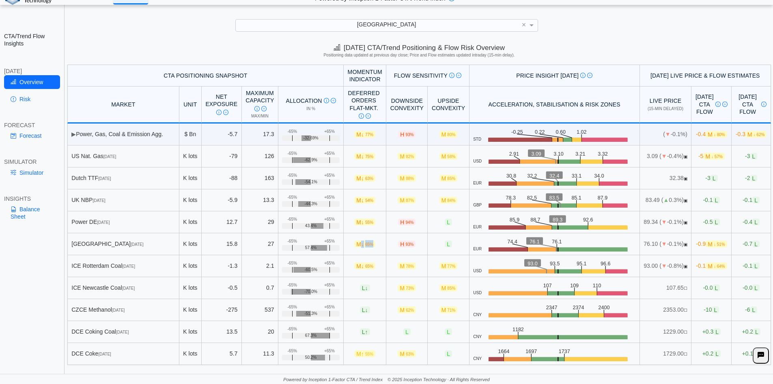
click at [365, 246] on span "65%" at bounding box center [369, 244] width 8 height 4
drag, startPoint x: 382, startPoint y: 244, endPoint x: 393, endPoint y: 243, distance: 11.0
click at [398, 243] on span "H 93%" at bounding box center [406, 243] width 17 height 7
click at [405, 243] on span "93%" at bounding box center [409, 244] width 8 height 4
drag, startPoint x: 375, startPoint y: 96, endPoint x: 404, endPoint y: 110, distance: 32.5
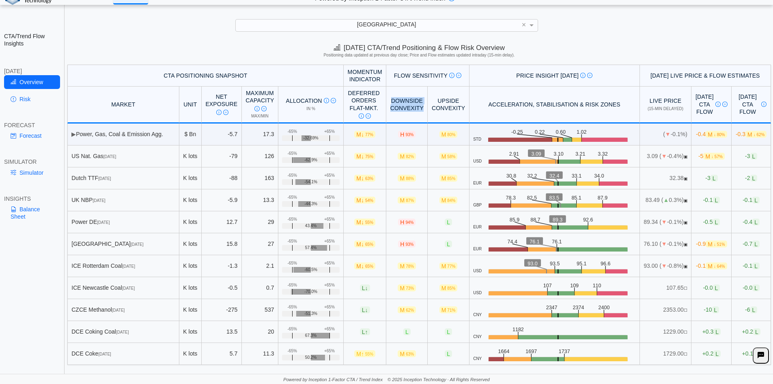
click at [404, 110] on th "Downside Convexity" at bounding box center [406, 104] width 41 height 37
drag, startPoint x: 378, startPoint y: 100, endPoint x: 443, endPoint y: 114, distance: 66.4
click at [443, 114] on tr "MARKET Unit Net Exposure CTA Positioning at last close Description Net Exposure…" at bounding box center [419, 104] width 704 height 37
click at [398, 244] on span "H 93%" at bounding box center [406, 243] width 17 height 7
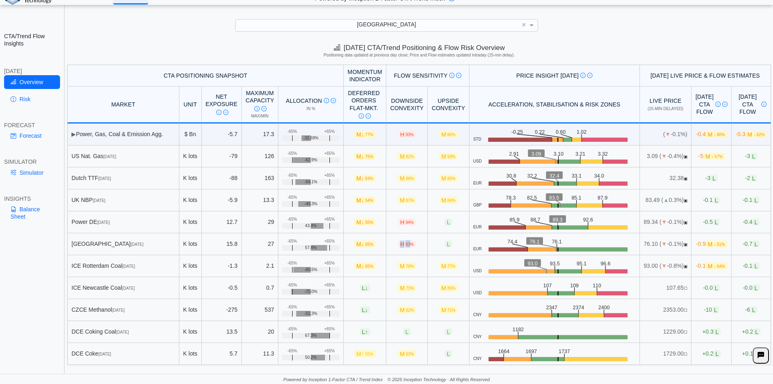
click at [398, 244] on span "H 93%" at bounding box center [406, 243] width 17 height 7
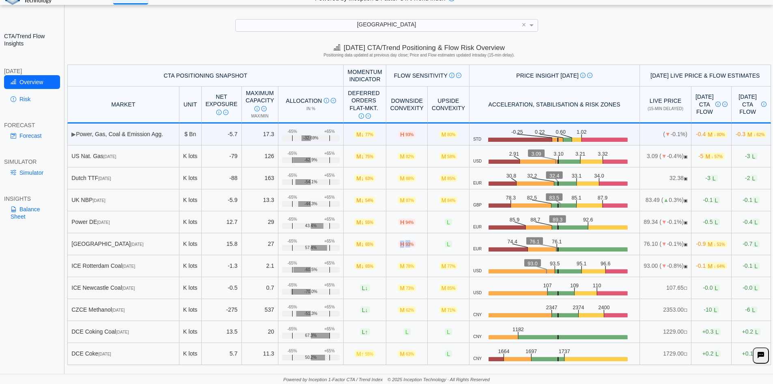
click at [398, 242] on span "H 93%" at bounding box center [406, 243] width 17 height 7
click at [405, 244] on span "93%" at bounding box center [409, 244] width 8 height 4
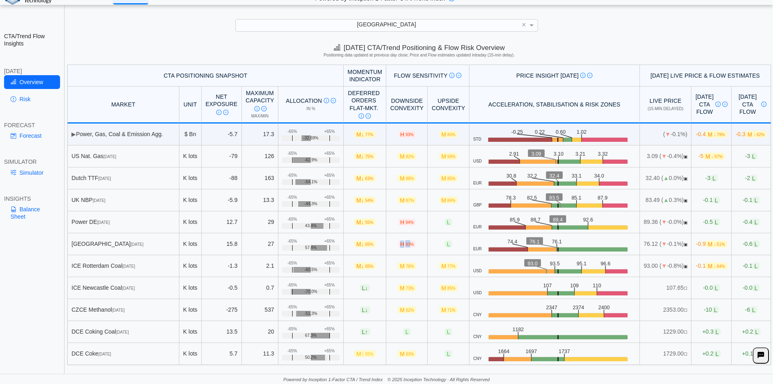
click at [405, 244] on span "93%" at bounding box center [409, 244] width 8 height 4
click at [36, 99] on link "Risk" at bounding box center [32, 99] width 56 height 14
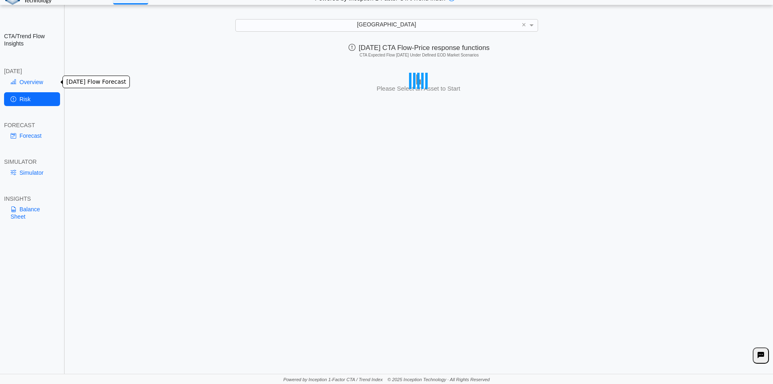
click at [34, 84] on link "Overview" at bounding box center [32, 82] width 56 height 14
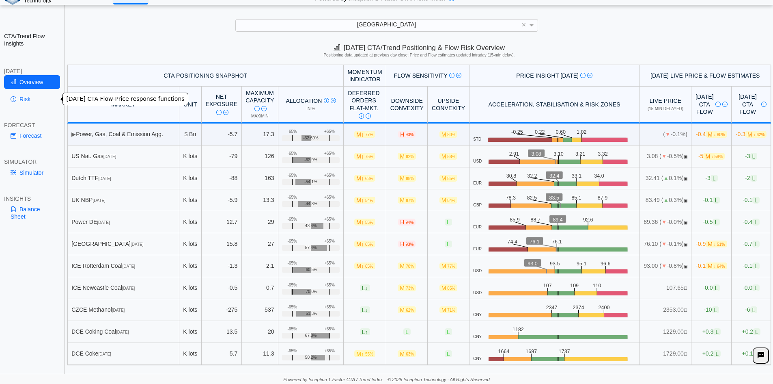
click at [25, 96] on link "Risk" at bounding box center [32, 99] width 56 height 14
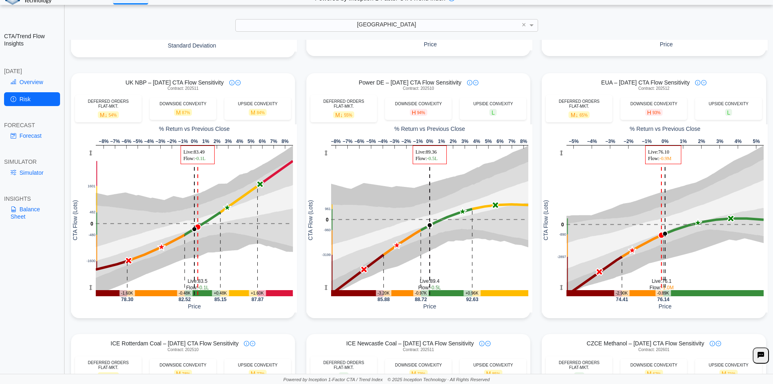
scroll to position [284, 0]
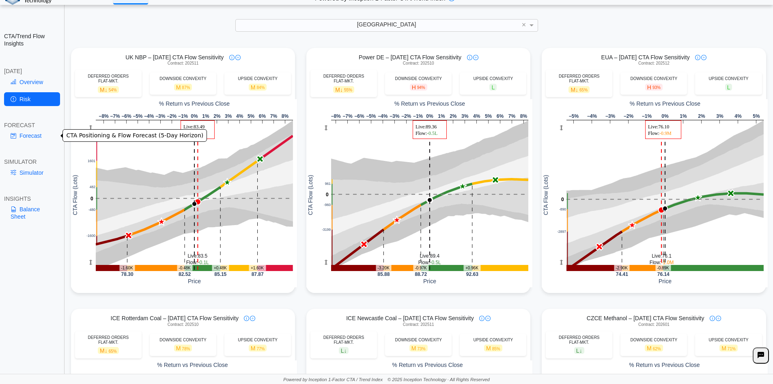
click at [30, 134] on link "Forecast" at bounding box center [32, 136] width 56 height 14
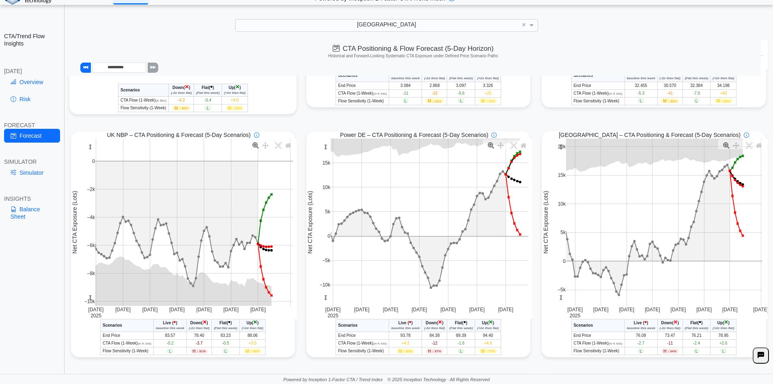
scroll to position [244, 0]
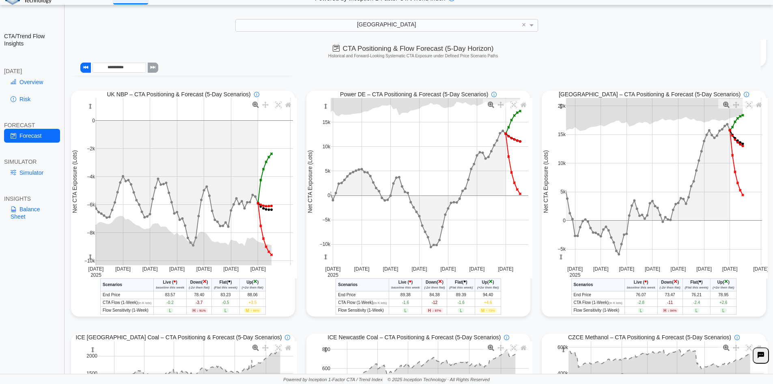
click at [19, 169] on link "Simulator" at bounding box center [32, 173] width 56 height 14
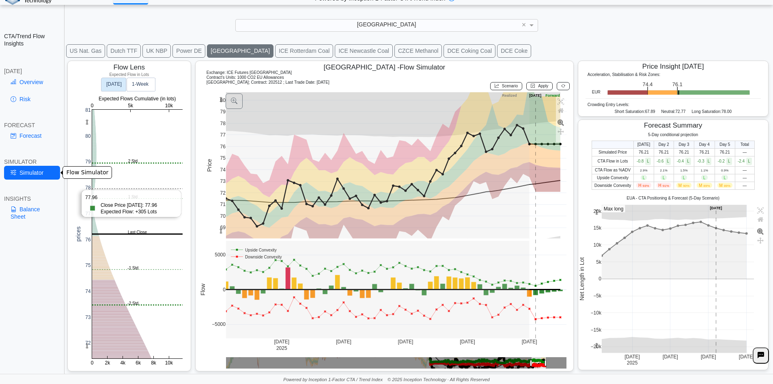
scroll to position [13, 0]
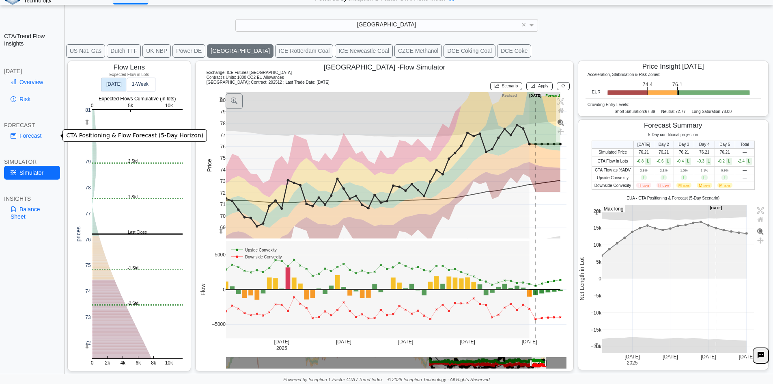
click at [33, 142] on link "Forecast" at bounding box center [32, 136] width 56 height 14
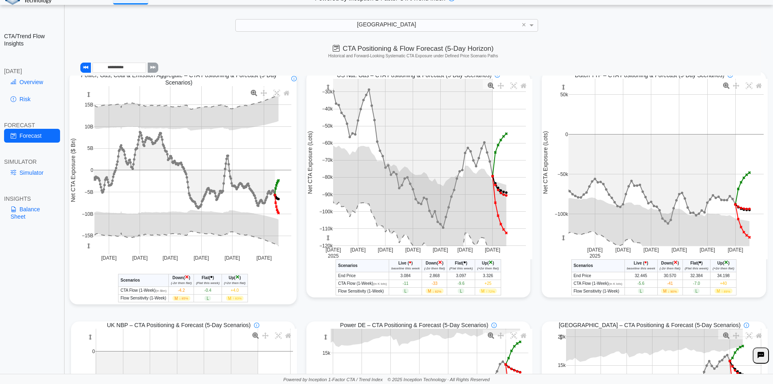
drag, startPoint x: 559, startPoint y: 88, endPoint x: 553, endPoint y: 121, distance: 33.8
click at [553, 121] on div "[DATE] [DATE] [DATE] Aug [DATE] [DATE] −100k 0 −50k 50k Net CTA Exposure (Lots)" at bounding box center [655, 169] width 226 height 180
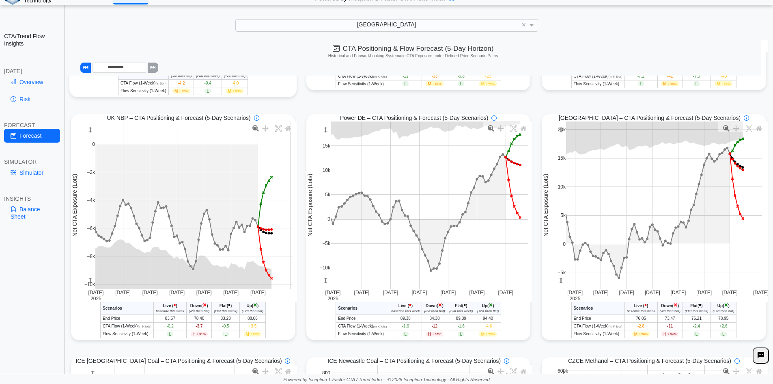
scroll to position [224, 0]
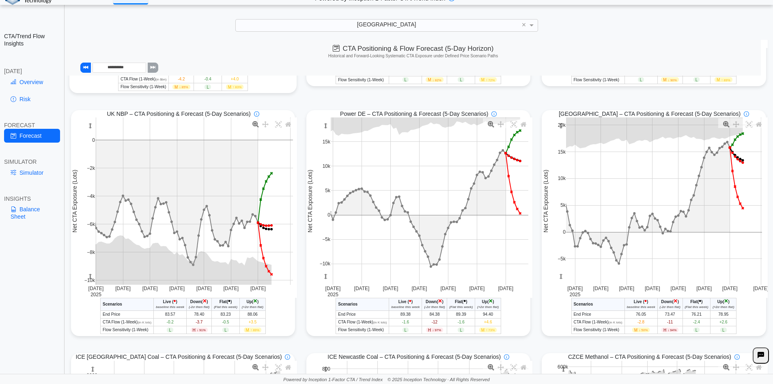
drag, startPoint x: 557, startPoint y: 282, endPoint x: 562, endPoint y: 271, distance: 11.8
click at [562, 271] on div "[DATE] [DATE] [DATE] Aug [DATE] [DATE] Sep [DATE] 6 −5k 0 5k 10k 15k 20k Net CT…" at bounding box center [655, 207] width 226 height 180
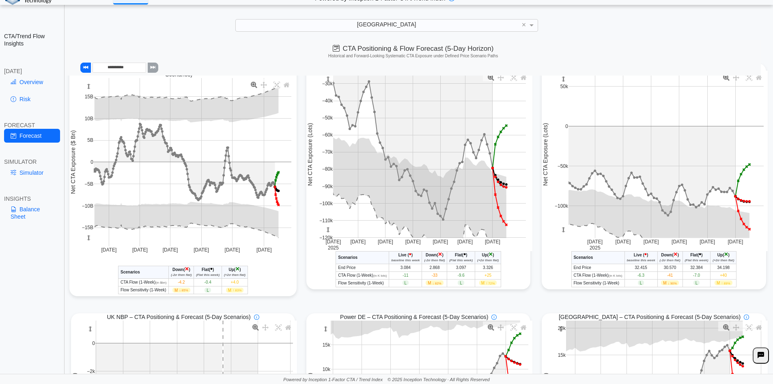
scroll to position [0, 0]
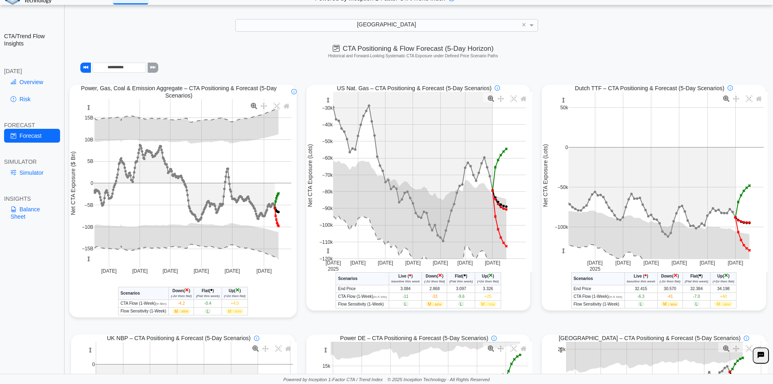
click at [328, 105] on rect at bounding box center [328, 100] width 6 height 17
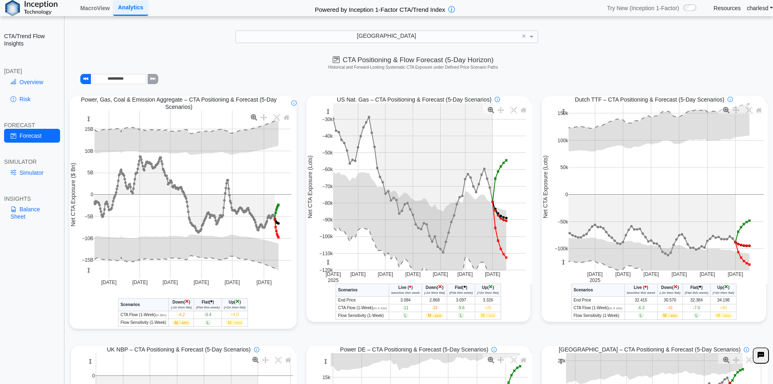
drag, startPoint x: 558, startPoint y: 112, endPoint x: 560, endPoint y: 165, distance: 53.6
click at [560, 165] on g at bounding box center [666, 187] width 212 height 184
click at [32, 176] on link "Simulator" at bounding box center [32, 173] width 56 height 14
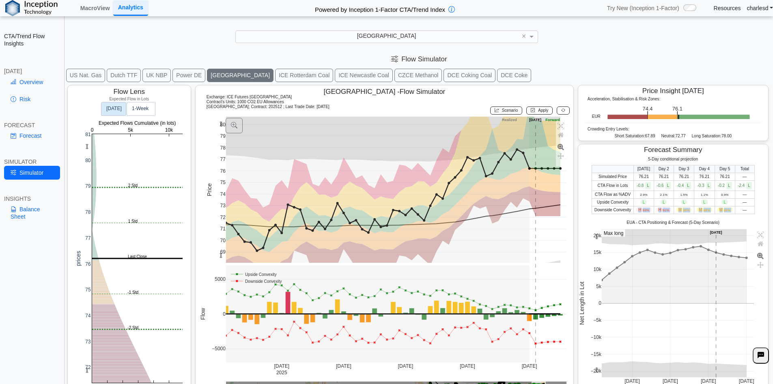
drag, startPoint x: 633, startPoint y: 211, endPoint x: 733, endPoint y: 209, distance: 100.3
click at [733, 209] on tr "Downside Convexity H 93% H 91% M 90% M 89% M 89% —" at bounding box center [673, 210] width 163 height 8
click at [735, 209] on td "—" at bounding box center [744, 210] width 19 height 8
click at [643, 211] on span "93%" at bounding box center [646, 210] width 6 height 4
drag, startPoint x: 634, startPoint y: 208, endPoint x: 659, endPoint y: 207, distance: 25.6
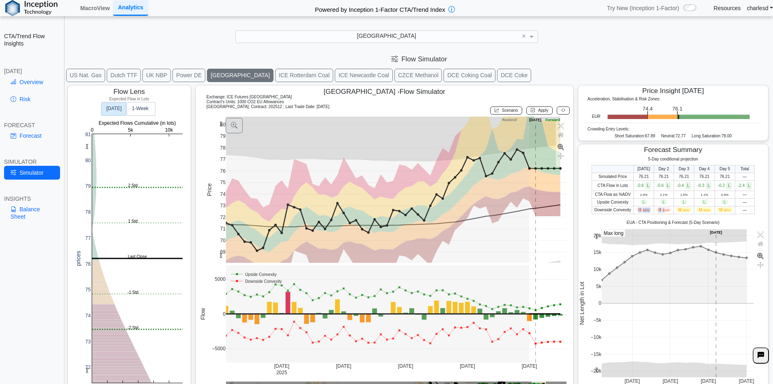
click at [659, 207] on tr "Downside Convexity H 93% H 91% M 90% M 89% M 89% —" at bounding box center [673, 210] width 163 height 8
click at [659, 207] on span "H 91%" at bounding box center [664, 209] width 15 height 5
drag, startPoint x: 636, startPoint y: 211, endPoint x: 655, endPoint y: 210, distance: 19.5
click at [655, 210] on tr "Downside Convexity H 93% H 91% M 90% M 89% M 89% —" at bounding box center [673, 210] width 163 height 8
click at [657, 210] on span "H 91%" at bounding box center [664, 209] width 15 height 5
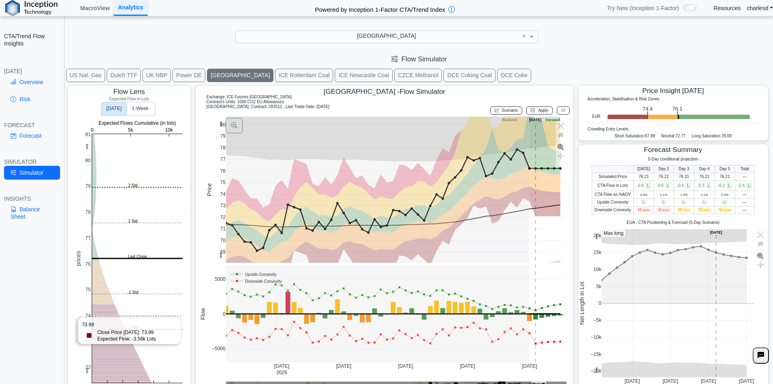
click at [102, 316] on rect at bounding box center [137, 258] width 91 height 248
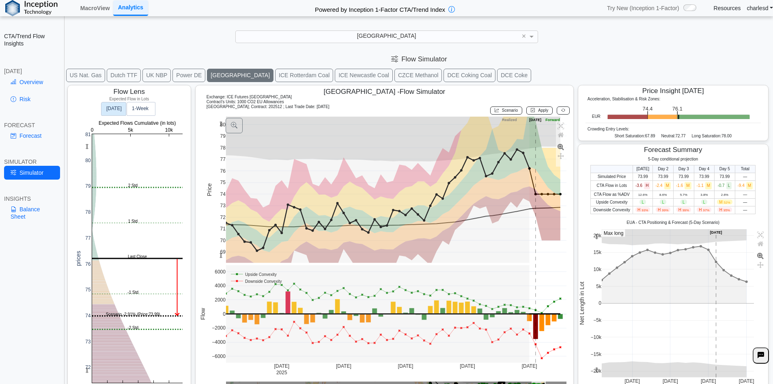
click at [561, 112] on icon at bounding box center [563, 110] width 4 height 4
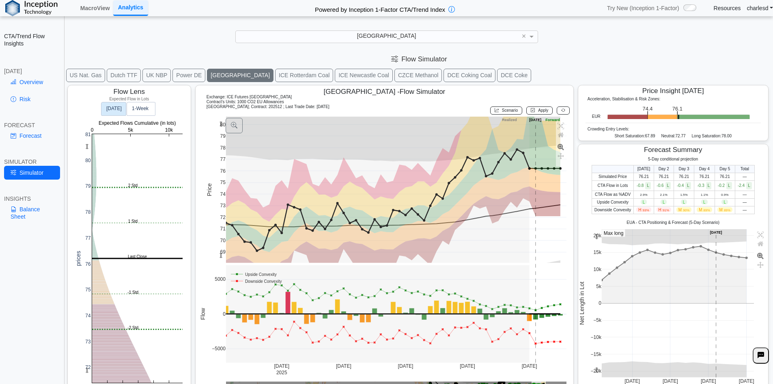
scroll to position [13, 0]
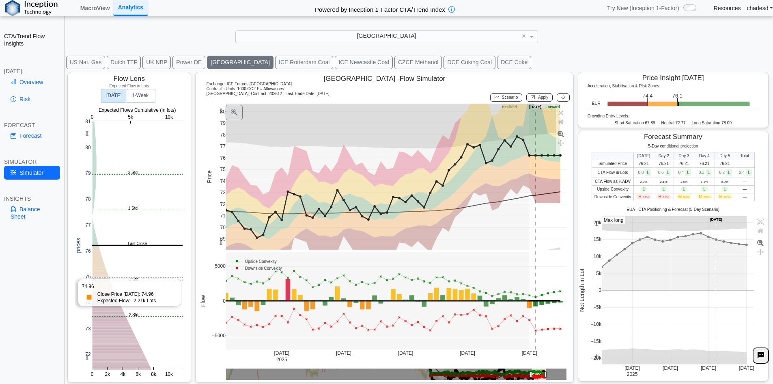
click at [129, 278] on rect at bounding box center [137, 245] width 91 height 248
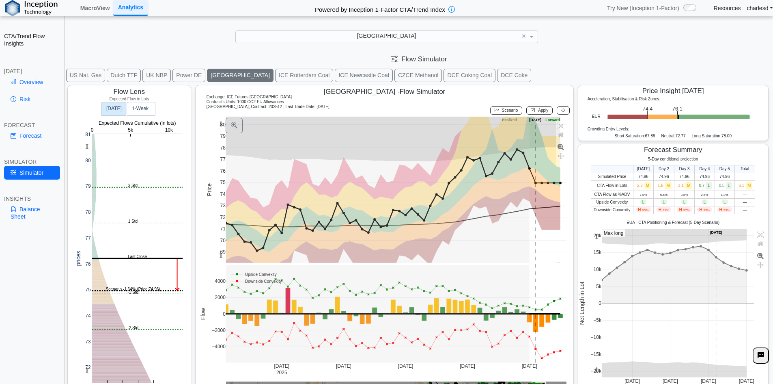
scroll to position [13, 0]
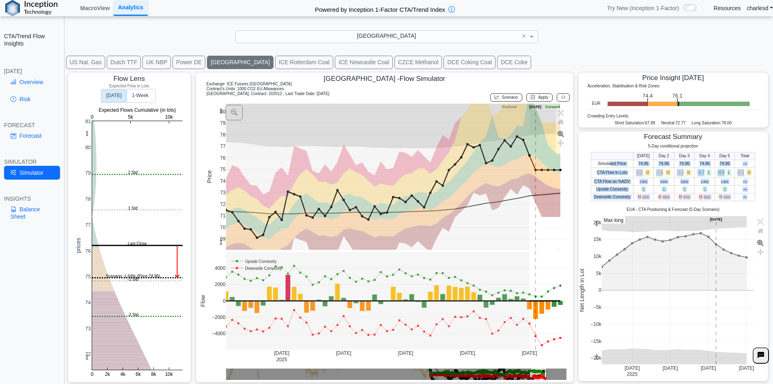
drag, startPoint x: 745, startPoint y: 196, endPoint x: 605, endPoint y: 162, distance: 143.8
click at [605, 162] on tbody "Simulated Price 74.96 74.96 74.96 74.96 74.96 — CTA Flow in Lots -2.2 M -1.6 M …" at bounding box center [673, 179] width 164 height 41
click at [605, 162] on span "Simulated Price" at bounding box center [612, 163] width 28 height 4
drag, startPoint x: 592, startPoint y: 156, endPoint x: 746, endPoint y: 194, distance: 158.4
click at [746, 194] on table "Today Day 2 Day 3 Day 4 Day 5 Total Simulated Price 74.96 74.96 74.96 74.96 74.…" at bounding box center [673, 176] width 164 height 49
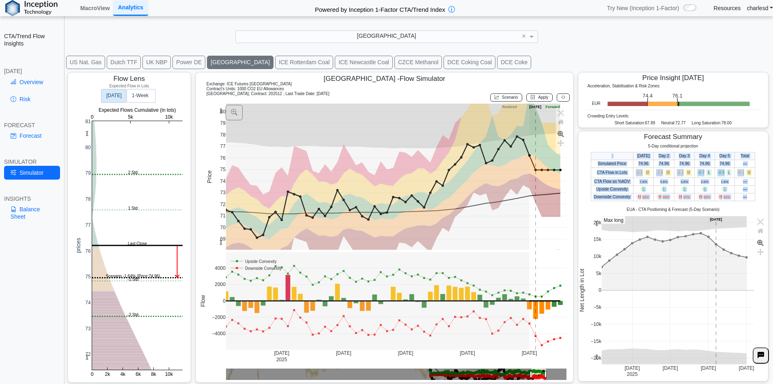
click at [742, 196] on td "—" at bounding box center [745, 197] width 21 height 8
drag, startPoint x: 741, startPoint y: 196, endPoint x: 612, endPoint y: 153, distance: 136.3
click at [612, 153] on table "Today Day 2 Day 3 Day 4 Day 5 Total Simulated Price 74.96 74.96 74.96 74.96 74.…" at bounding box center [673, 176] width 164 height 49
click at [612, 153] on th at bounding box center [612, 156] width 42 height 8
drag, startPoint x: 612, startPoint y: 153, endPoint x: 746, endPoint y: 198, distance: 141.7
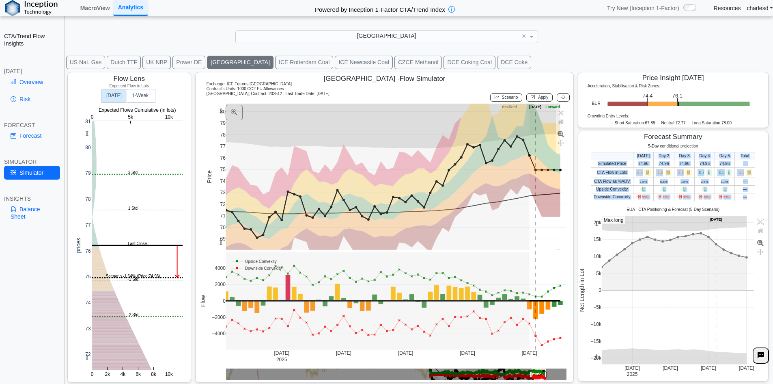
click at [746, 198] on table "Today Day 2 Day 3 Day 4 Day 5 Total Simulated Price 74.96 74.96 74.96 74.96 74.…" at bounding box center [673, 176] width 164 height 49
click at [746, 198] on td "—" at bounding box center [745, 197] width 21 height 8
drag, startPoint x: 608, startPoint y: 153, endPoint x: 737, endPoint y: 200, distance: 137.9
click at [735, 201] on div "5-Day conditional projection Today Day 2 Day 3 Day 4 Day 5 Total Simulated Pric…" at bounding box center [673, 260] width 190 height 233
click at [740, 199] on td "—" at bounding box center [745, 197] width 21 height 8
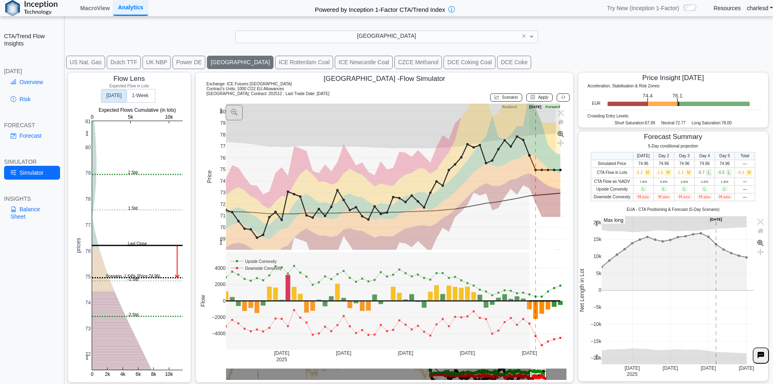
click at [563, 97] on button at bounding box center [563, 97] width 13 height 8
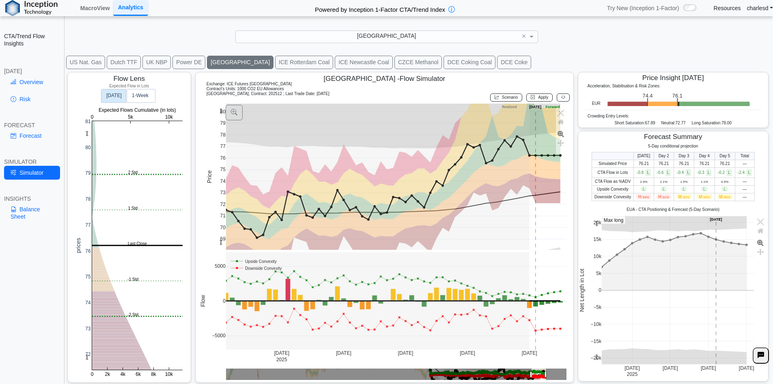
click at [502, 97] on span "Scenario" at bounding box center [510, 97] width 16 height 4
click at [543, 131] on rect at bounding box center [396, 176] width 341 height 146
click at [541, 99] on span "Apply" at bounding box center [543, 97] width 10 height 4
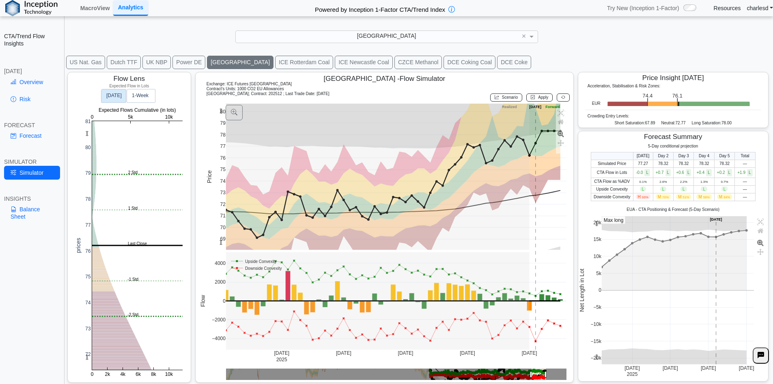
click at [504, 97] on span "Scenario" at bounding box center [510, 97] width 16 height 4
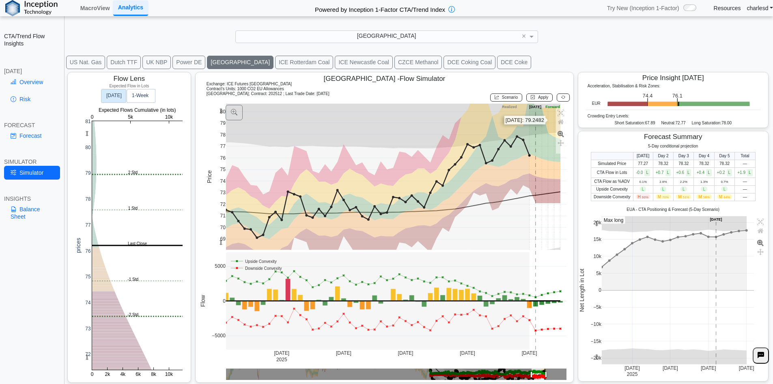
click at [550, 121] on rect at bounding box center [396, 176] width 341 height 146
click at [541, 101] on button "Apply" at bounding box center [539, 97] width 26 height 8
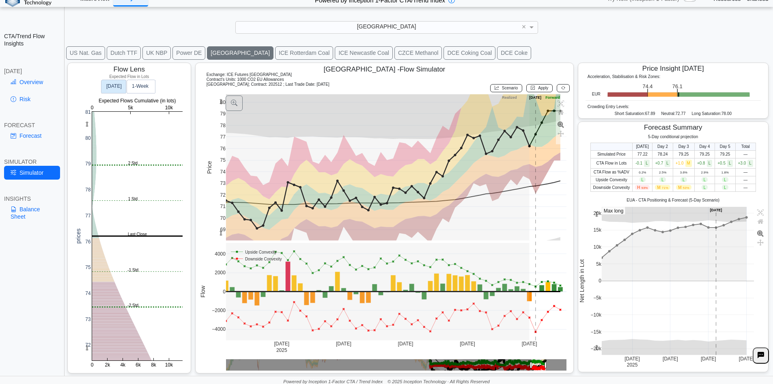
scroll to position [11, 0]
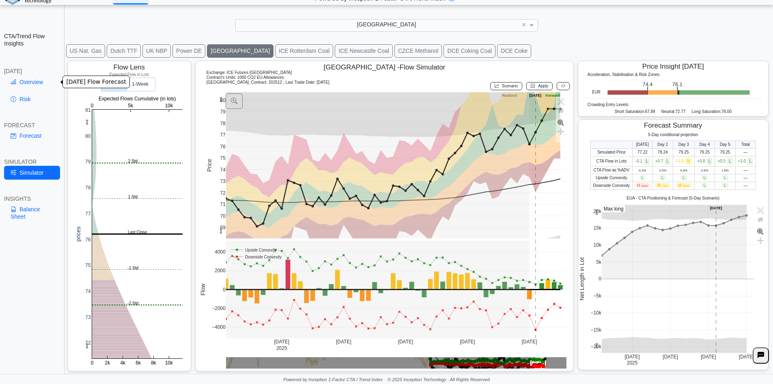
click at [49, 81] on link "Overview" at bounding box center [32, 82] width 56 height 14
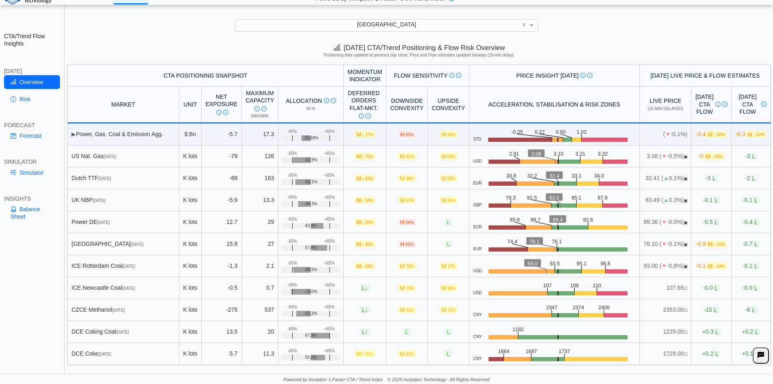
click at [35, 174] on link "Simulator" at bounding box center [32, 173] width 56 height 14
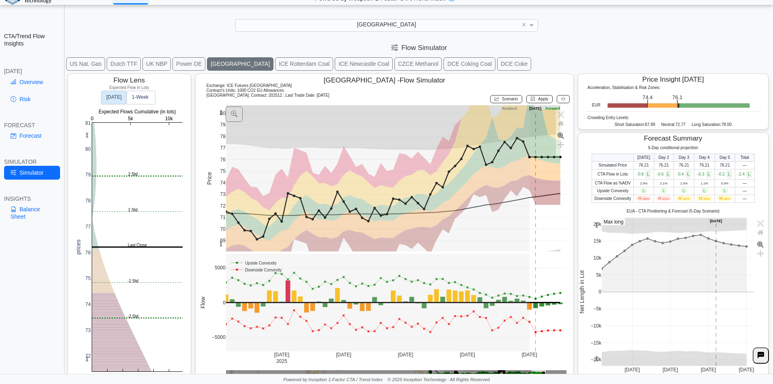
click at [141, 90] on h5 "Expected Flow in Lots" at bounding box center [129, 87] width 108 height 5
click at [146, 95] on text "1‑Week" at bounding box center [140, 98] width 17 height 6
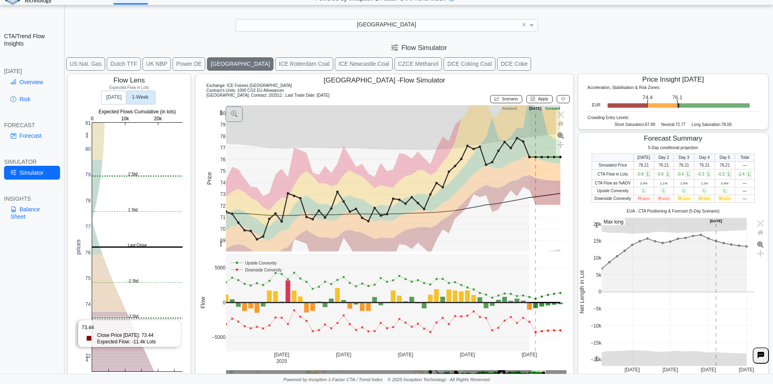
click at [135, 319] on rect at bounding box center [137, 247] width 91 height 248
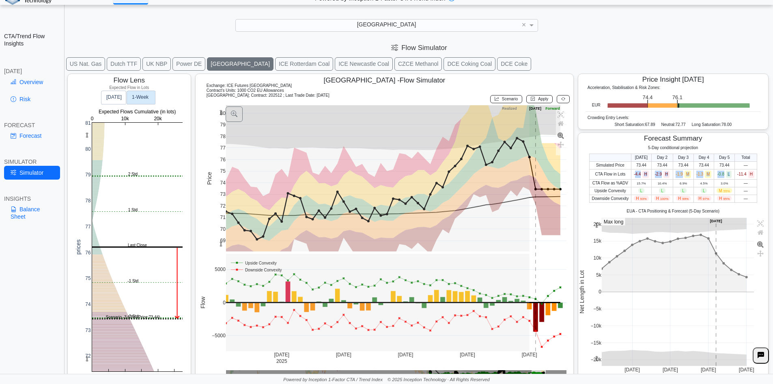
drag, startPoint x: 631, startPoint y: 172, endPoint x: 731, endPoint y: 170, distance: 100.3
click at [731, 170] on tr "CTA Flow in Lots -4.4 H -2.9 H -1.9 M -1.3 M -0.8 L -11.4 H" at bounding box center [673, 174] width 168 height 10
click at [736, 172] on td "-11.4 H" at bounding box center [746, 174] width 22 height 10
click at [737, 172] on span "-11.4 H" at bounding box center [745, 174] width 17 height 4
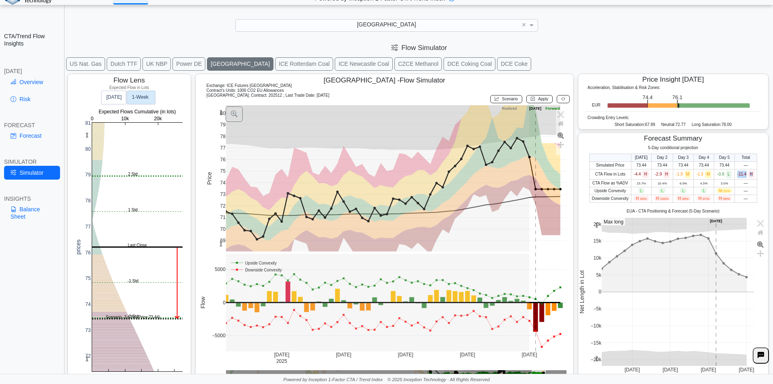
click at [737, 173] on span "-11.4 H" at bounding box center [745, 174] width 17 height 4
click at [750, 179] on td "-11.4 H" at bounding box center [746, 174] width 22 height 10
click at [561, 97] on icon at bounding box center [563, 99] width 4 height 4
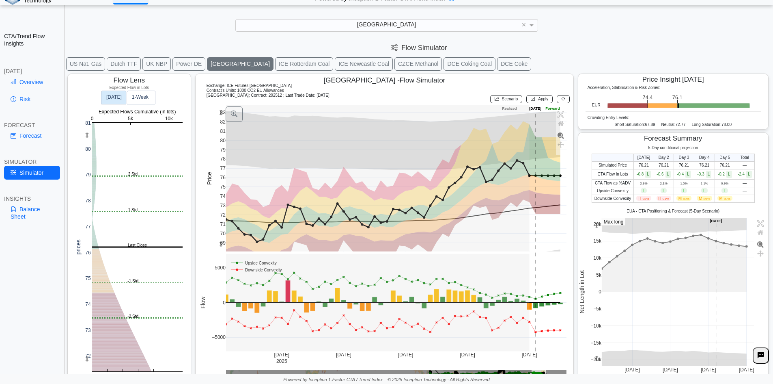
drag, startPoint x: 220, startPoint y: 115, endPoint x: 213, endPoint y: 145, distance: 30.6
click at [213, 145] on div "69 70 71 72 73 74 75 76 77 78 79 80 81 82 83 Jul 28 2025 Aug 11 Aug 25 Sep 8 Se…" at bounding box center [383, 243] width 368 height 276
click at [494, 102] on button "Scenario" at bounding box center [506, 99] width 32 height 8
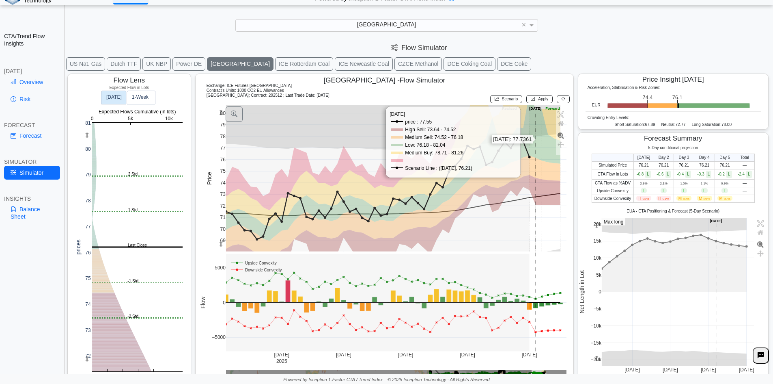
click at [538, 139] on rect at bounding box center [396, 178] width 341 height 146
click at [552, 121] on rect at bounding box center [396, 178] width 341 height 146
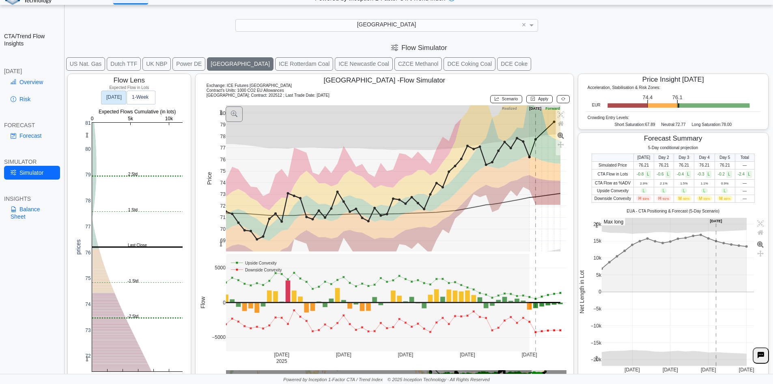
click at [538, 99] on span "Apply" at bounding box center [543, 99] width 10 height 4
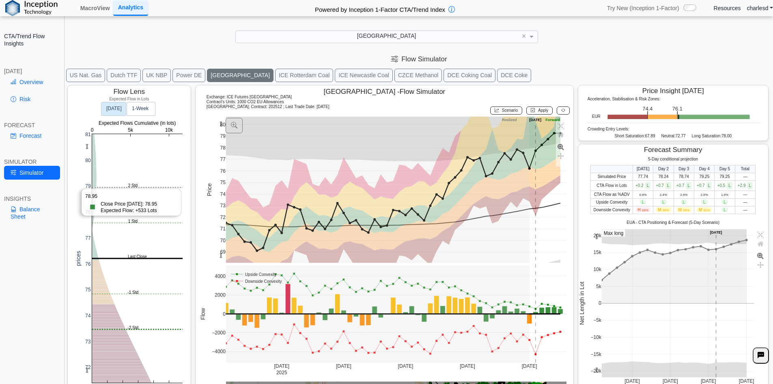
scroll to position [11, 0]
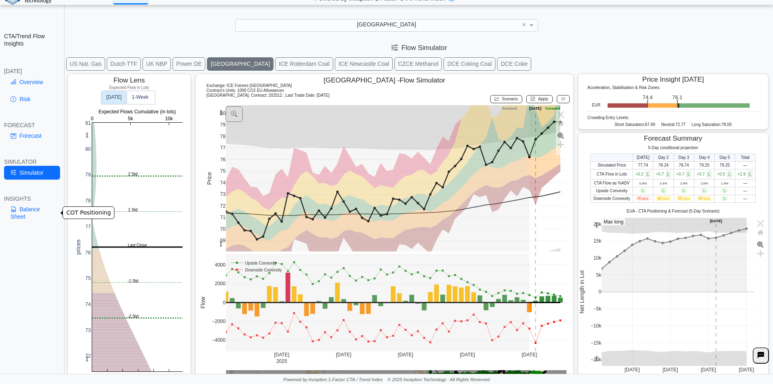
click at [33, 210] on link "Balance Sheet" at bounding box center [32, 212] width 56 height 21
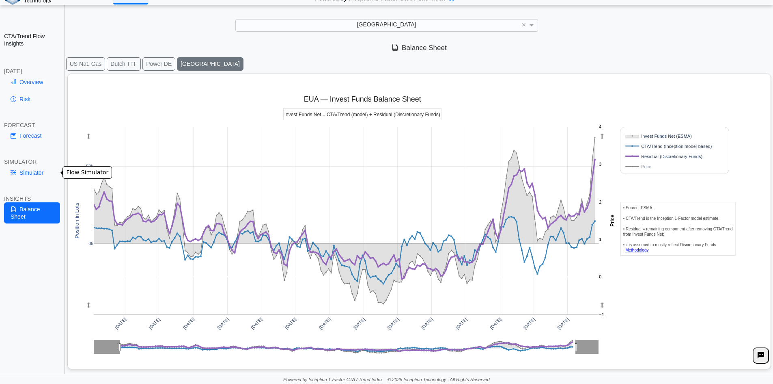
click at [39, 169] on link "Simulator" at bounding box center [32, 173] width 56 height 14
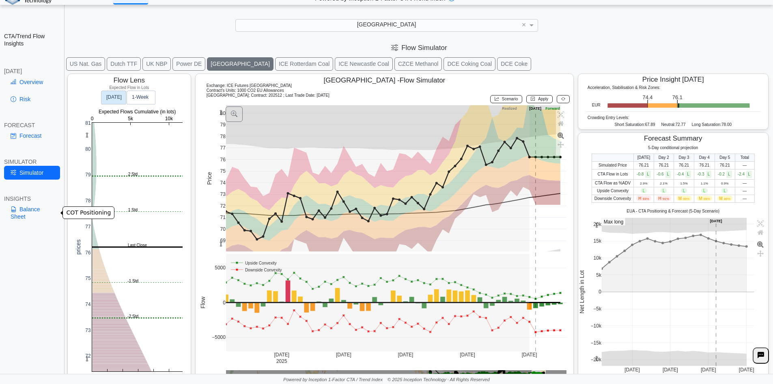
click at [21, 211] on link "Balance Sheet" at bounding box center [32, 212] width 56 height 21
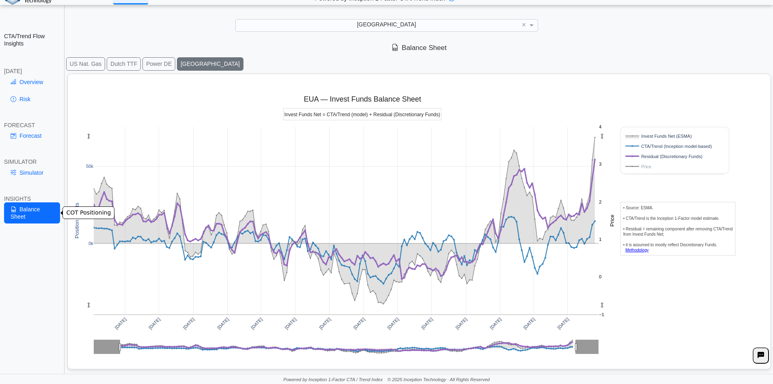
click at [32, 175] on link "Simulator" at bounding box center [32, 173] width 56 height 14
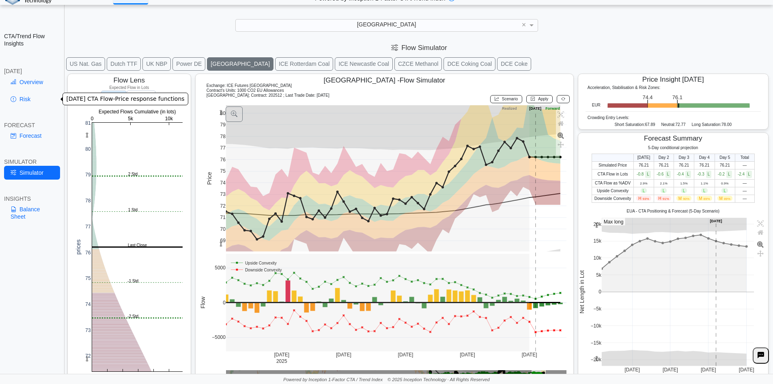
click at [31, 97] on link "Risk" at bounding box center [32, 99] width 56 height 14
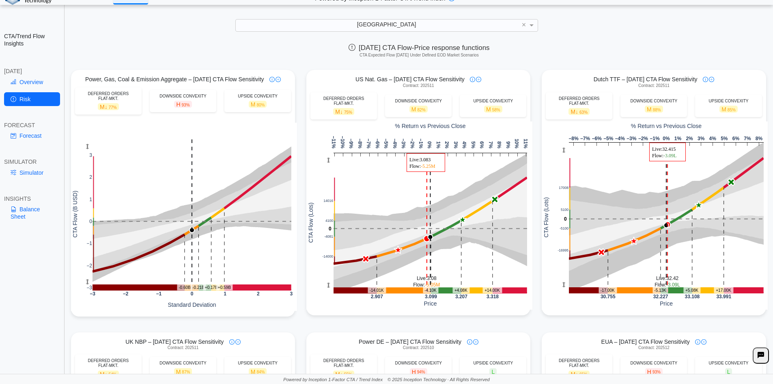
click at [23, 176] on link "Simulator" at bounding box center [32, 173] width 56 height 14
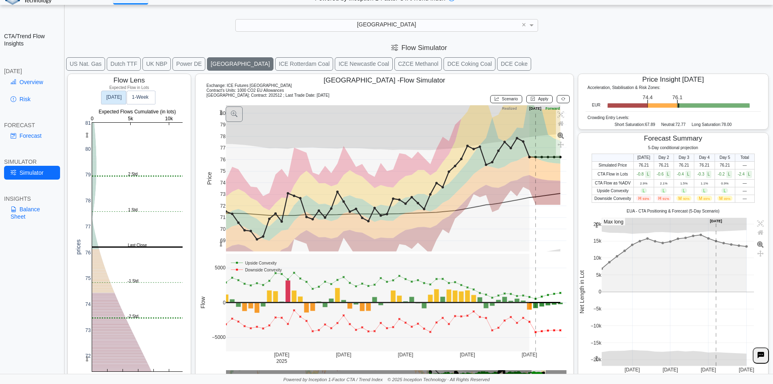
click at [506, 98] on span "Scenario" at bounding box center [510, 99] width 16 height 4
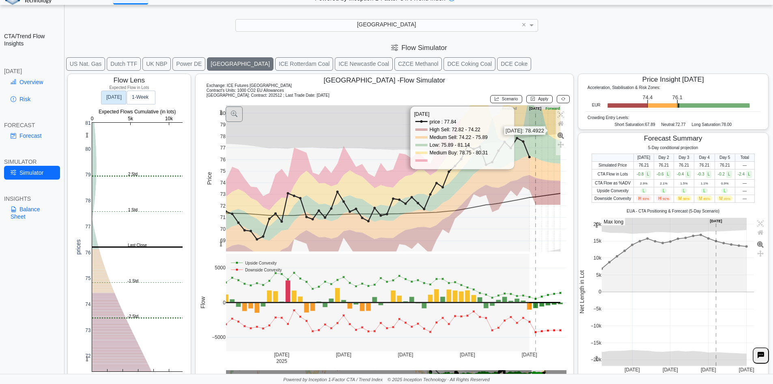
click at [550, 129] on rect at bounding box center [396, 178] width 341 height 146
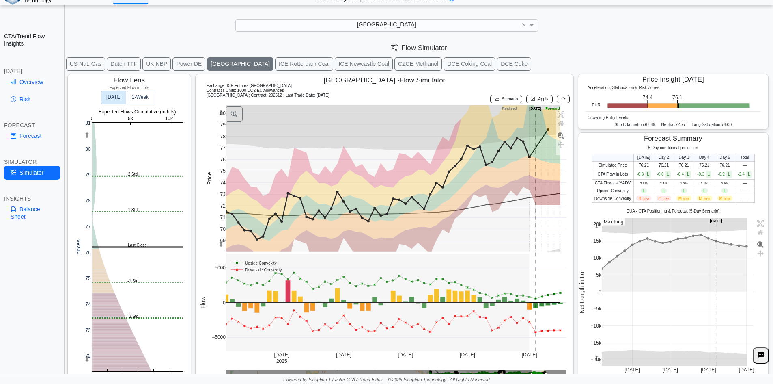
click at [536, 102] on button "Apply" at bounding box center [539, 99] width 26 height 8
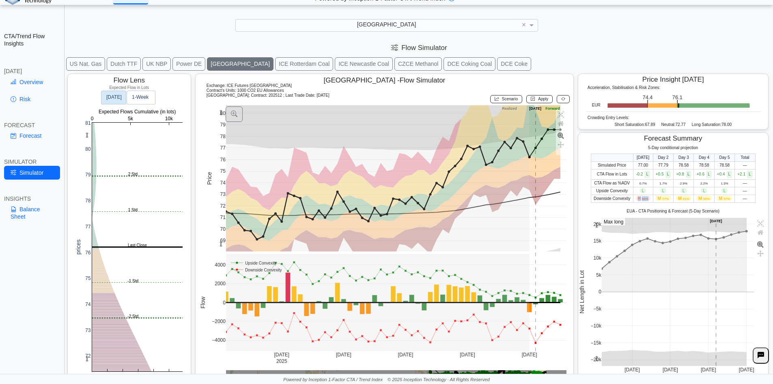
drag, startPoint x: 632, startPoint y: 200, endPoint x: 646, endPoint y: 198, distance: 14.3
click at [646, 198] on td "H 93%" at bounding box center [643, 198] width 20 height 8
drag, startPoint x: 652, startPoint y: 199, endPoint x: 722, endPoint y: 200, distance: 69.4
click at [720, 200] on tr "Downside Convexity H 93% M 77% M 61% M 50% M 57% —" at bounding box center [673, 198] width 164 height 8
click at [724, 200] on span "57%" at bounding box center [727, 199] width 6 height 4
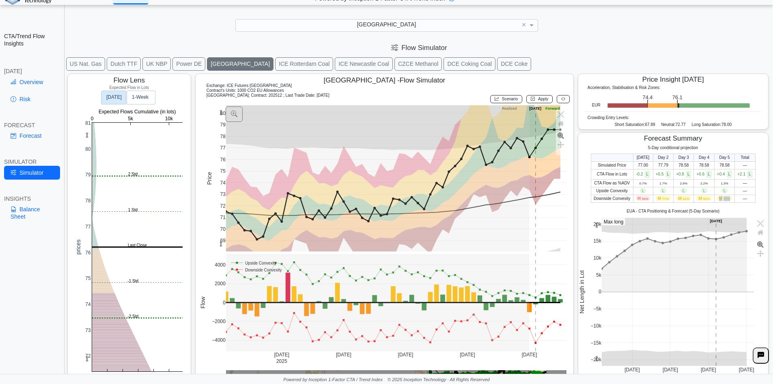
drag, startPoint x: 714, startPoint y: 200, endPoint x: 725, endPoint y: 198, distance: 10.6
click at [725, 198] on span "M 57%" at bounding box center [724, 198] width 15 height 5
click at [725, 198] on span "57%" at bounding box center [727, 199] width 6 height 4
drag, startPoint x: 725, startPoint y: 198, endPoint x: 715, endPoint y: 198, distance: 9.7
click at [717, 198] on span "M 57%" at bounding box center [724, 198] width 15 height 5
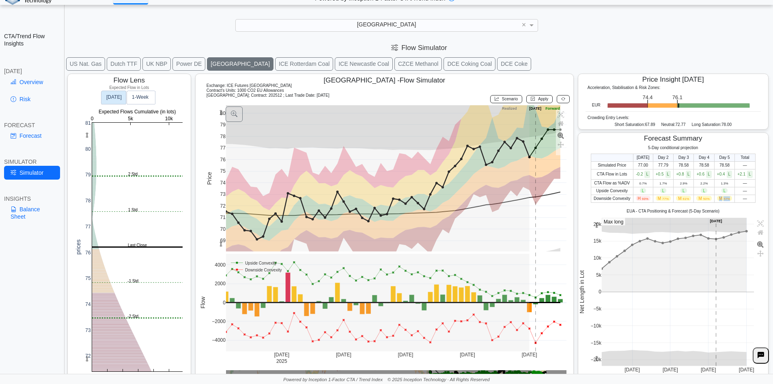
click at [717, 198] on span "M 57%" at bounding box center [724, 198] width 15 height 5
click at [644, 203] on div "5-Day conditional projection Today Day 2 Day 3 Day 4 Day 5 Total Simulated Pric…" at bounding box center [673, 261] width 190 height 233
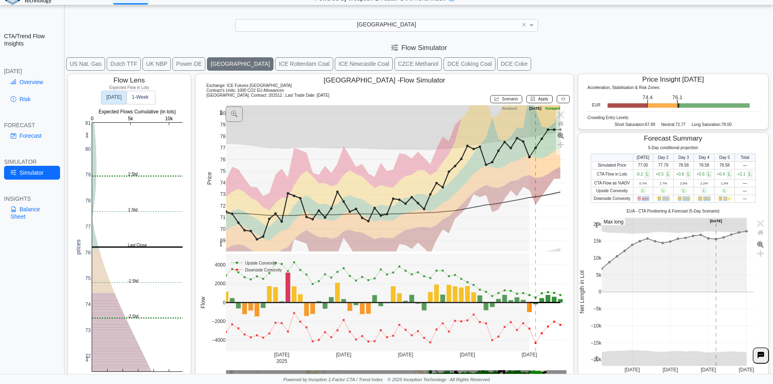
drag, startPoint x: 627, startPoint y: 198, endPoint x: 725, endPoint y: 200, distance: 97.4
click at [725, 200] on tr "Downside Convexity H 93% M 77% M 61% M 50% M 57% —" at bounding box center [673, 198] width 164 height 8
click at [725, 200] on span "M 57%" at bounding box center [724, 198] width 15 height 5
click at [726, 198] on span "M 57%" at bounding box center [724, 198] width 15 height 5
click at [703, 199] on span "50%" at bounding box center [706, 199] width 6 height 4
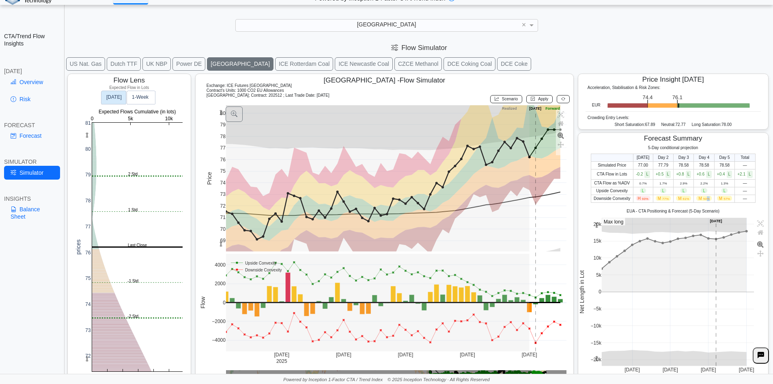
click at [703, 199] on span "50%" at bounding box center [706, 199] width 6 height 4
click at [26, 219] on link "Balance Sheet" at bounding box center [32, 212] width 56 height 21
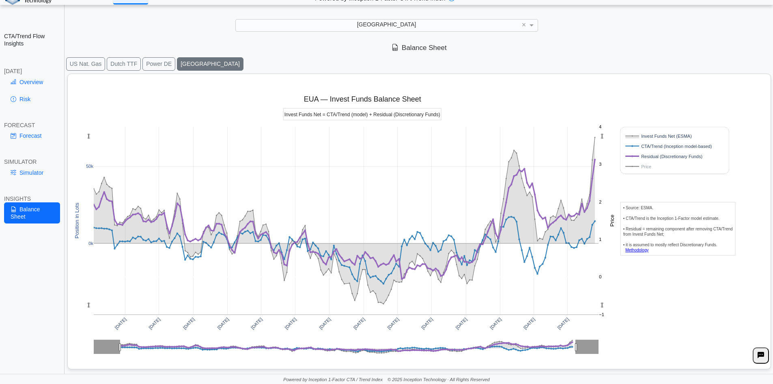
click at [157, 67] on button "Power DE" at bounding box center [158, 63] width 33 height 13
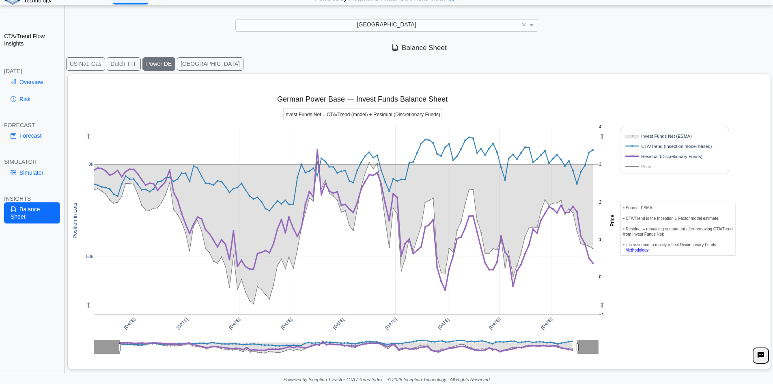
click at [183, 63] on button "[GEOGRAPHIC_DATA]" at bounding box center [210, 63] width 67 height 13
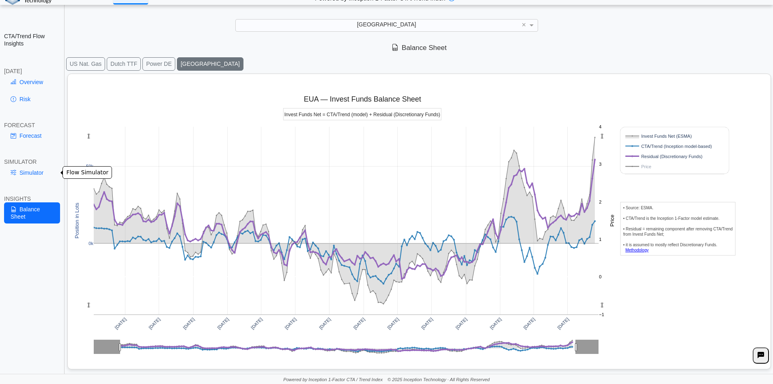
click at [30, 171] on link "Simulator" at bounding box center [32, 173] width 56 height 14
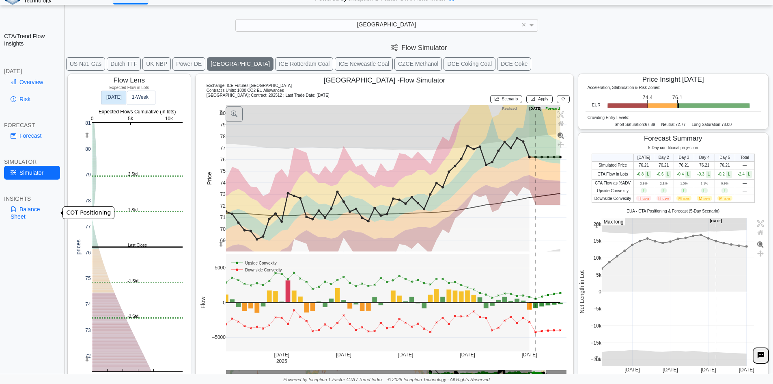
click at [23, 213] on link "Balance Sheet" at bounding box center [32, 212] width 56 height 21
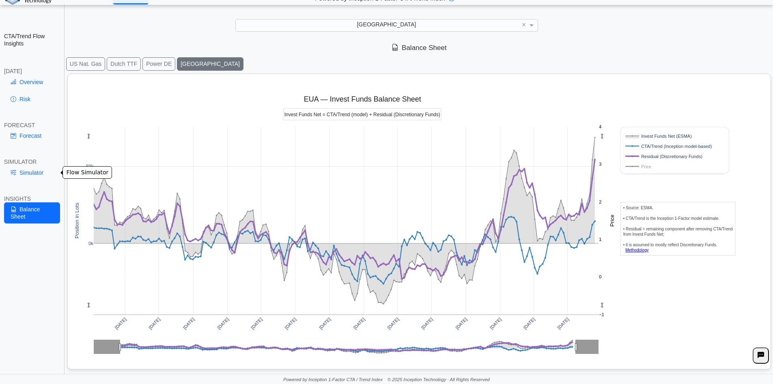
click at [34, 169] on link "Simulator" at bounding box center [32, 173] width 56 height 14
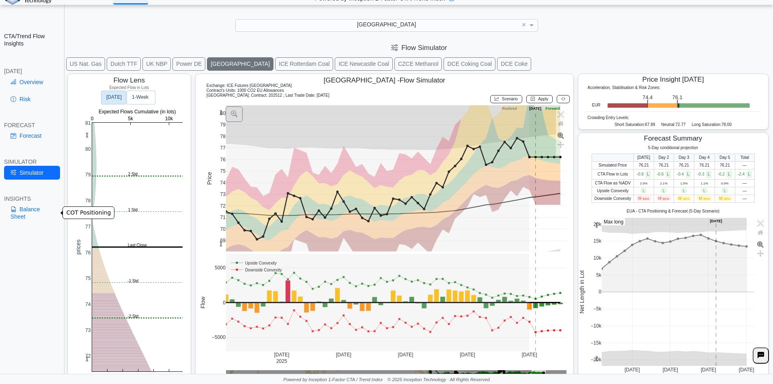
click at [32, 210] on link "Balance Sheet" at bounding box center [32, 212] width 56 height 21
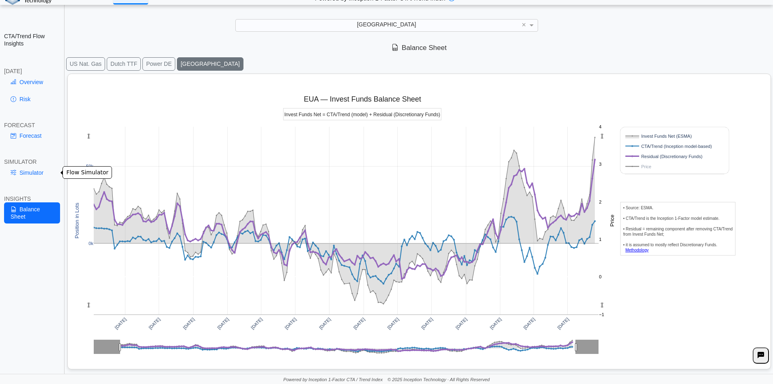
click at [31, 172] on link "Simulator" at bounding box center [32, 173] width 56 height 14
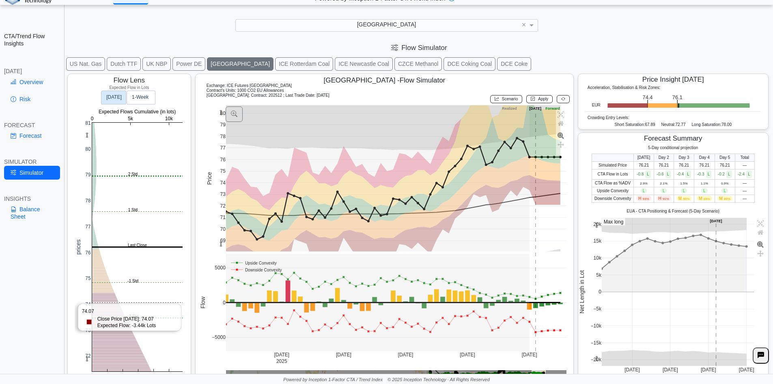
click at [120, 302] on rect at bounding box center [137, 247] width 91 height 248
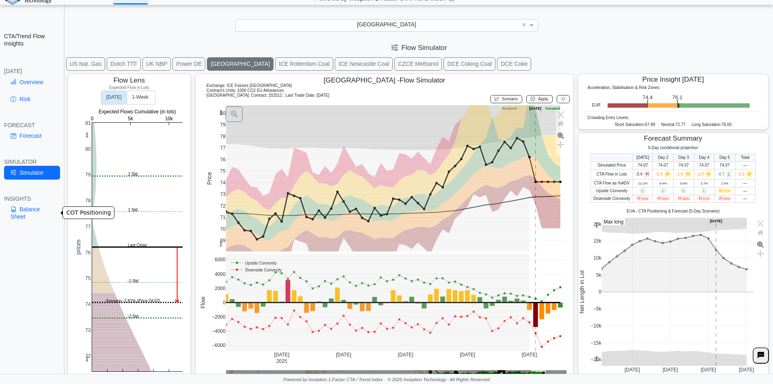
click at [22, 209] on link "Balance Sheet" at bounding box center [32, 212] width 56 height 21
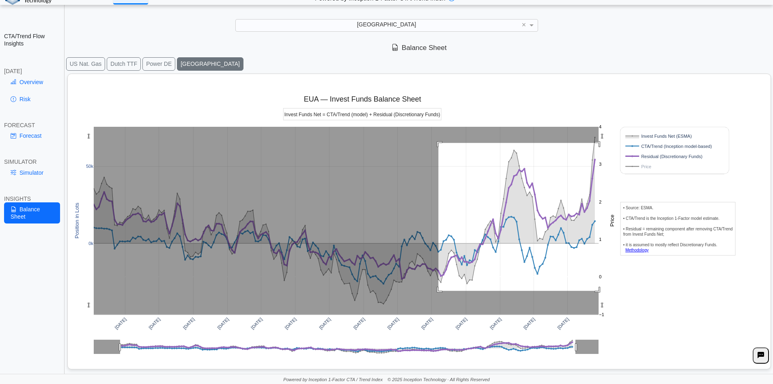
drag, startPoint x: 439, startPoint y: 143, endPoint x: 605, endPoint y: 291, distance: 222.5
click at [605, 291] on g at bounding box center [347, 221] width 522 height 204
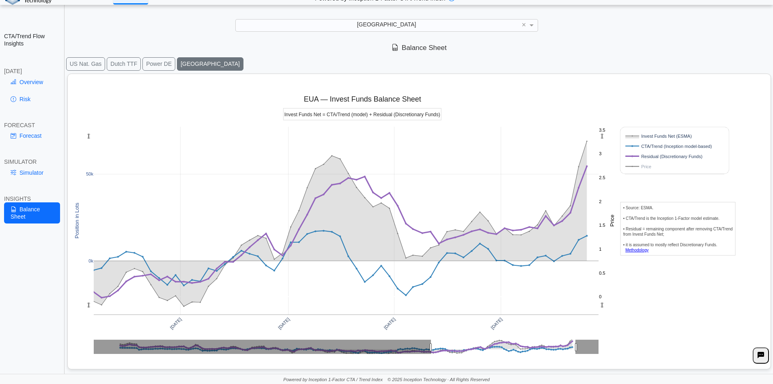
drag, startPoint x: 89, startPoint y: 134, endPoint x: 91, endPoint y: 154, distance: 20.8
click at [91, 154] on g at bounding box center [346, 221] width 521 height 204
drag, startPoint x: 307, startPoint y: 100, endPoint x: 415, endPoint y: 100, distance: 108.0
click at [415, 100] on div "Oct 2024 Jan 2025 Apr 2025 Jul 2025 0k 50k 0 1 2 3 0.5 1.5 2.5 3.5 Invest Funds…" at bounding box center [416, 219] width 690 height 291
click at [696, 268] on div "Oct 2024 Jan 2025 Apr 2025 Jul 2025 0k 50k 0 1 2 3 0.5 1.5 2.5 3.5 Invest Funds…" at bounding box center [416, 219] width 690 height 291
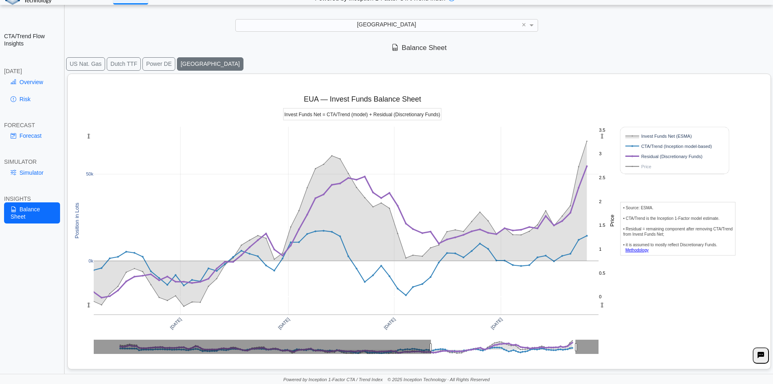
click at [528, 159] on rect at bounding box center [346, 220] width 505 height 187
click at [634, 164] on rect at bounding box center [668, 166] width 88 height 8
click at [634, 167] on rect at bounding box center [668, 166] width 88 height 8
click at [636, 168] on rect at bounding box center [668, 166] width 88 height 8
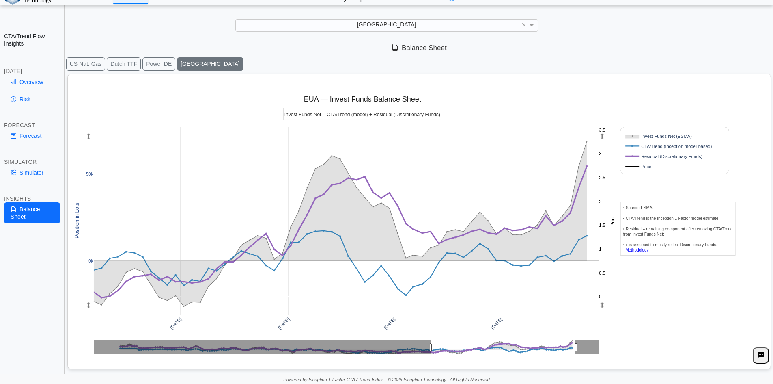
click at [636, 167] on rect at bounding box center [668, 166] width 88 height 8
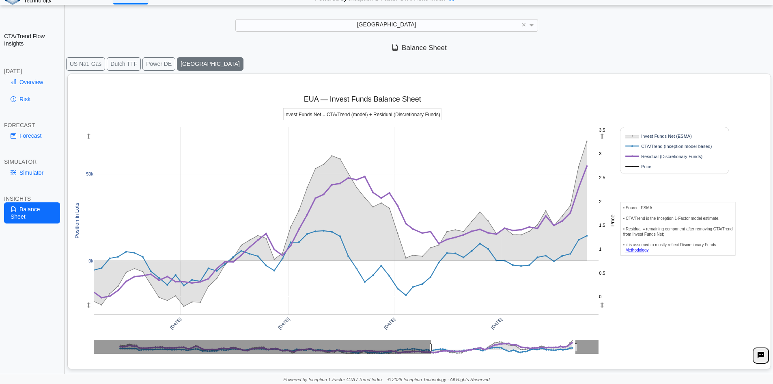
click at [636, 167] on rect at bounding box center [668, 166] width 88 height 8
click at [636, 166] on rect at bounding box center [668, 166] width 88 height 8
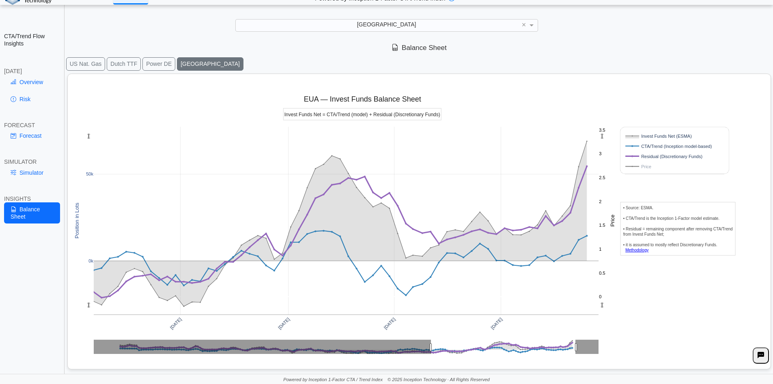
click at [630, 167] on rect at bounding box center [668, 166] width 88 height 8
click at [39, 84] on link "Overview" at bounding box center [32, 82] width 56 height 14
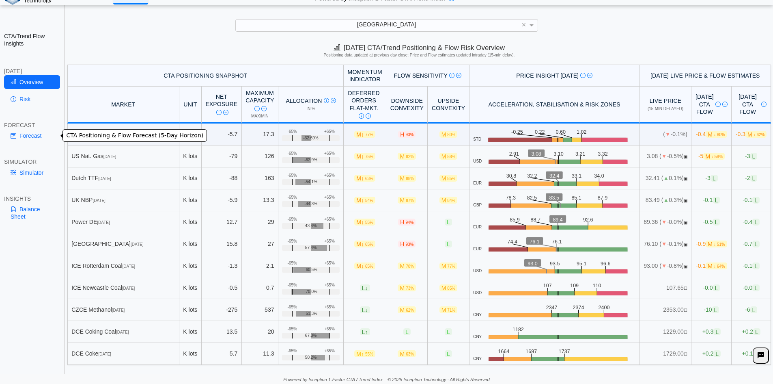
click at [30, 131] on link "Forecast" at bounding box center [32, 136] width 56 height 14
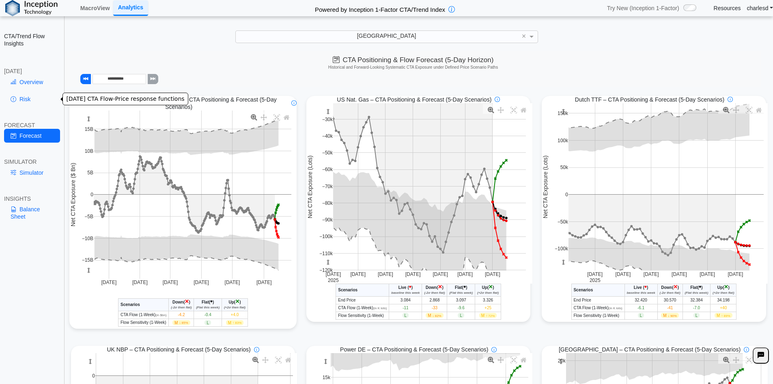
click at [26, 101] on link "Risk" at bounding box center [32, 99] width 56 height 14
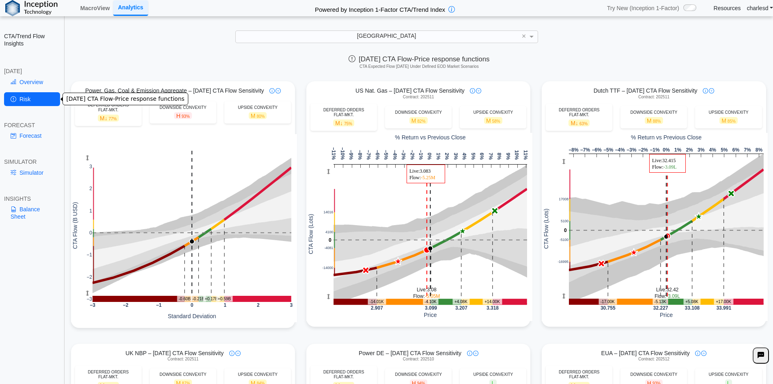
click at [22, 78] on link "Overview" at bounding box center [32, 82] width 56 height 14
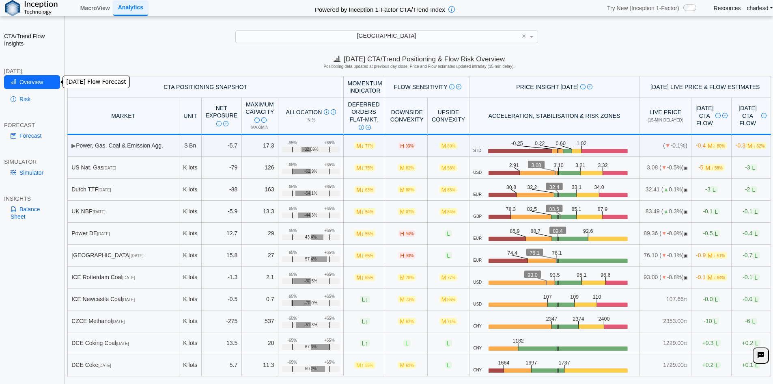
click at [23, 82] on link "Overview" at bounding box center [32, 82] width 56 height 14
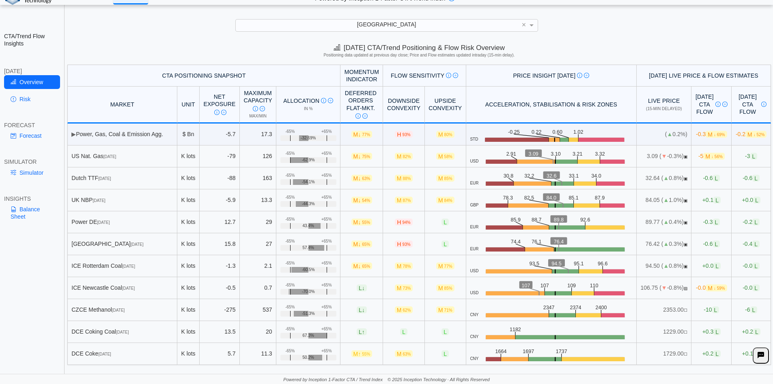
click at [96, 60] on div "[DATE] CTA/Trend Positioning & Flow Risk Overview Positioning data updated at p…" at bounding box center [419, 52] width 708 height 25
click at [37, 176] on link "Simulator" at bounding box center [32, 173] width 56 height 14
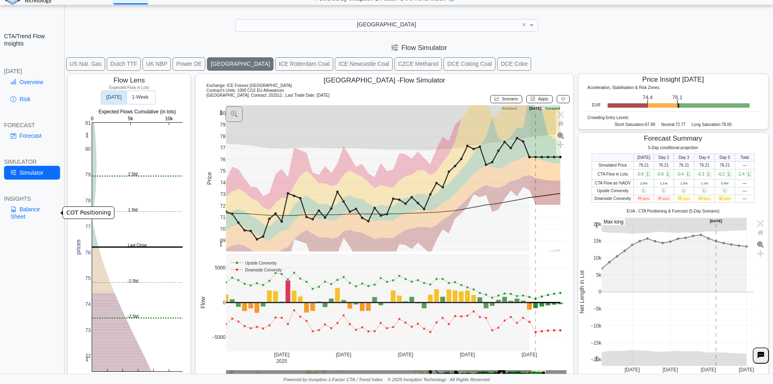
click at [38, 211] on link "Balance Sheet" at bounding box center [32, 212] width 56 height 21
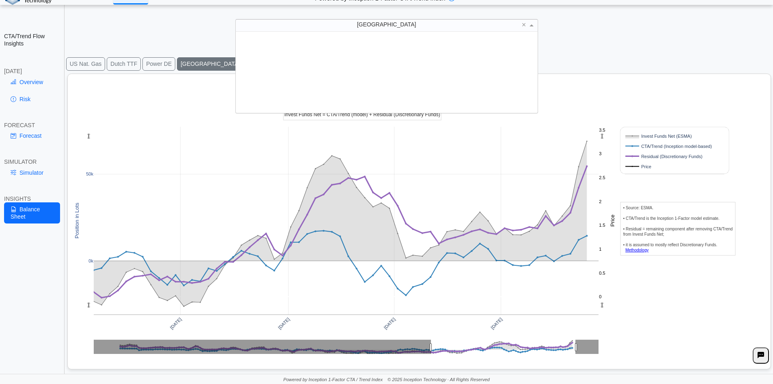
click at [370, 31] on div "EUA × DCE No.1 Soybean DCE Palm Olein DCE Soy Meal Dow E-mini ($5) Dow [PERSON_…" at bounding box center [386, 25] width 303 height 12
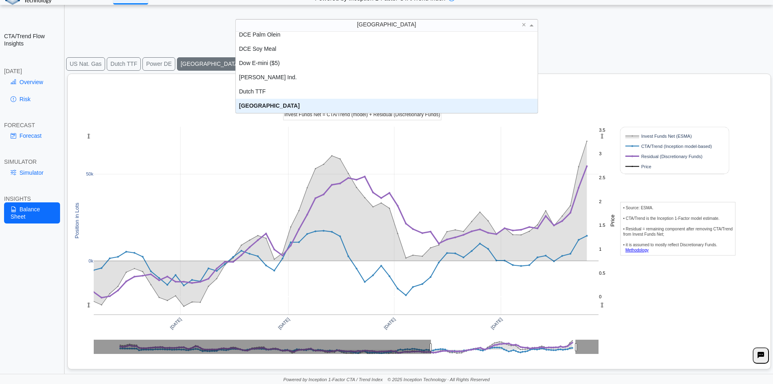
scroll to position [469, 0]
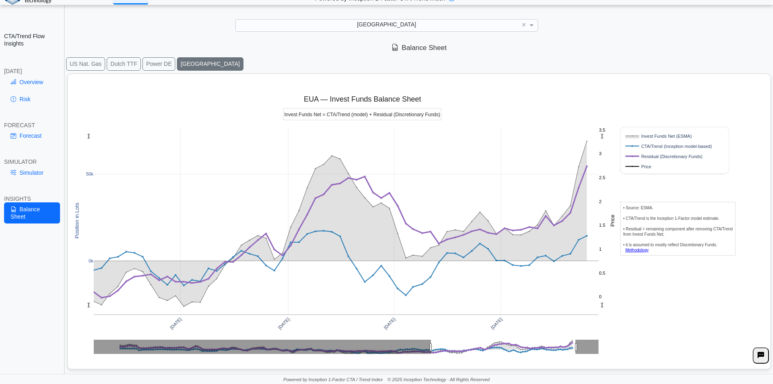
click at [686, 49] on div "Balance Sheet" at bounding box center [419, 48] width 708 height 17
click at [677, 101] on div "[DATE] [DATE] [DATE] [DATE] 0k 50k 0 0.5 1 1.5 2 2.5 3 3.5 Invest Funds Net (ES…" at bounding box center [416, 219] width 690 height 291
click at [34, 74] on div "CTA/Trend Flow Insights [DATE] Overview Risk FORECAST Forecast SIMULATOR Simula…" at bounding box center [32, 192] width 65 height 384
click at [36, 82] on link "Overview" at bounding box center [32, 82] width 56 height 14
